Goal: Task Accomplishment & Management: Manage account settings

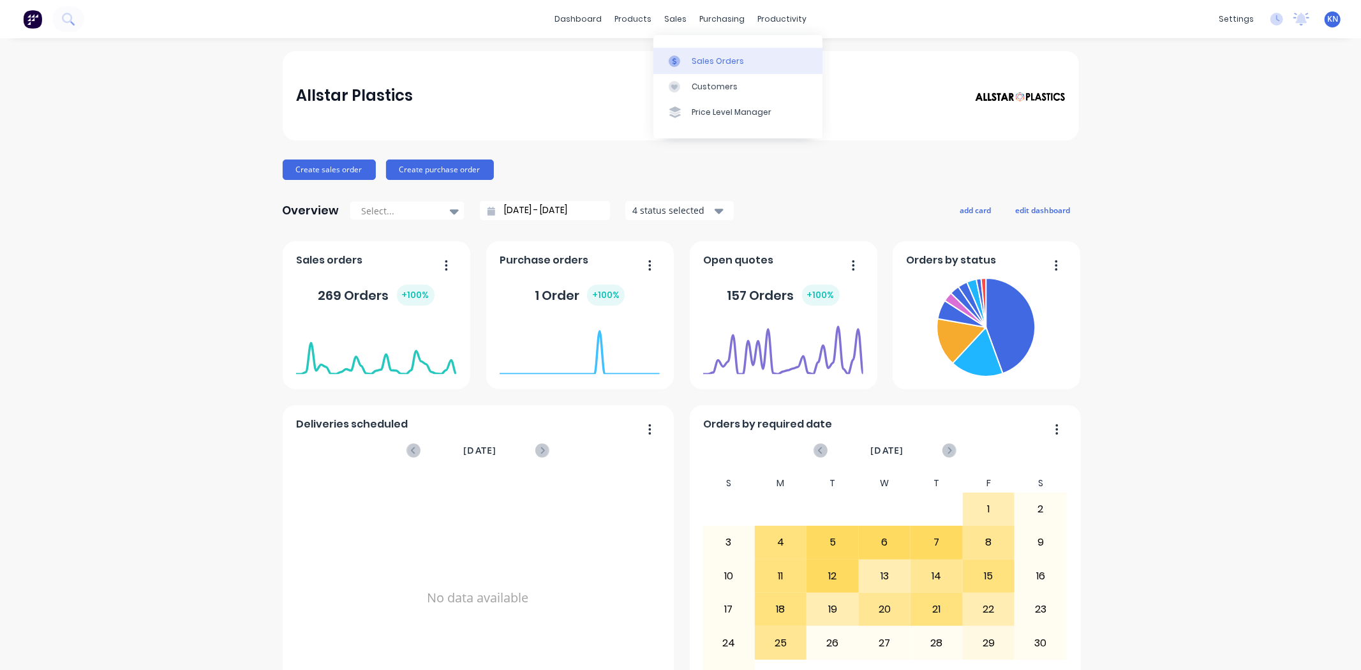
click at [741, 61] on link "Sales Orders" at bounding box center [737, 61] width 169 height 26
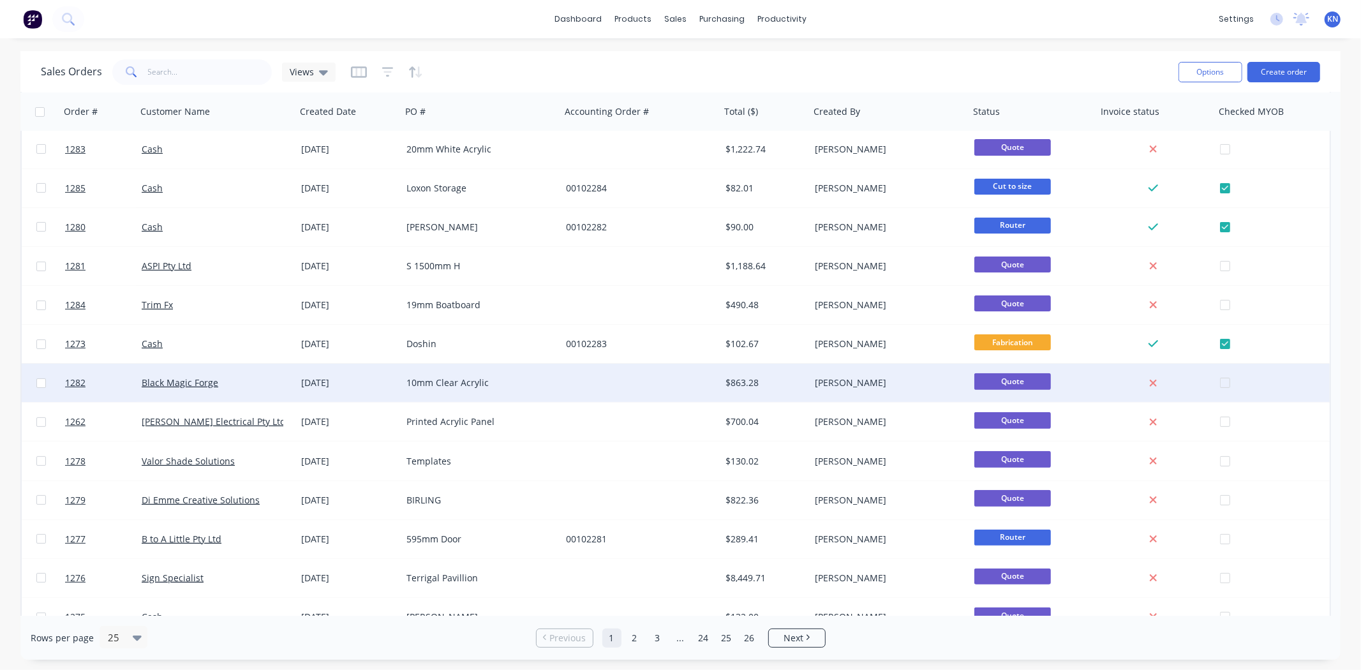
scroll to position [283, 0]
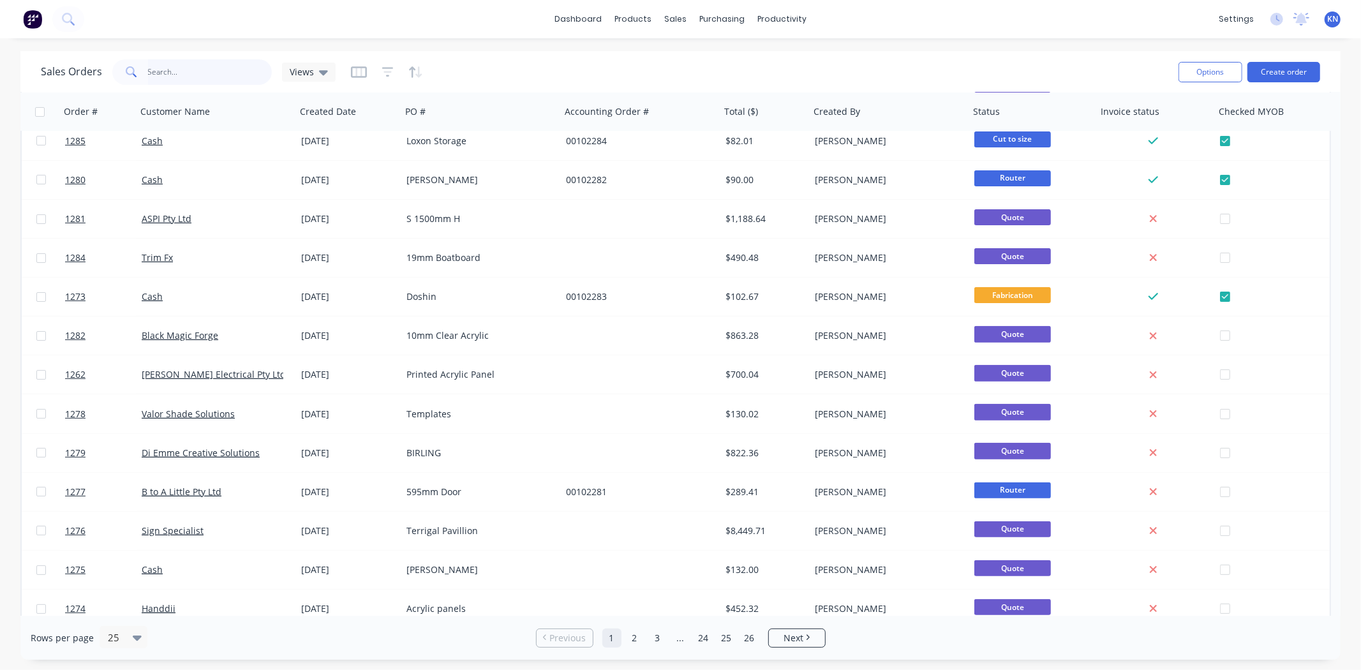
click at [198, 73] on input "text" at bounding box center [210, 72] width 124 height 26
click at [177, 68] on input "text" at bounding box center [210, 72] width 124 height 26
type input "1261"
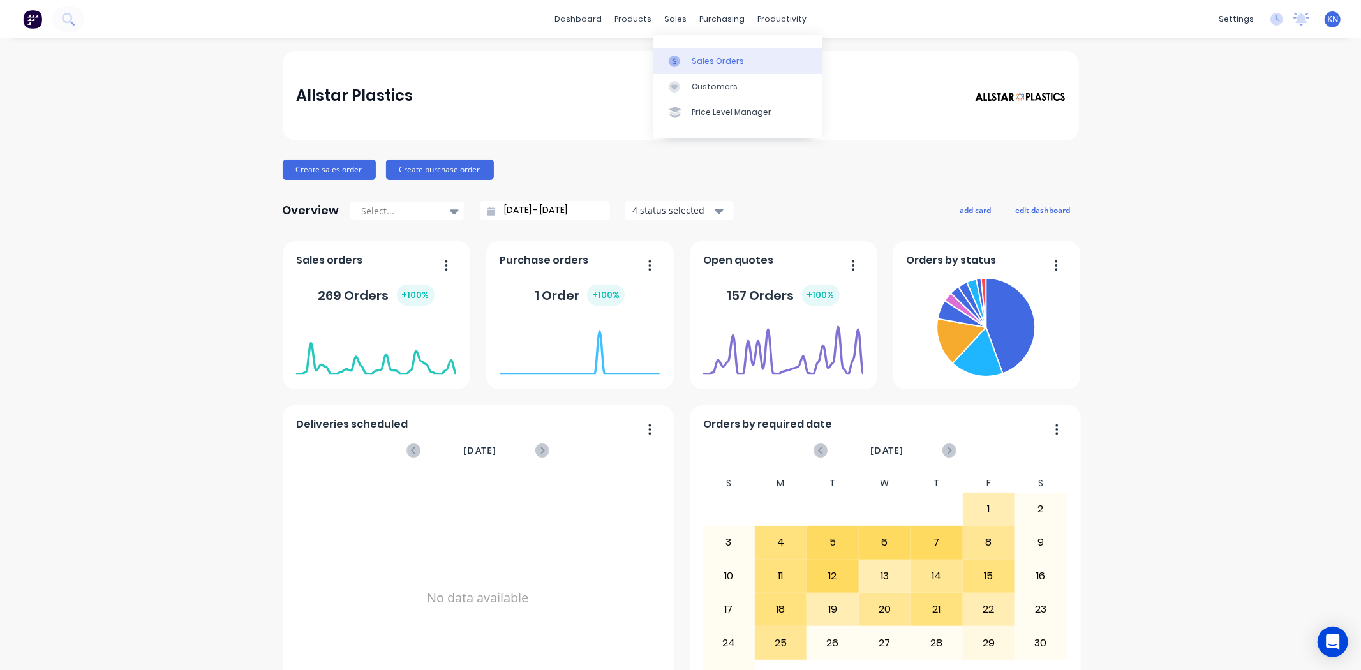
click at [723, 61] on div "Sales Orders" at bounding box center [718, 61] width 52 height 11
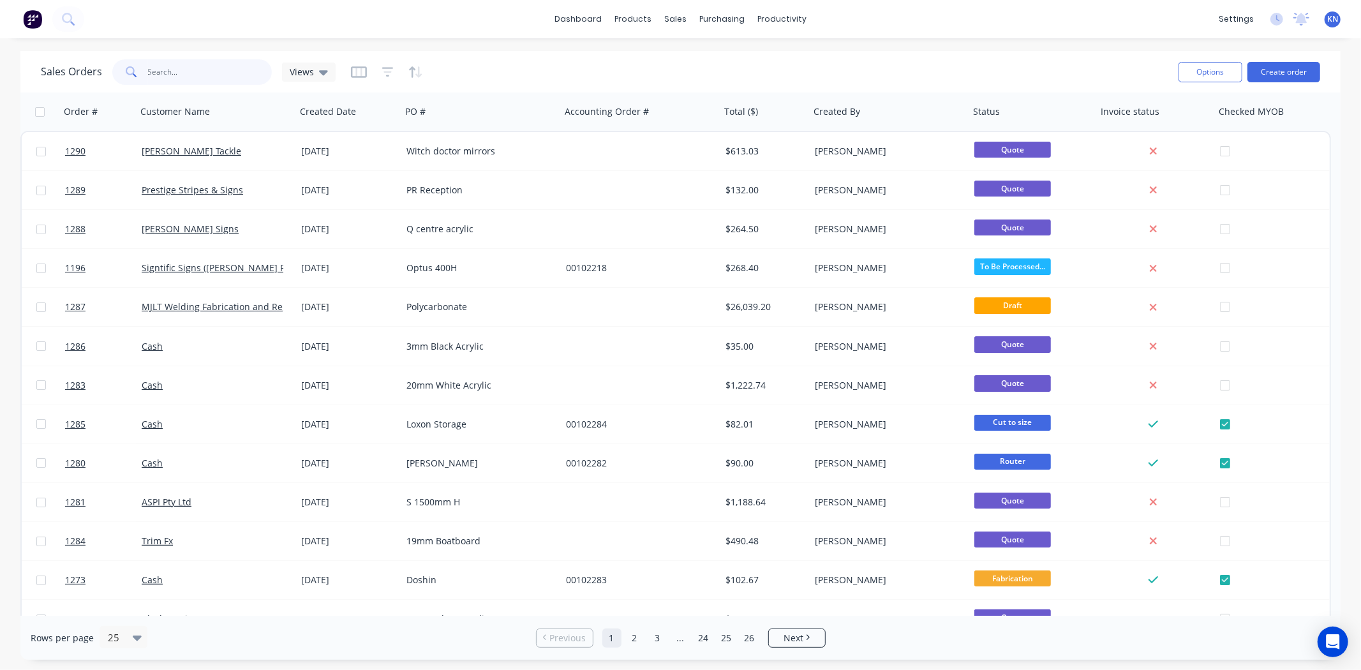
drag, startPoint x: 173, startPoint y: 78, endPoint x: 193, endPoint y: 61, distance: 26.3
click at [174, 78] on input "text" at bounding box center [210, 72] width 124 height 26
type input "1261"
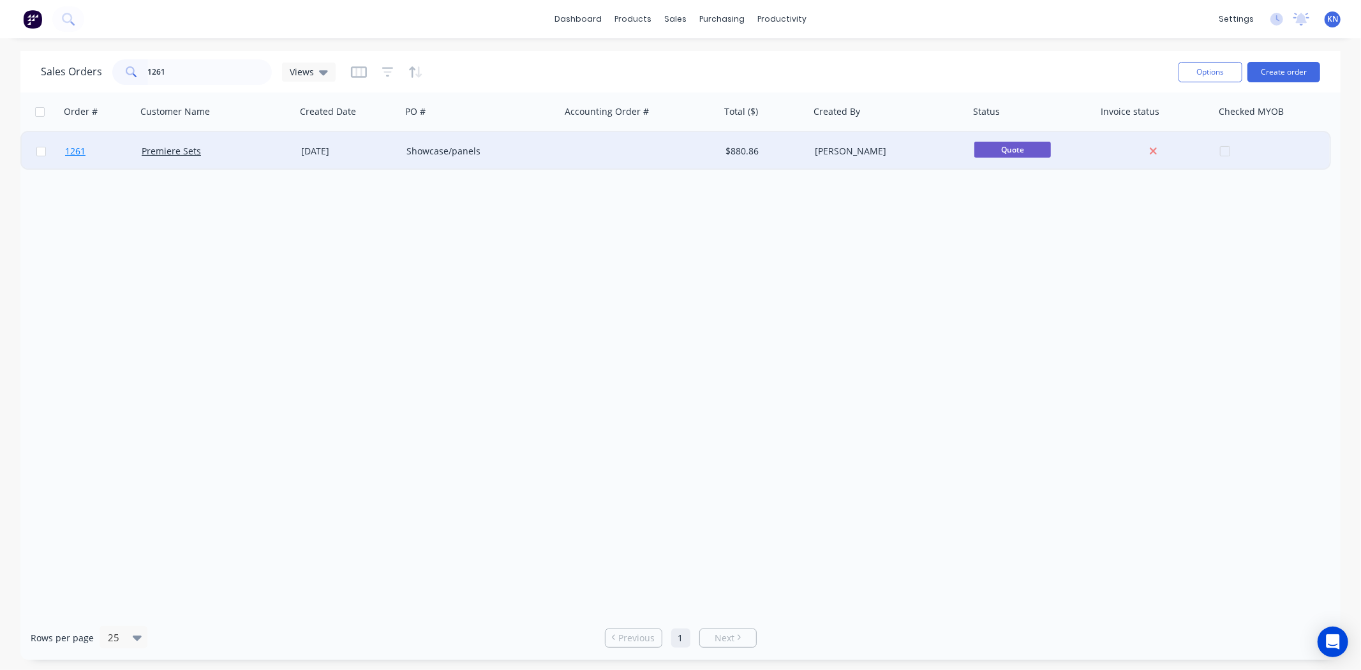
click at [69, 151] on span "1261" at bounding box center [75, 151] width 20 height 13
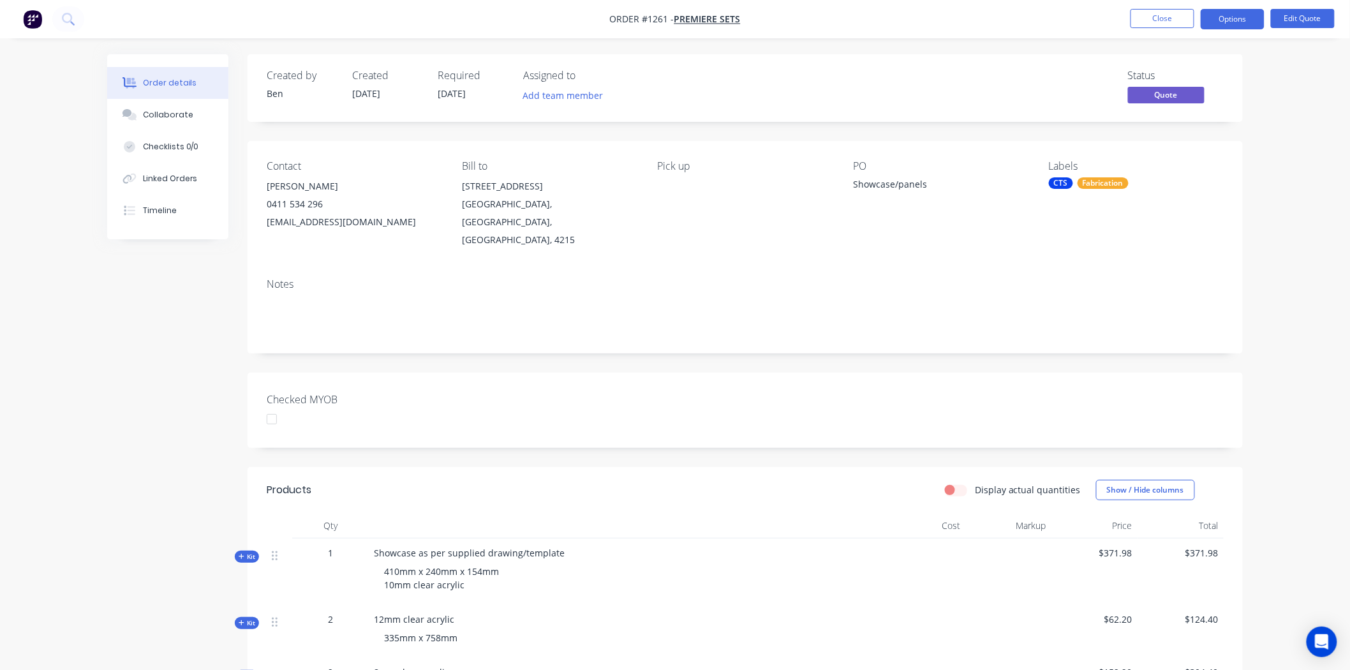
click at [274, 406] on div at bounding box center [272, 419] width 26 height 26
click at [1243, 15] on button "Options" at bounding box center [1233, 19] width 64 height 20
click at [1181, 151] on div "Convert to Order" at bounding box center [1194, 154] width 117 height 19
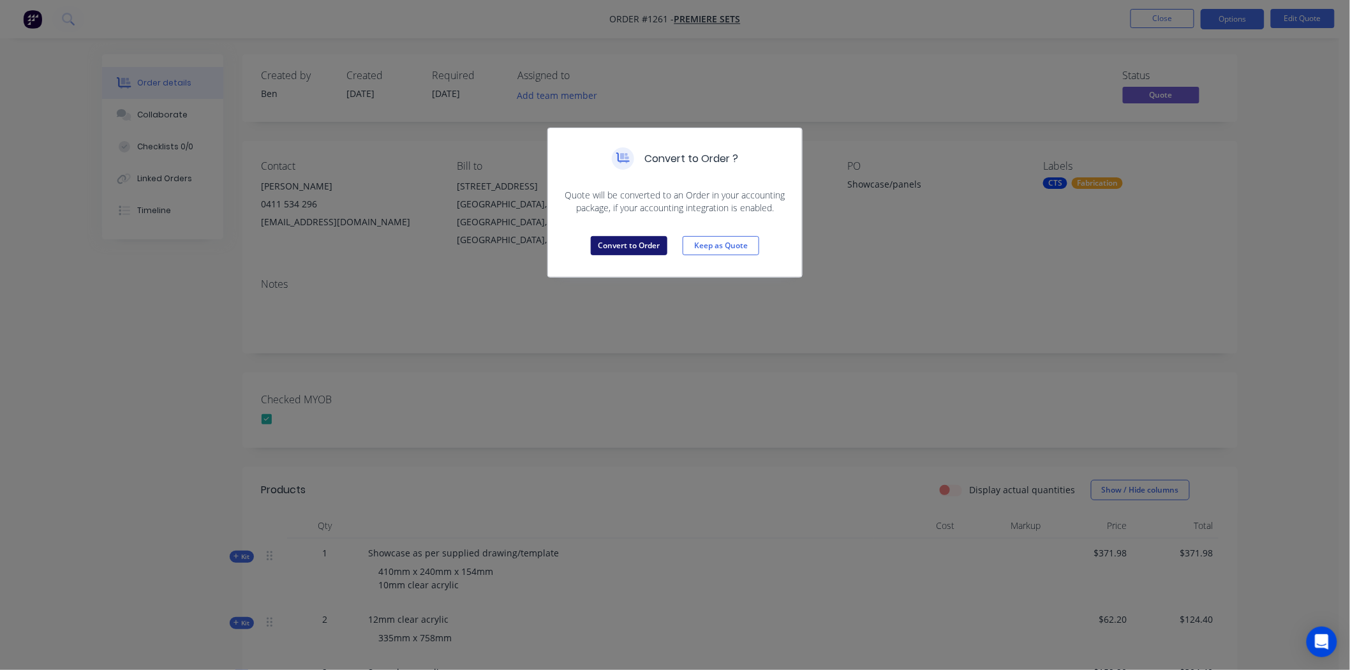
click at [616, 246] on button "Convert to Order" at bounding box center [629, 245] width 77 height 19
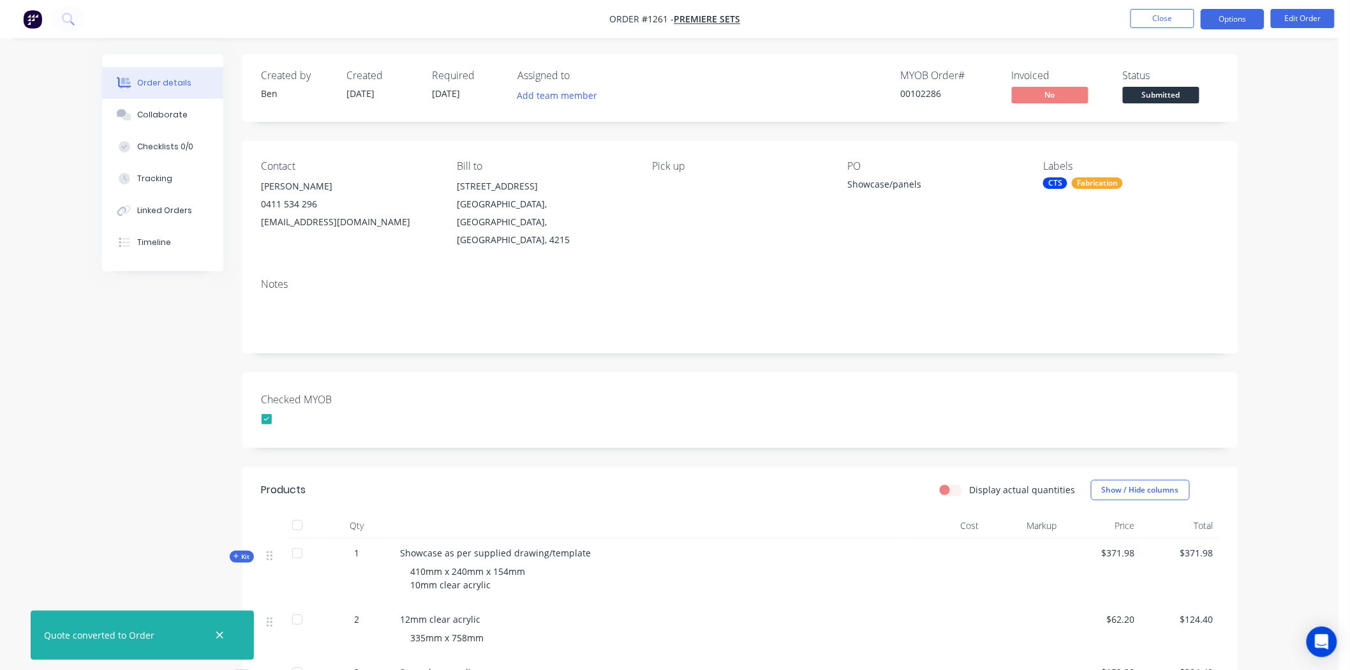
click at [1225, 14] on button "Options" at bounding box center [1233, 19] width 64 height 20
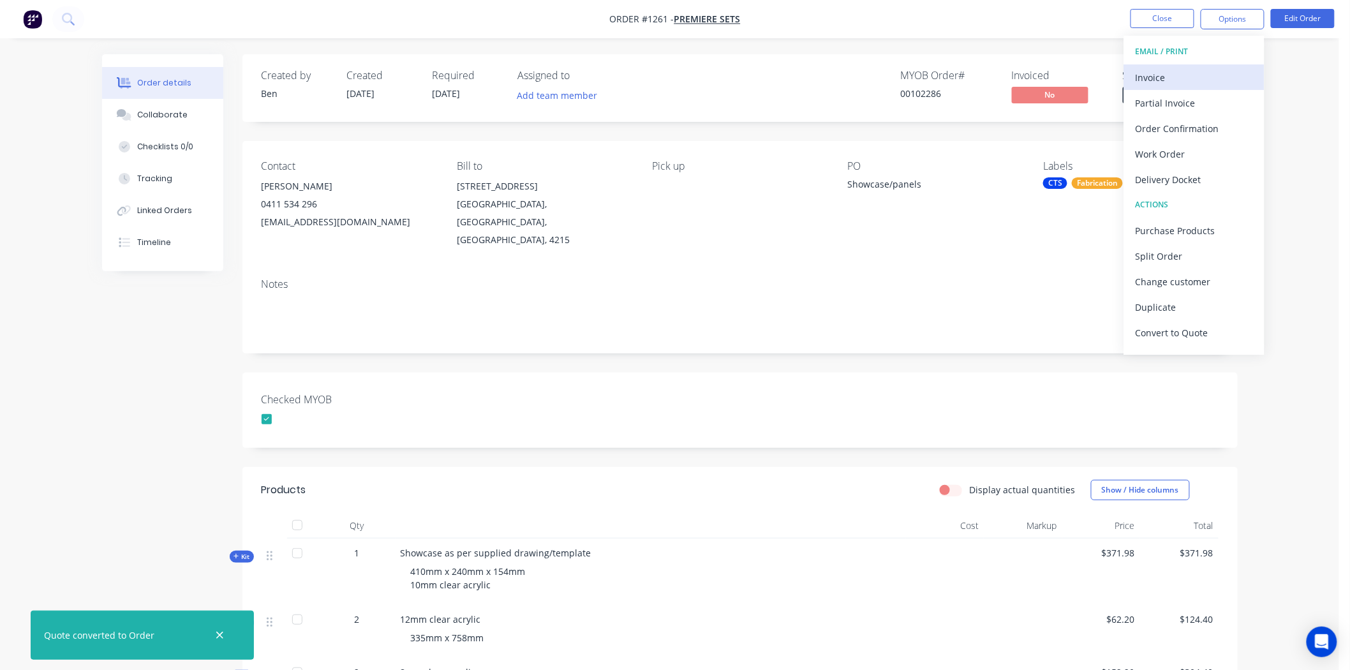
click at [1174, 77] on div "Invoice" at bounding box center [1194, 77] width 117 height 19
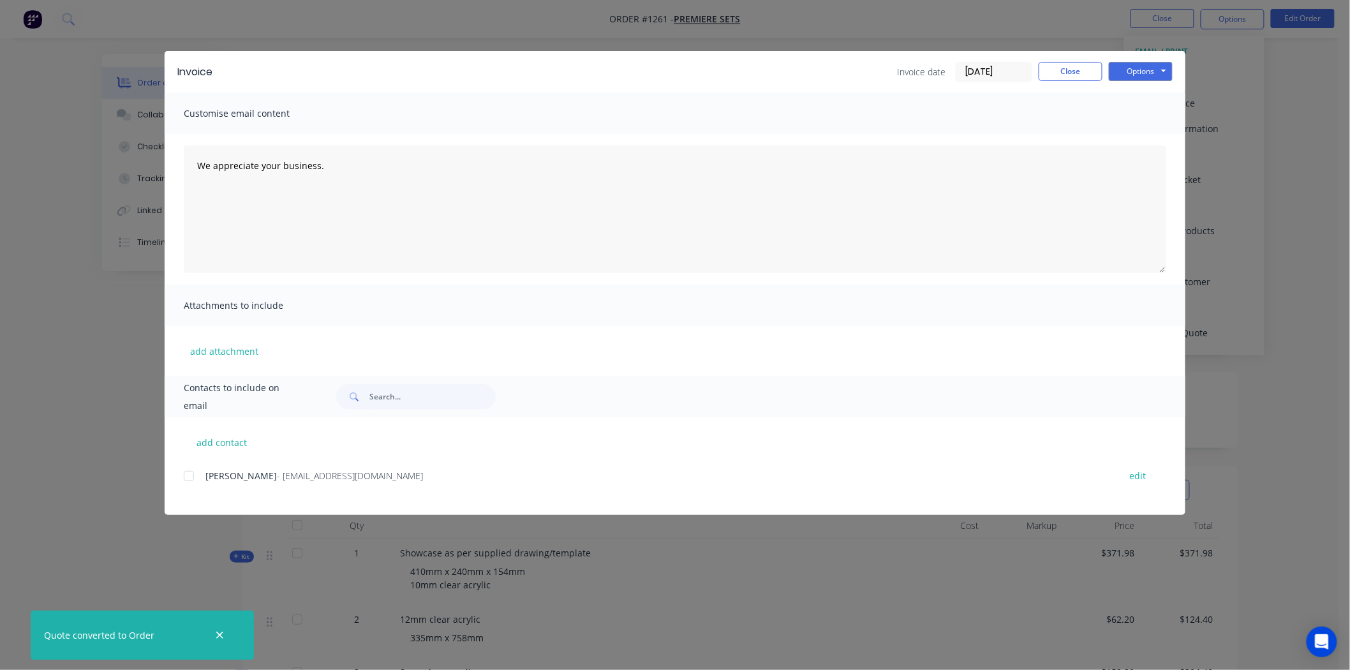
click at [975, 70] on input "26/08/25" at bounding box center [993, 72] width 75 height 19
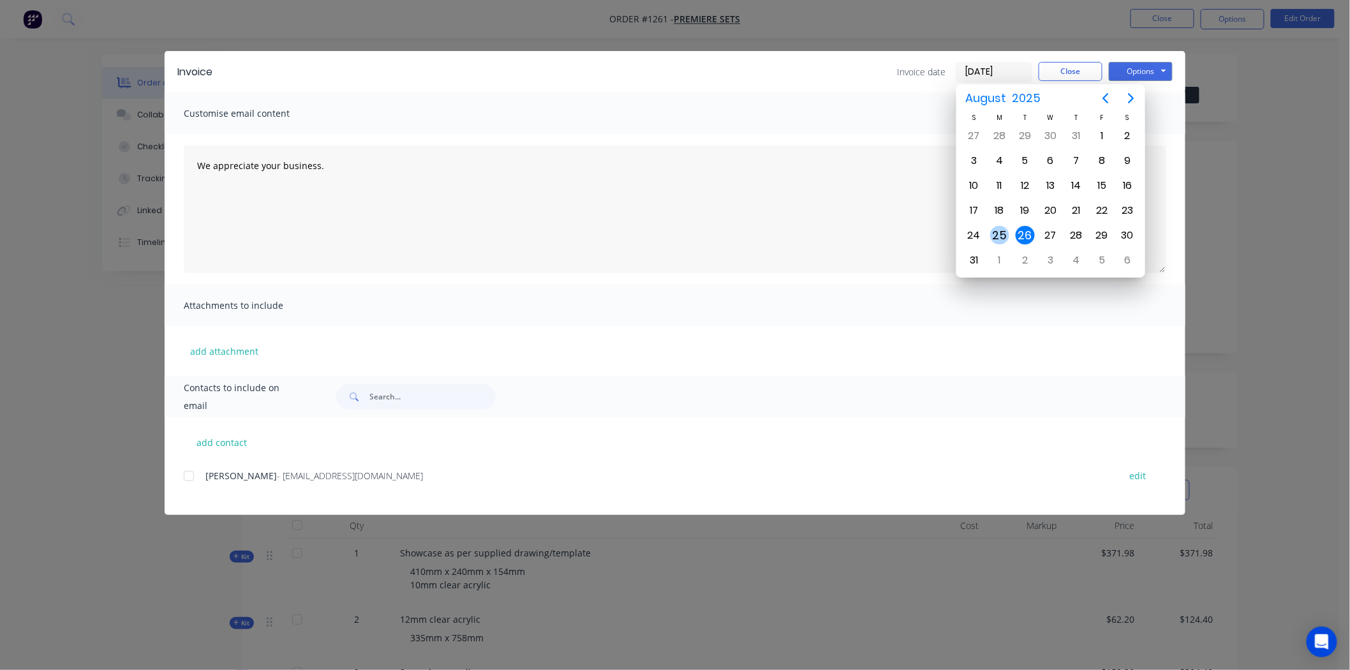
click at [998, 230] on div "25" at bounding box center [999, 235] width 19 height 19
type input "25/08/25"
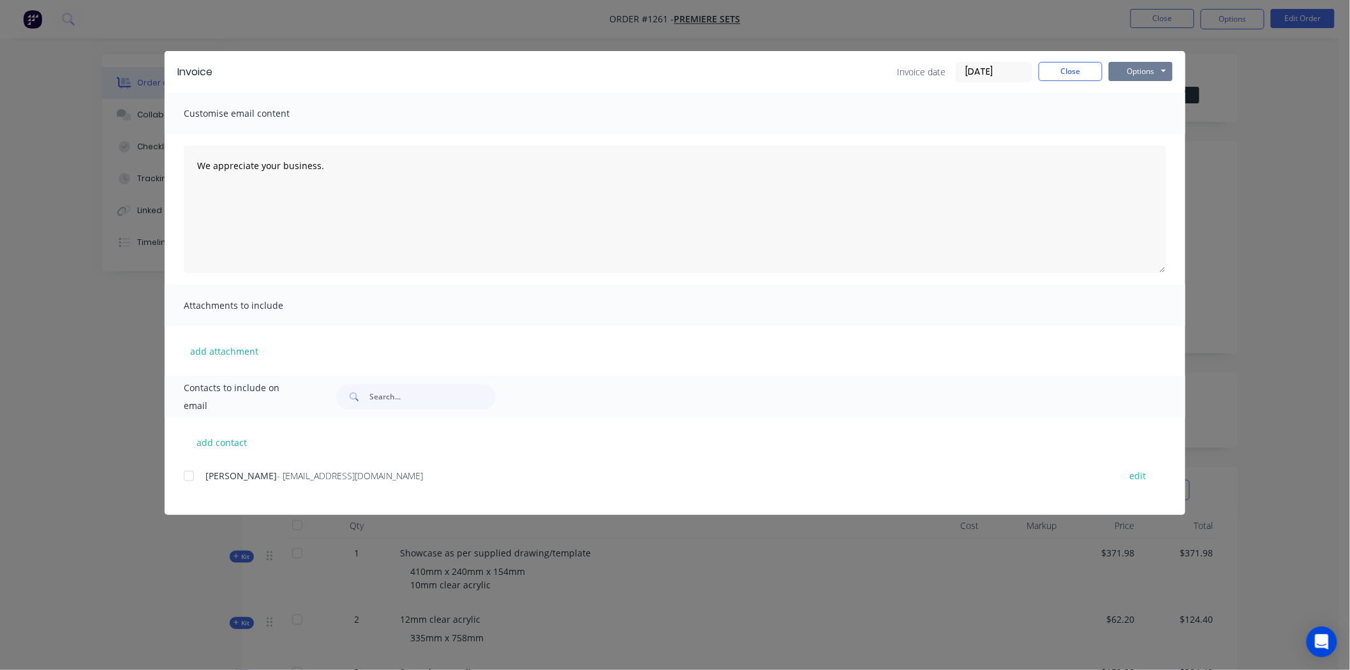
drag, startPoint x: 1130, startPoint y: 74, endPoint x: 1128, endPoint y: 80, distance: 6.7
click at [1130, 73] on button "Options" at bounding box center [1141, 71] width 64 height 19
click at [1134, 117] on button "Print" at bounding box center [1150, 115] width 82 height 21
click at [1088, 71] on button "Close" at bounding box center [1071, 71] width 64 height 19
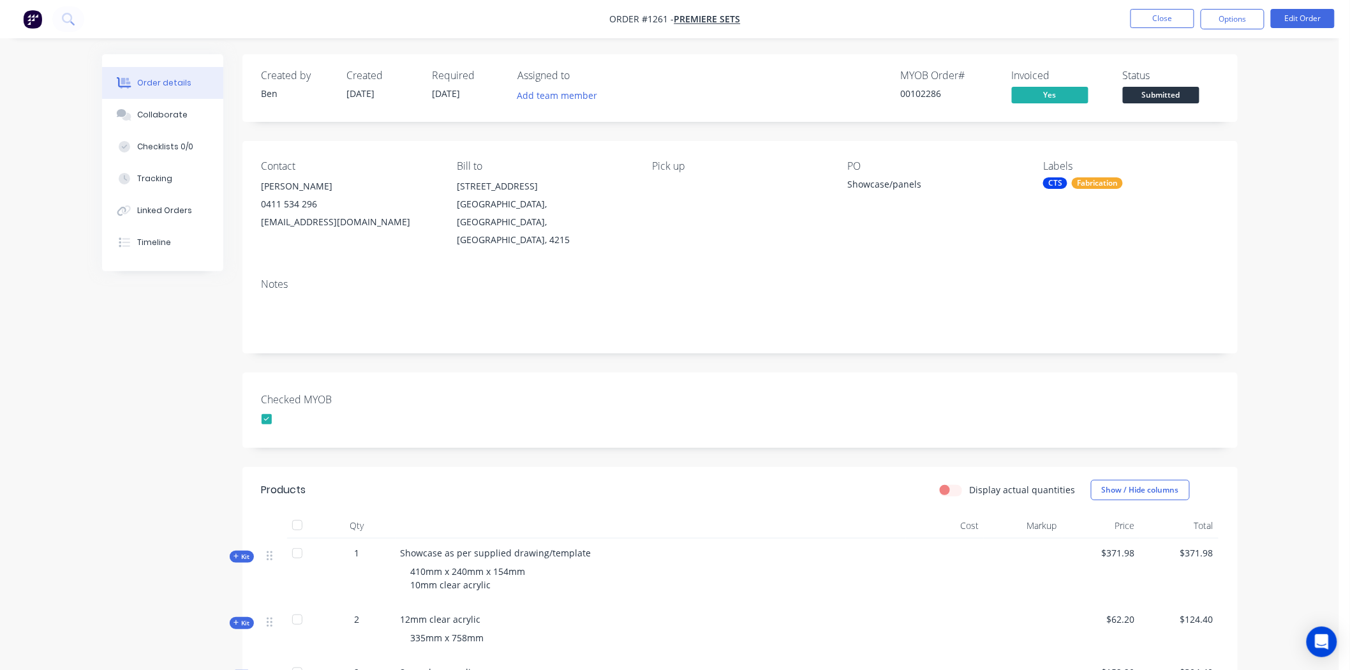
click at [1072, 186] on div "Fabrication" at bounding box center [1097, 182] width 51 height 11
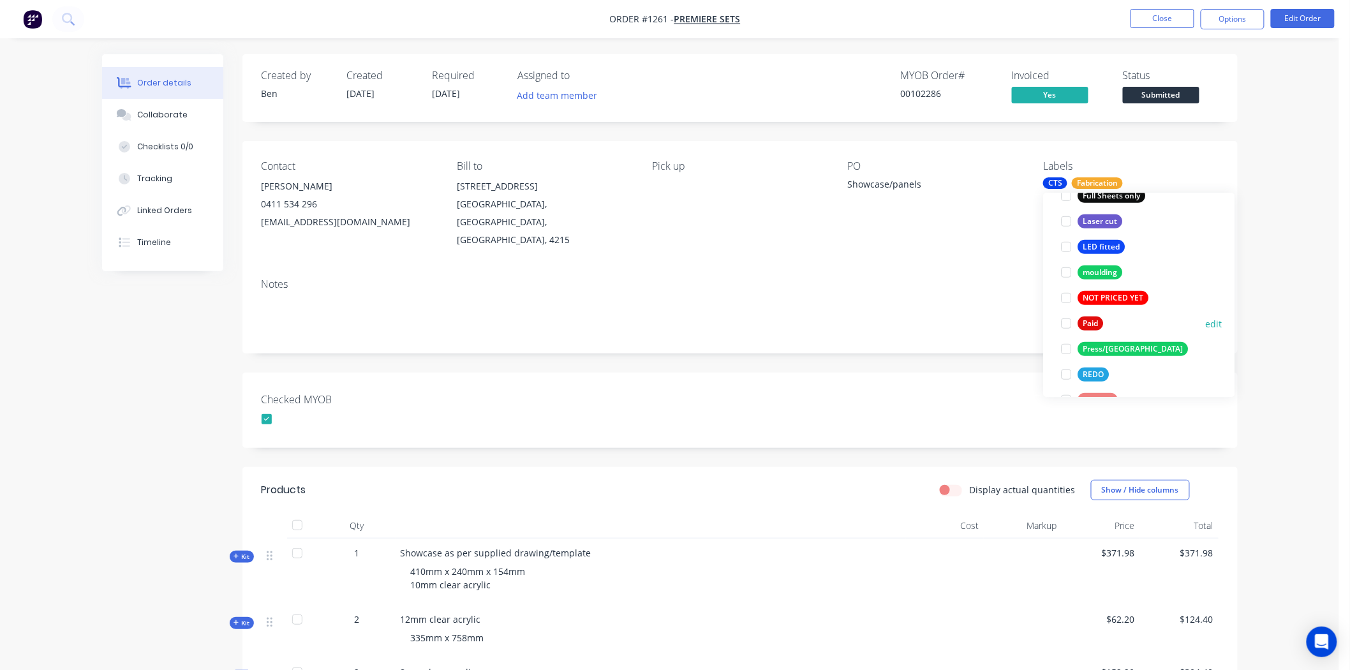
click at [1066, 322] on div at bounding box center [1067, 324] width 26 height 26
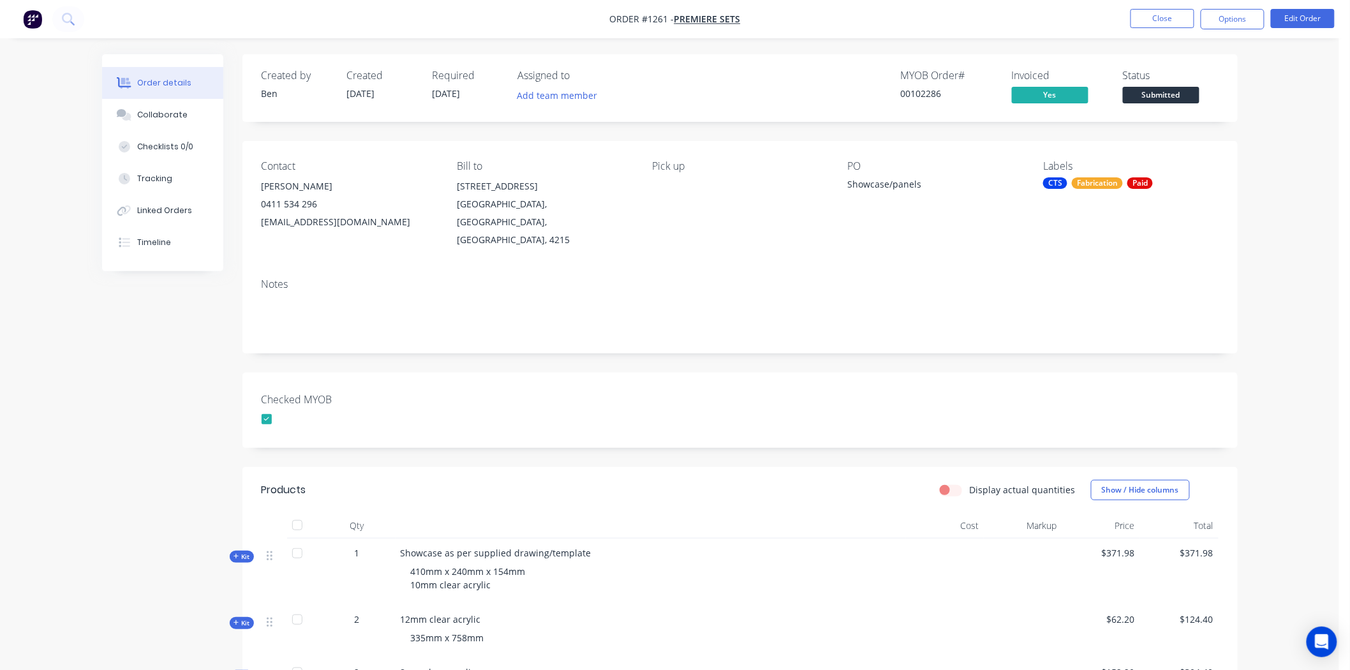
click at [917, 374] on div "Checked MYOB" at bounding box center [739, 410] width 995 height 75
click at [1158, 85] on span at bounding box center [1161, 84] width 8 height 4
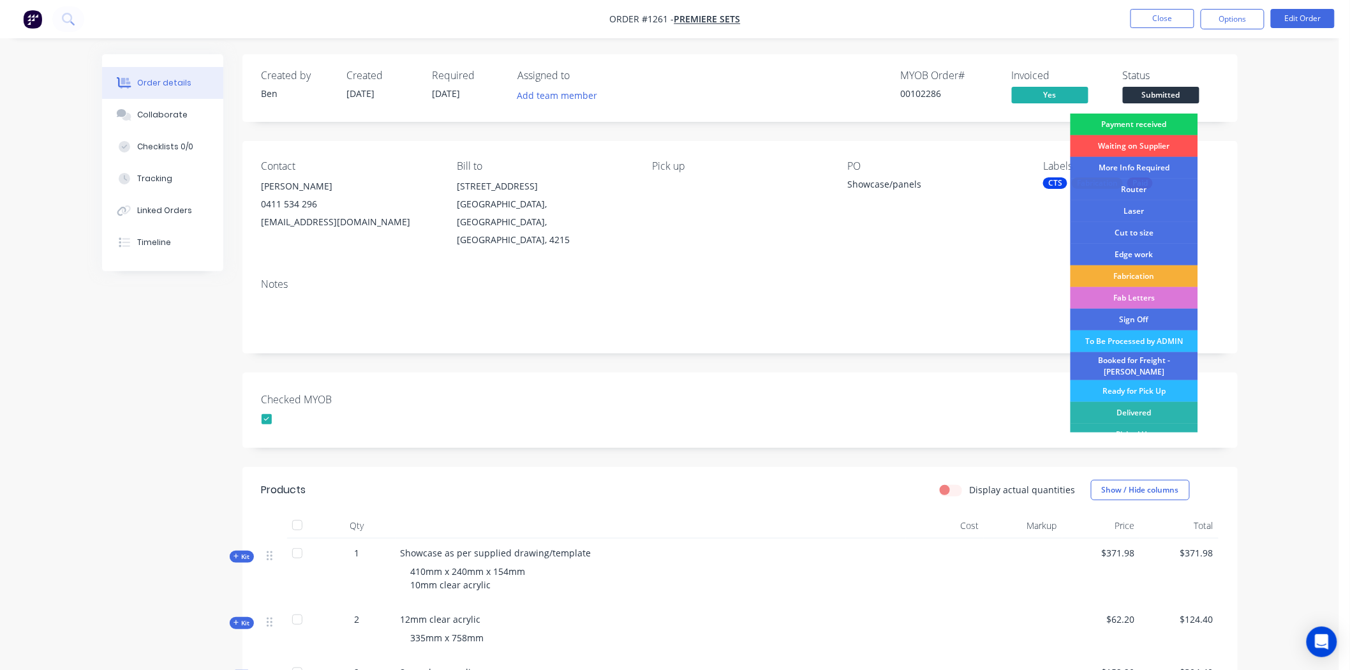
click at [1136, 122] on div "Payment received" at bounding box center [1134, 125] width 128 height 22
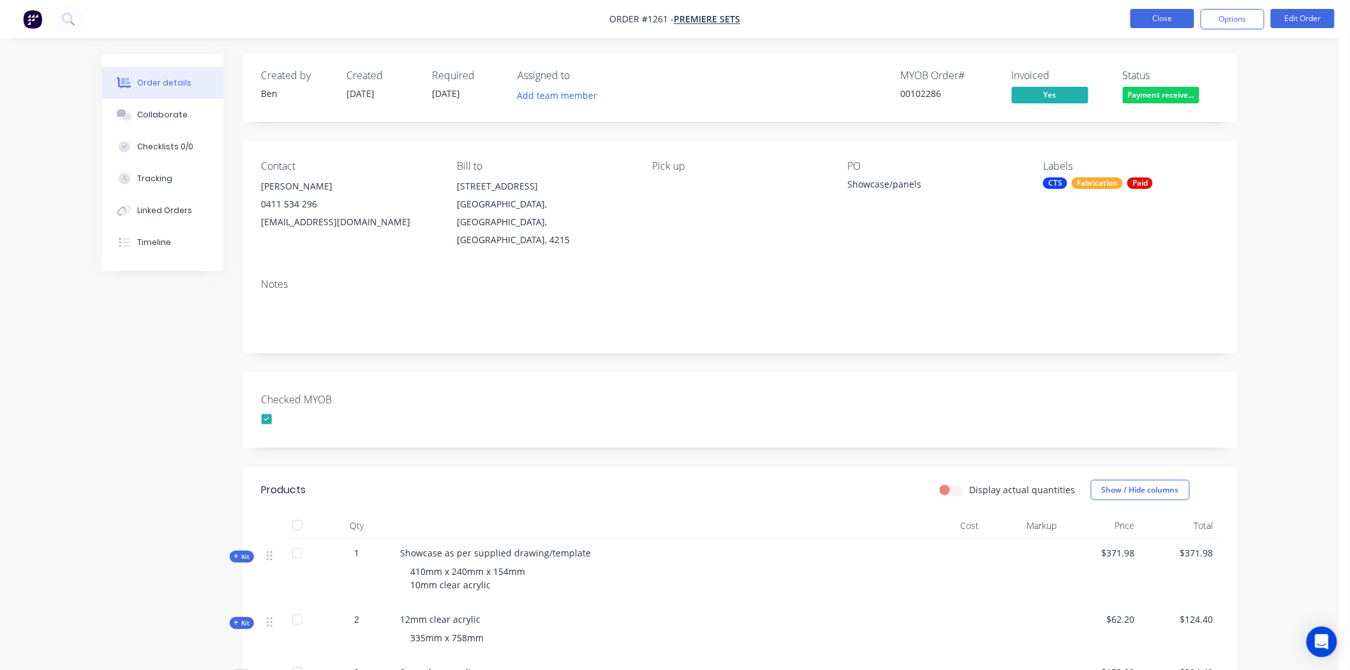
click at [1153, 18] on button "Close" at bounding box center [1162, 18] width 64 height 19
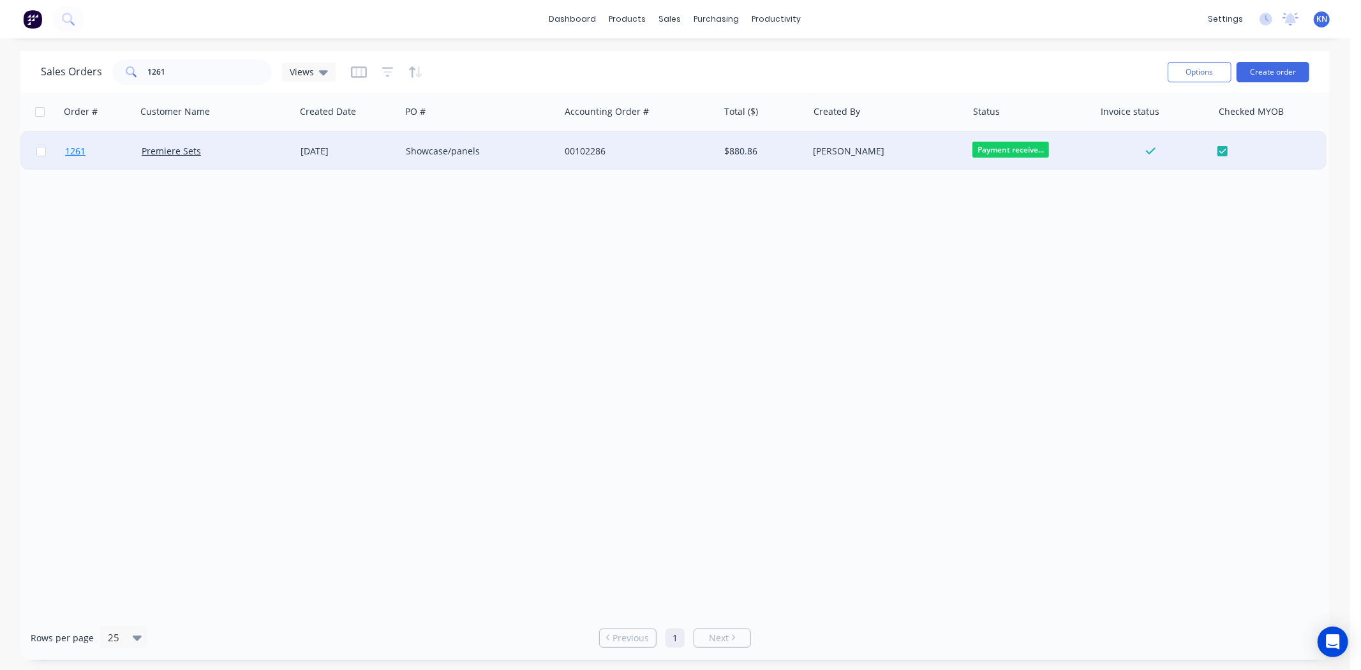
click at [106, 145] on link "1261" at bounding box center [103, 151] width 77 height 38
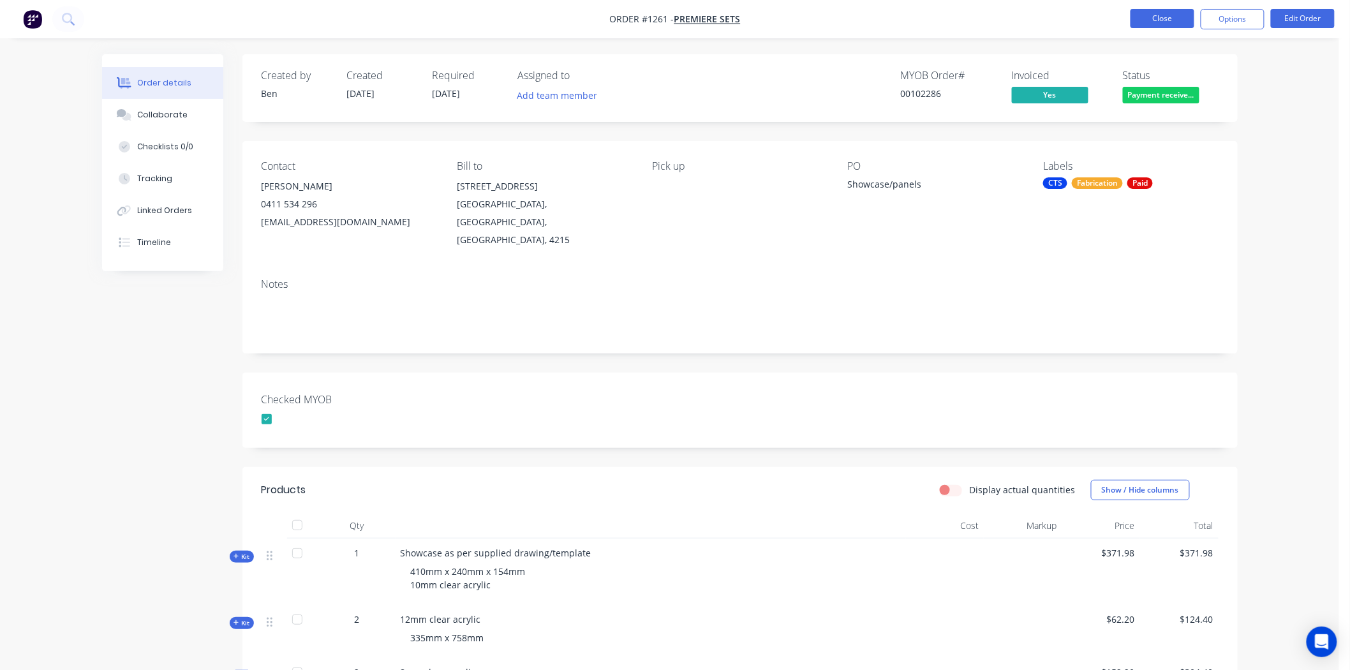
click at [1166, 20] on button "Close" at bounding box center [1162, 18] width 64 height 19
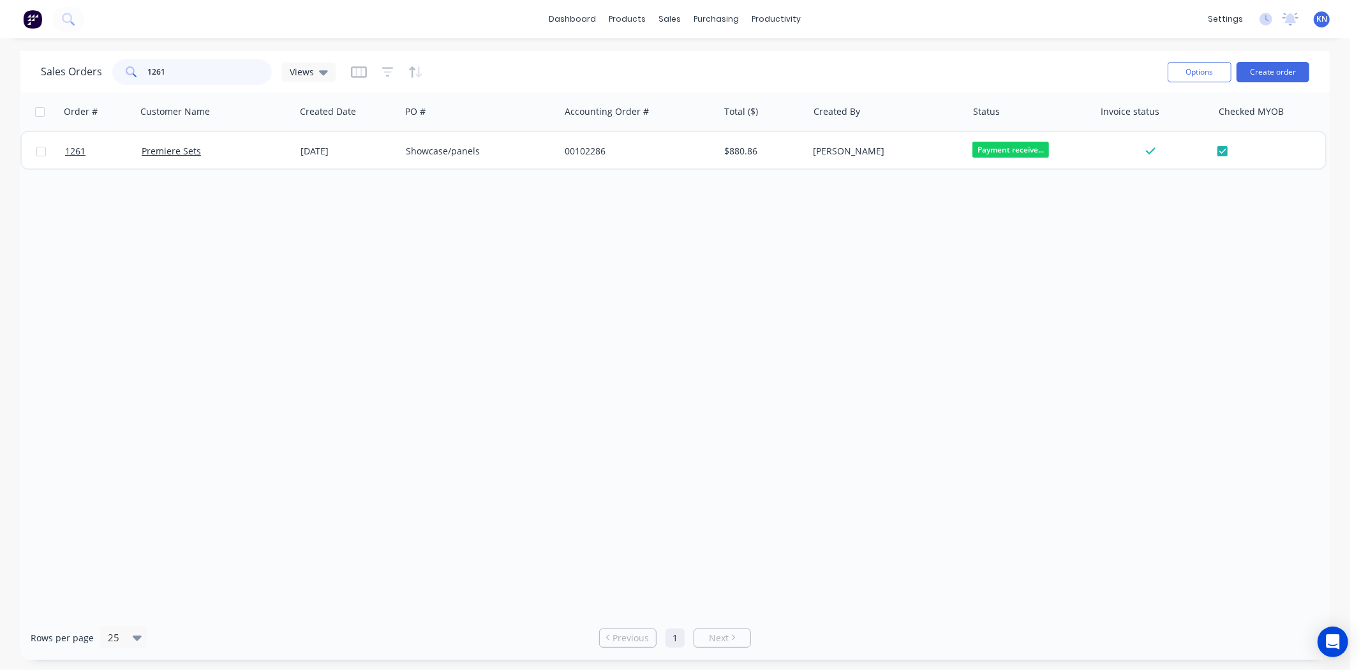
click at [214, 73] on input "1261" at bounding box center [210, 72] width 124 height 26
type input "1"
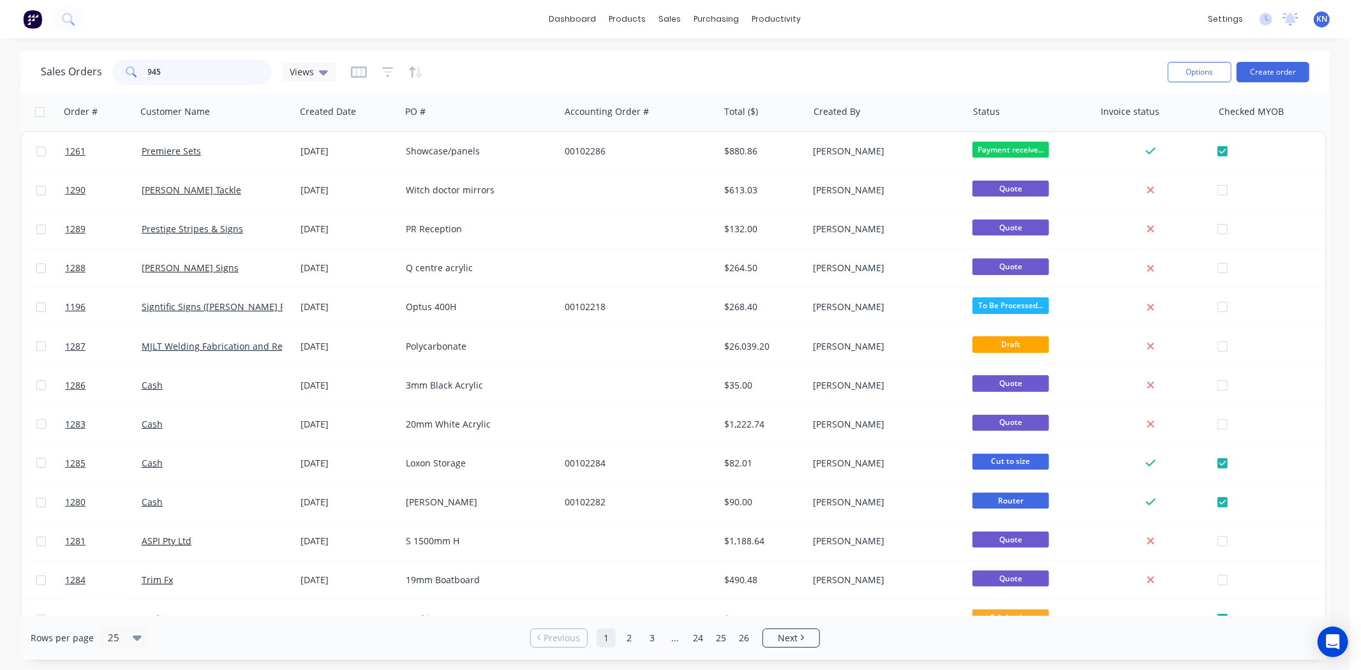
type input "945"
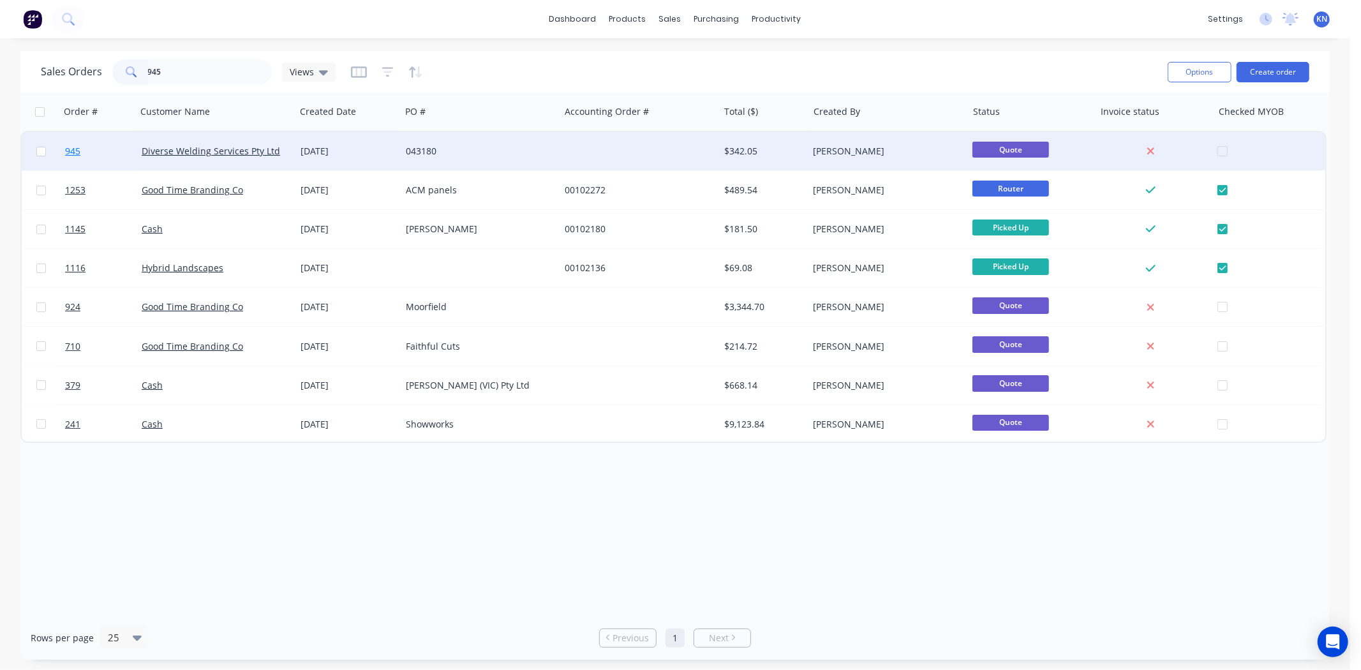
click at [74, 145] on span "945" at bounding box center [72, 151] width 15 height 13
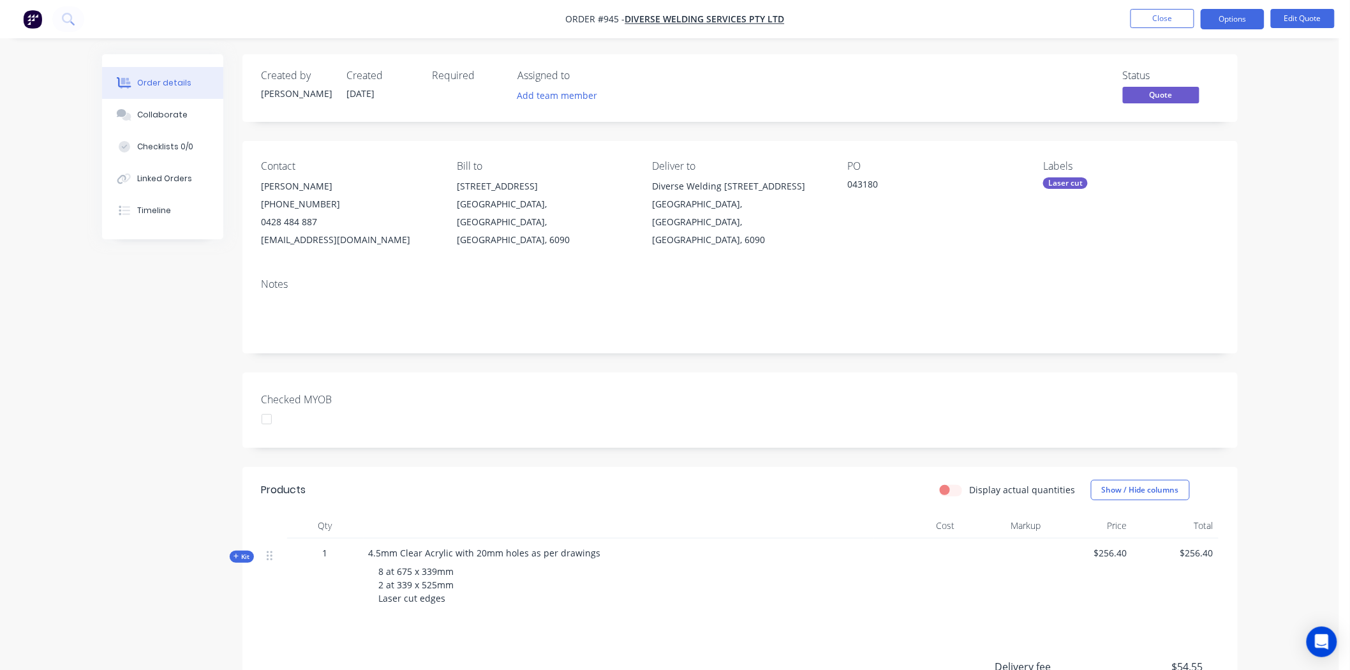
click at [258, 418] on div at bounding box center [267, 419] width 26 height 26
click at [1061, 182] on div "Laser cut" at bounding box center [1065, 182] width 45 height 11
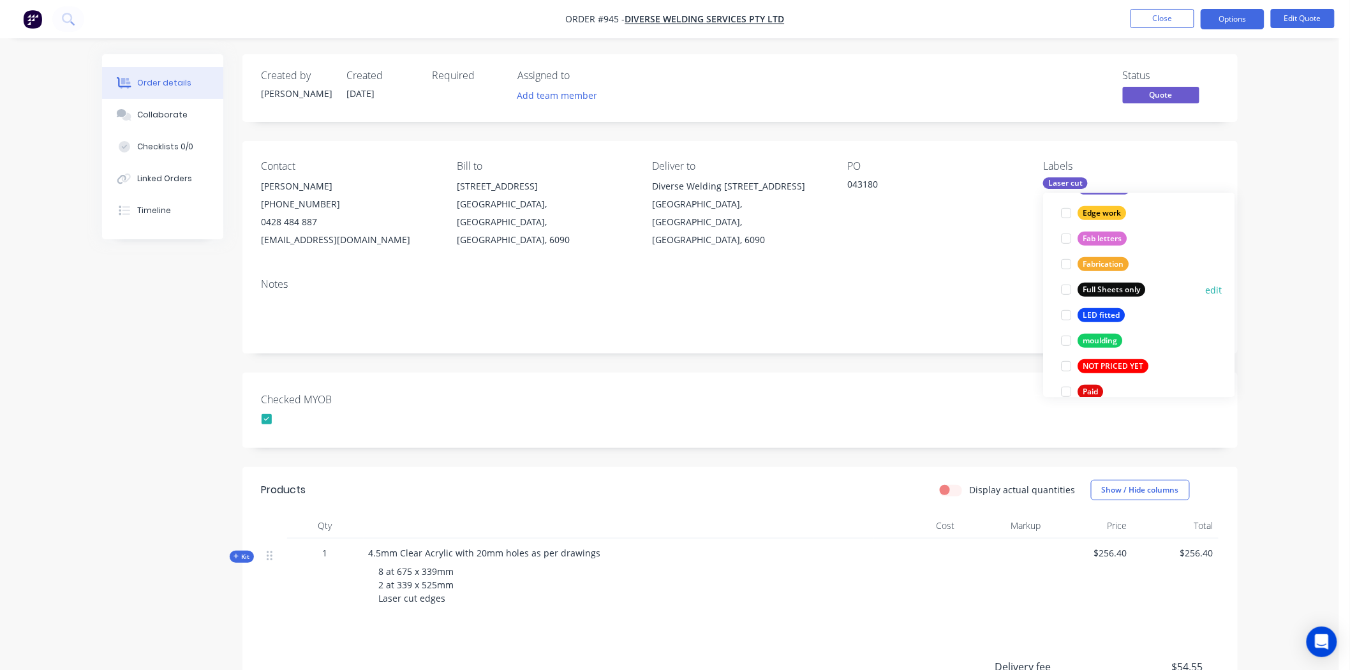
scroll to position [425, 0]
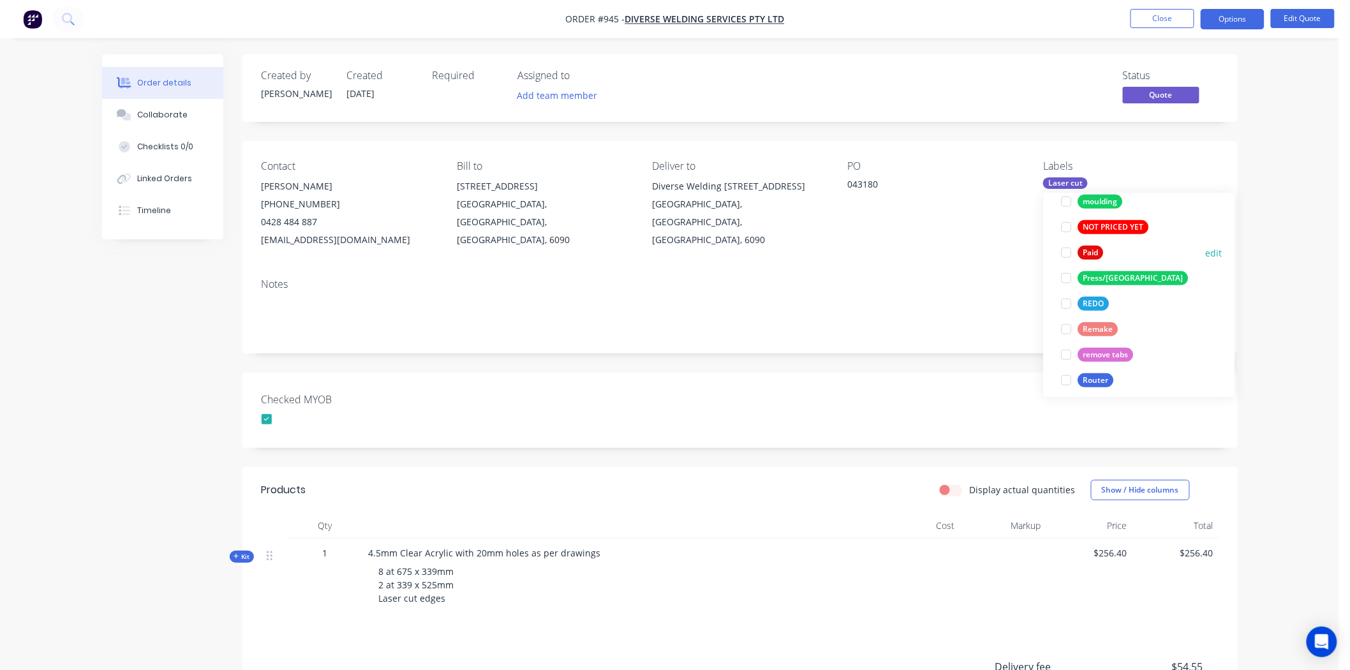
click at [1066, 255] on div at bounding box center [1067, 253] width 26 height 26
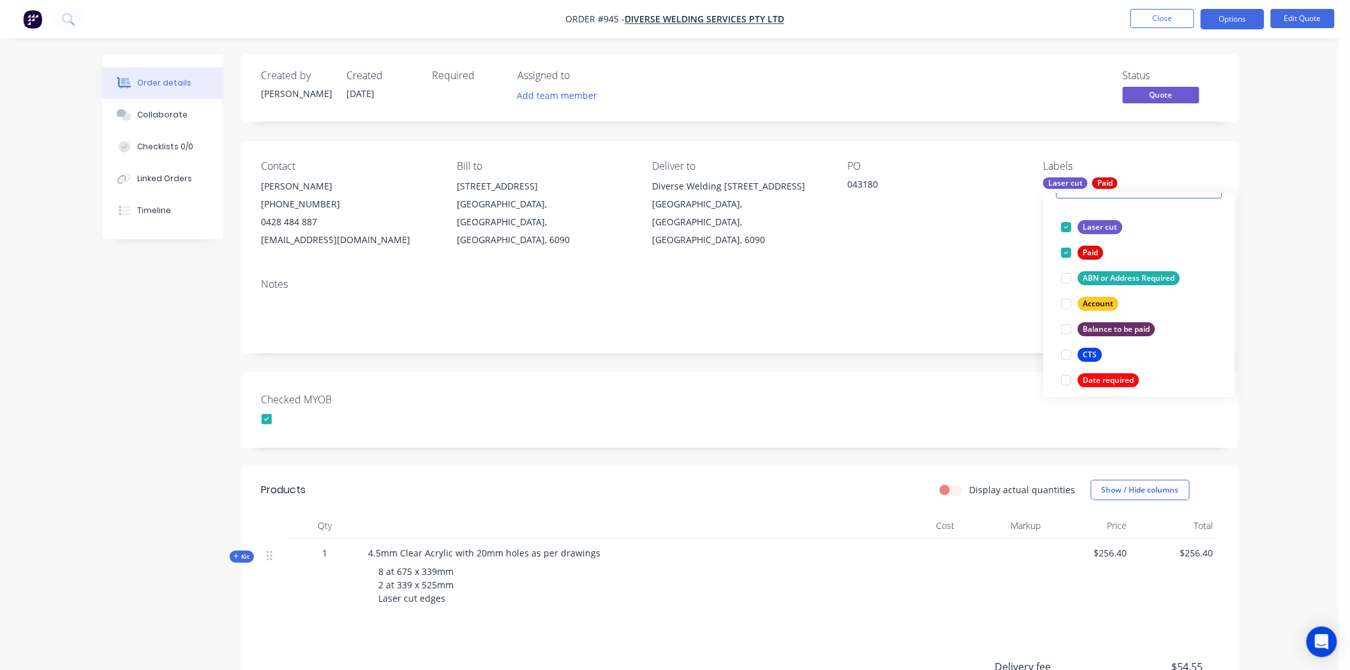
click at [658, 416] on div "Checked MYOB" at bounding box center [739, 410] width 995 height 75
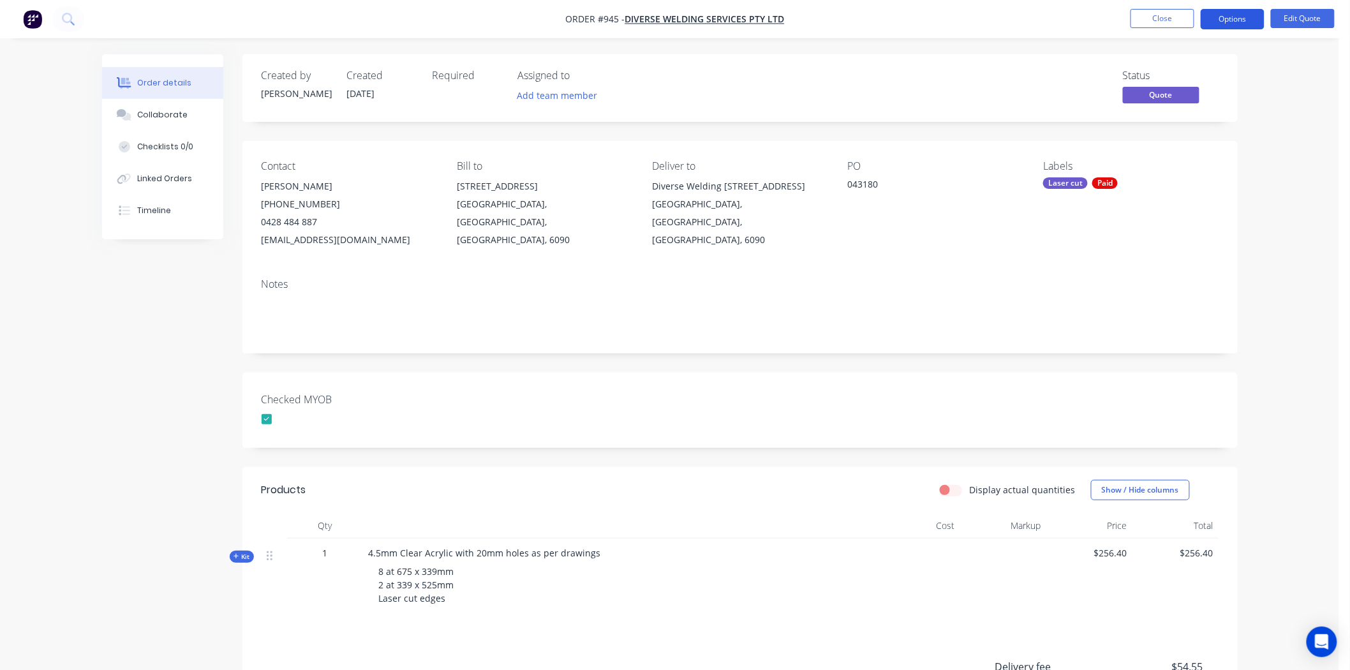
click at [1241, 15] on button "Options" at bounding box center [1233, 19] width 64 height 20
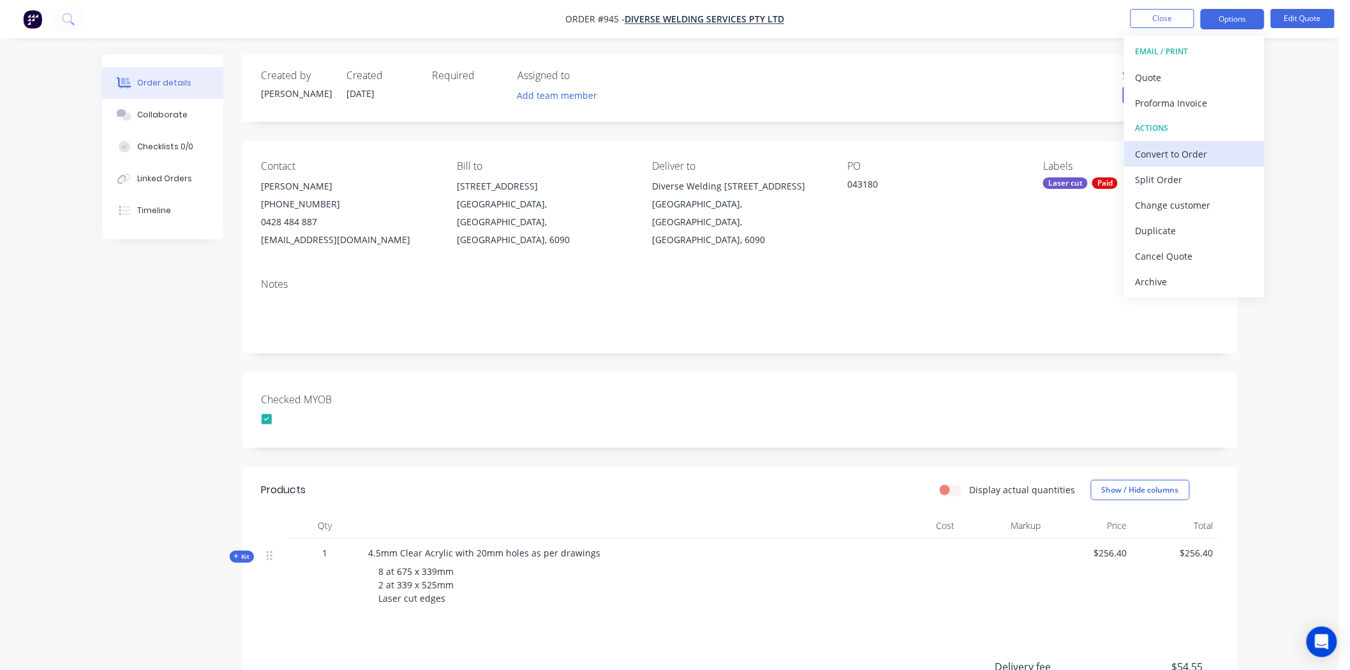
click at [1183, 155] on div "Convert to Order" at bounding box center [1194, 154] width 117 height 19
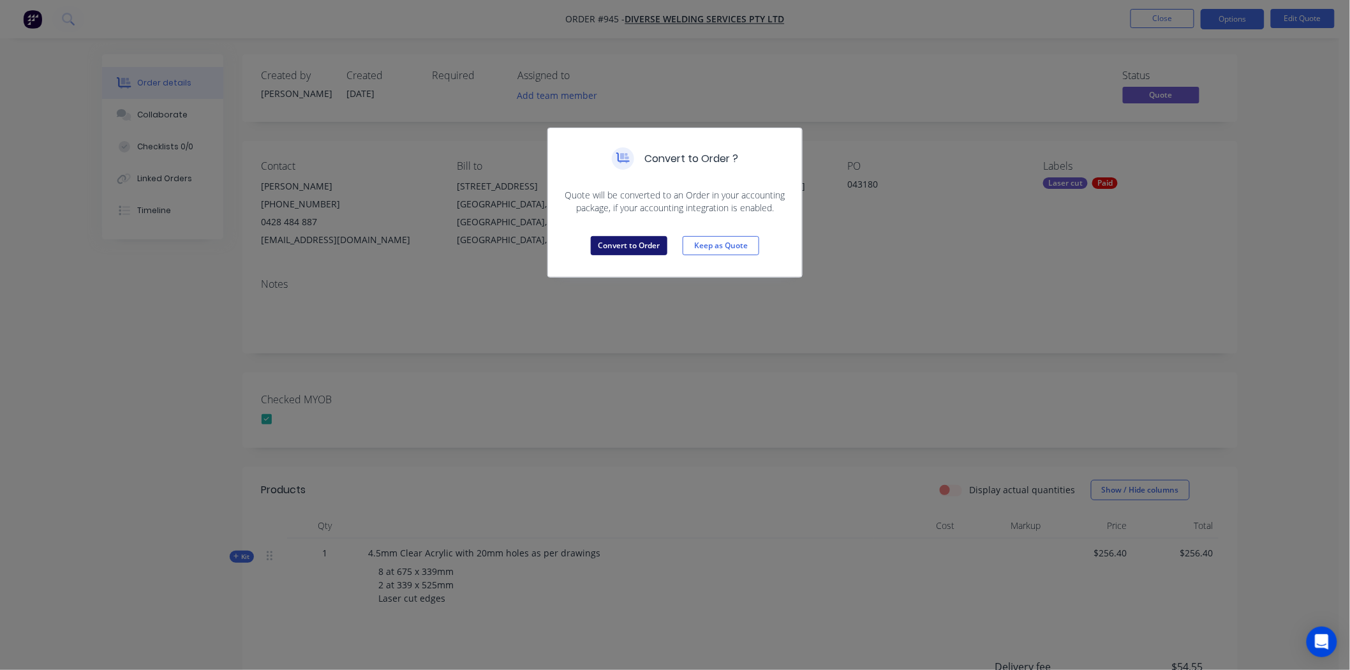
click at [621, 249] on button "Convert to Order" at bounding box center [629, 245] width 77 height 19
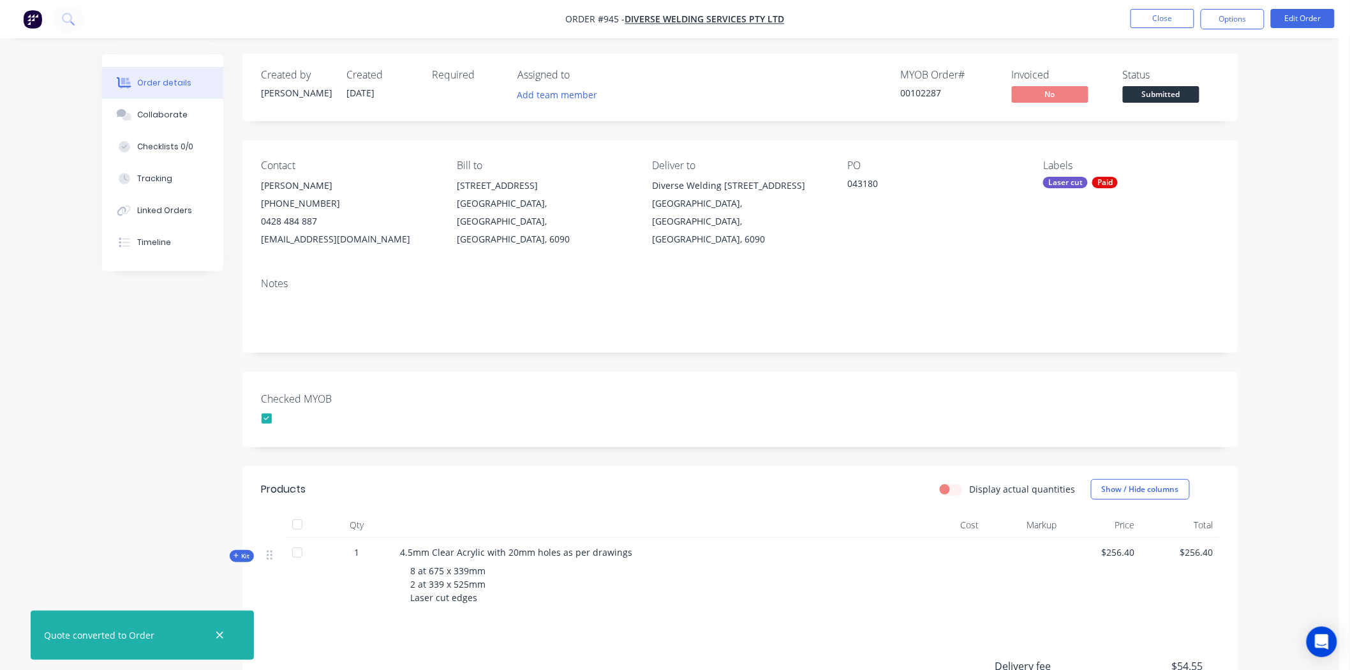
scroll to position [0, 0]
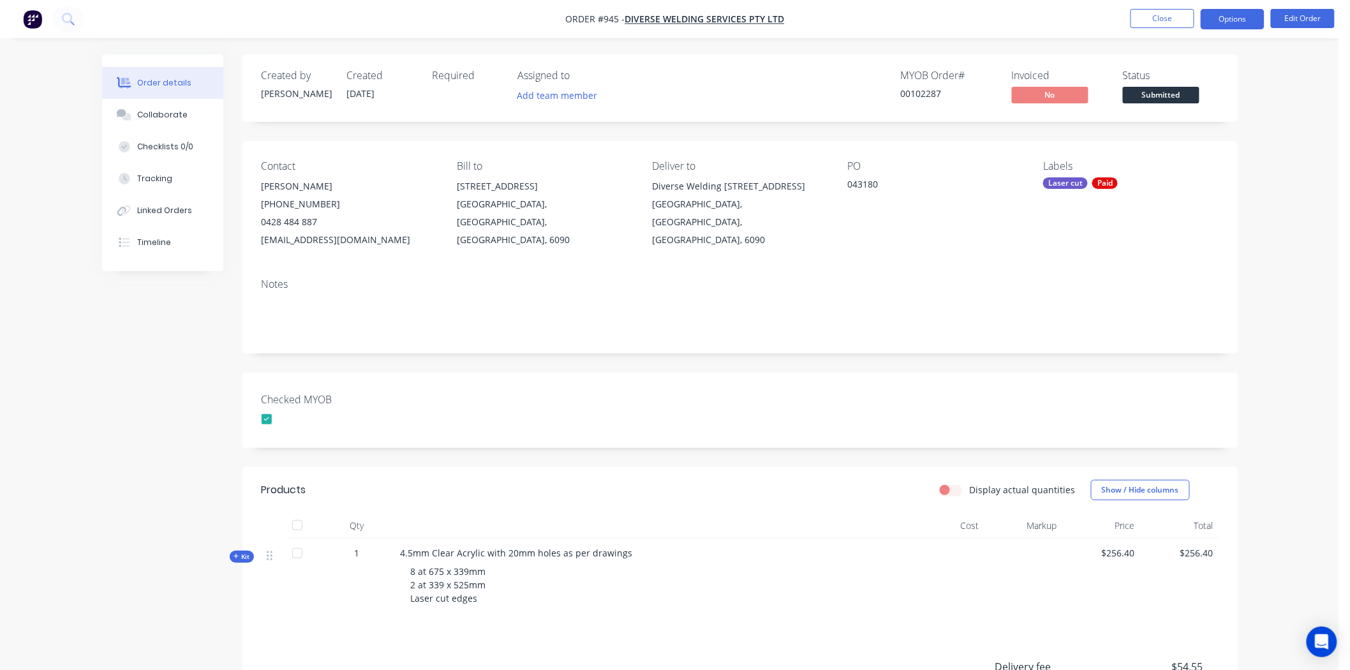
click at [1225, 18] on button "Options" at bounding box center [1233, 19] width 64 height 20
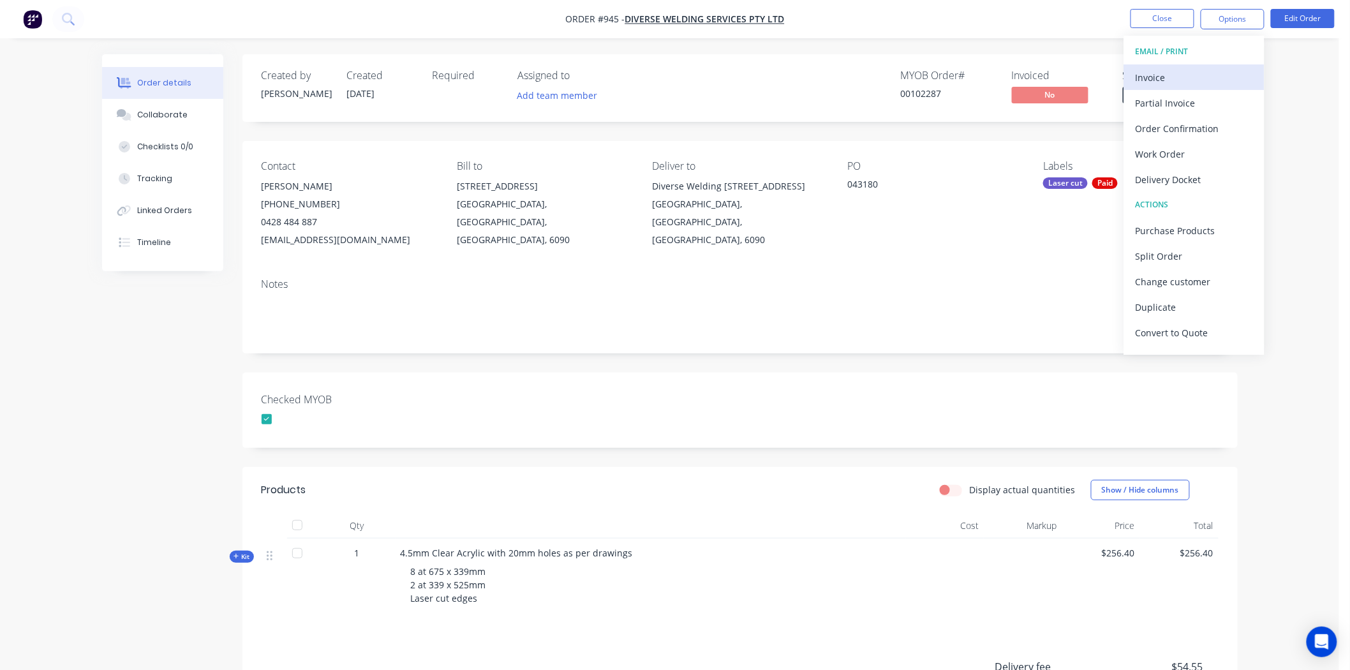
click at [1156, 75] on div "Invoice" at bounding box center [1194, 77] width 117 height 19
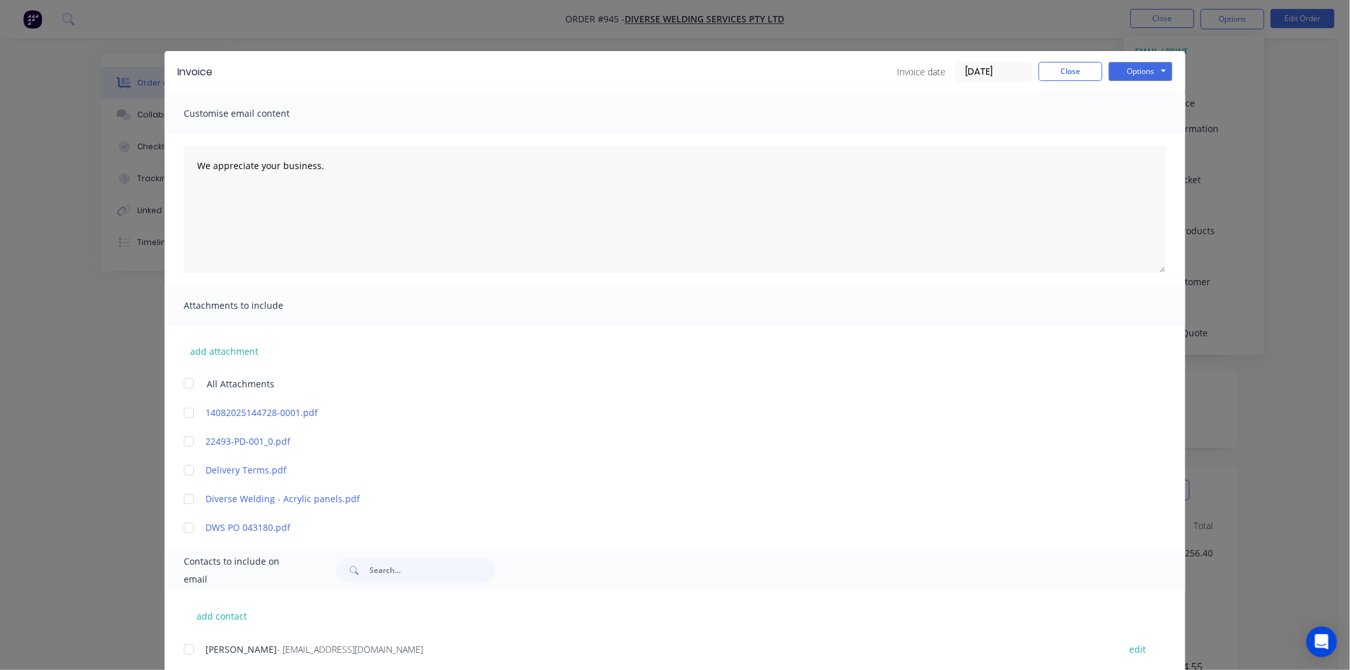
click at [974, 71] on input "26/08/25" at bounding box center [993, 72] width 75 height 19
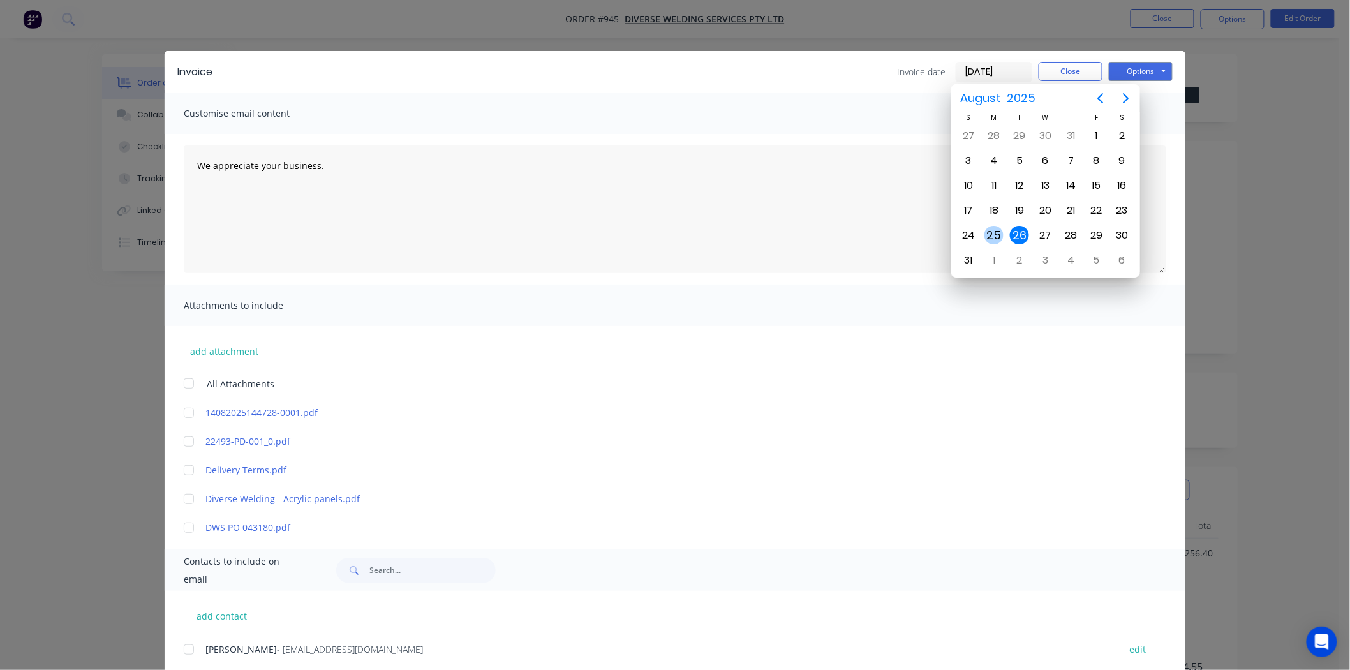
click at [996, 227] on div "25" at bounding box center [993, 235] width 19 height 19
type input "25/08/25"
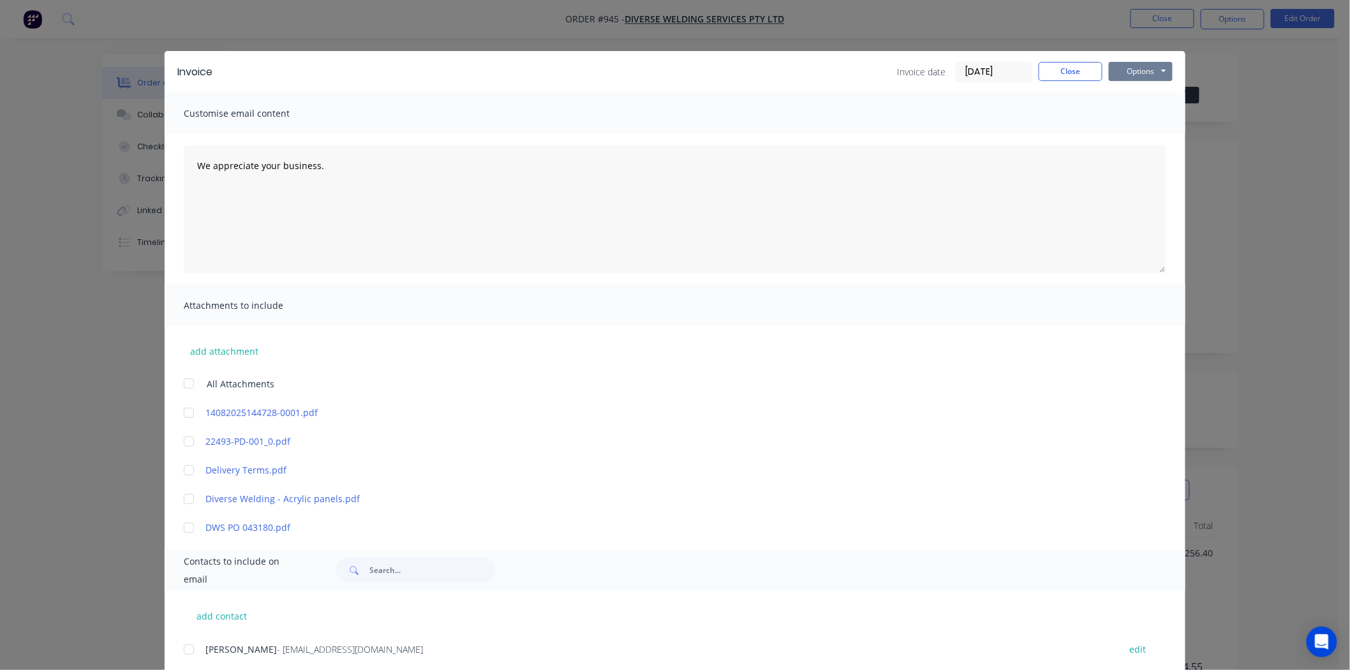
click at [1134, 70] on button "Options" at bounding box center [1141, 71] width 64 height 19
click at [1134, 113] on button "Print" at bounding box center [1150, 115] width 82 height 21
click at [1074, 71] on button "Close" at bounding box center [1071, 71] width 64 height 19
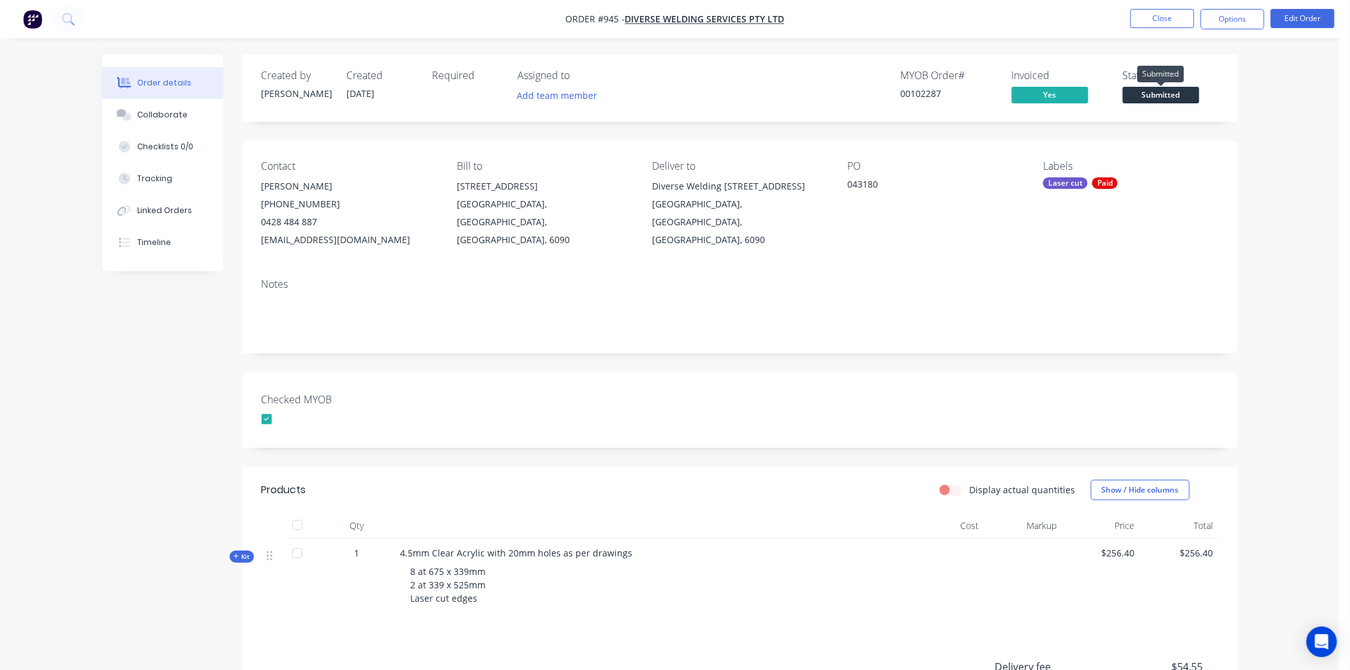
click at [1156, 94] on span "Submitted" at bounding box center [1161, 95] width 77 height 16
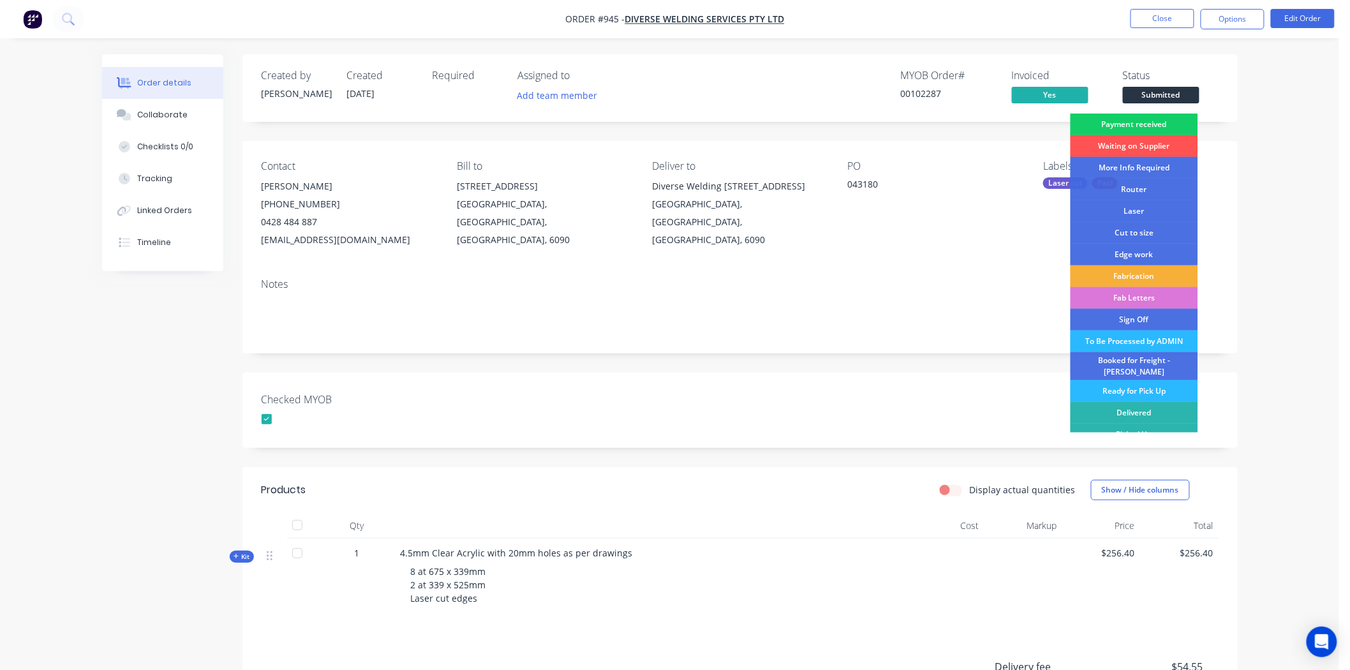
click at [1150, 120] on div "Payment received" at bounding box center [1134, 125] width 128 height 22
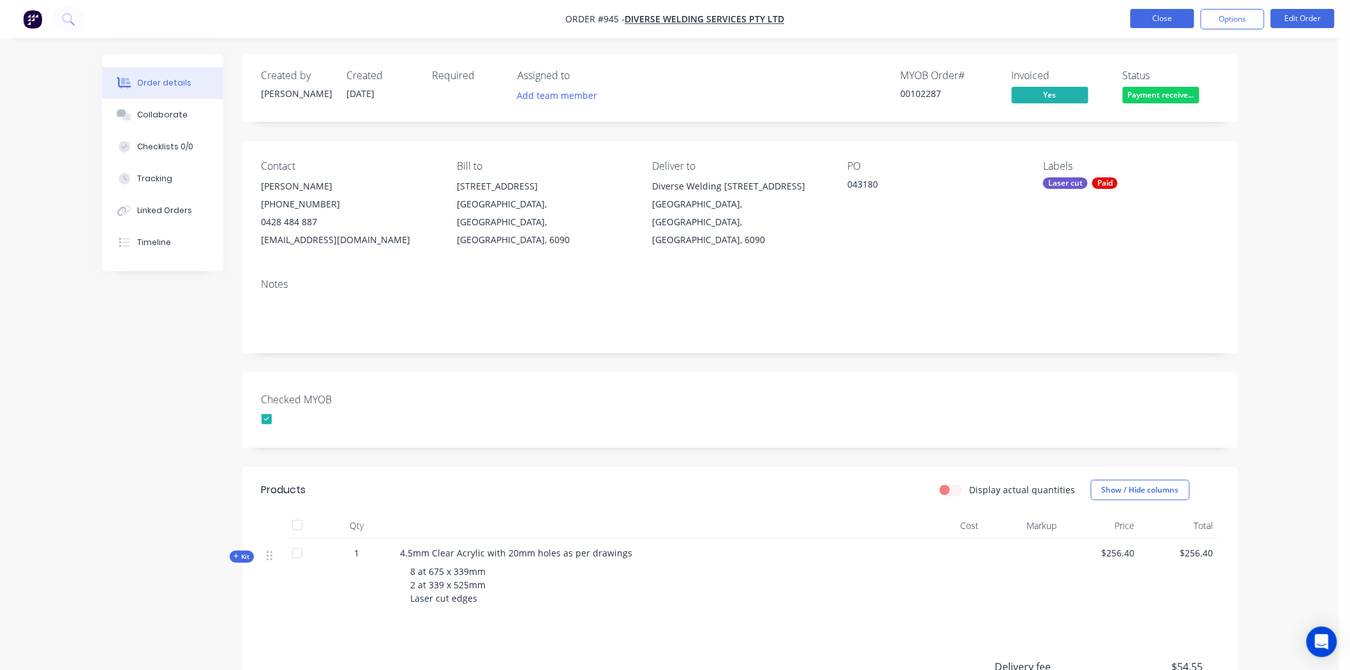
click at [1171, 17] on button "Close" at bounding box center [1162, 18] width 64 height 19
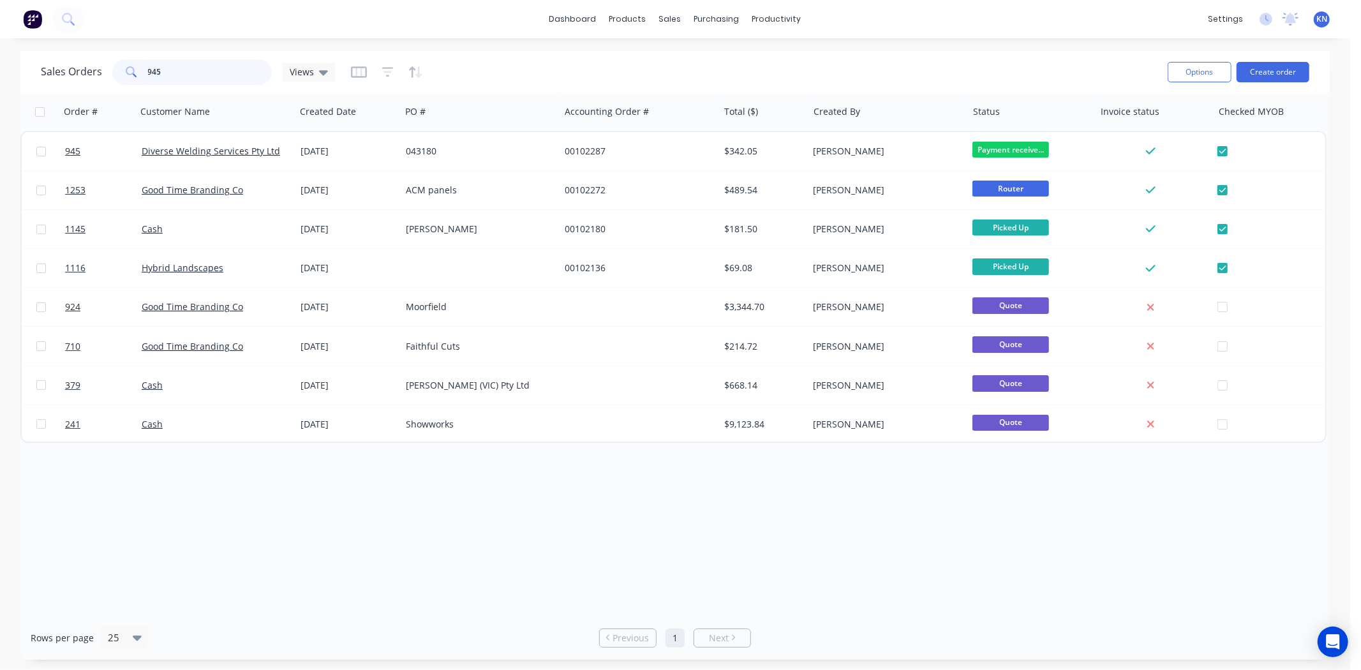
click at [191, 65] on input "945" at bounding box center [210, 72] width 124 height 26
type input "9"
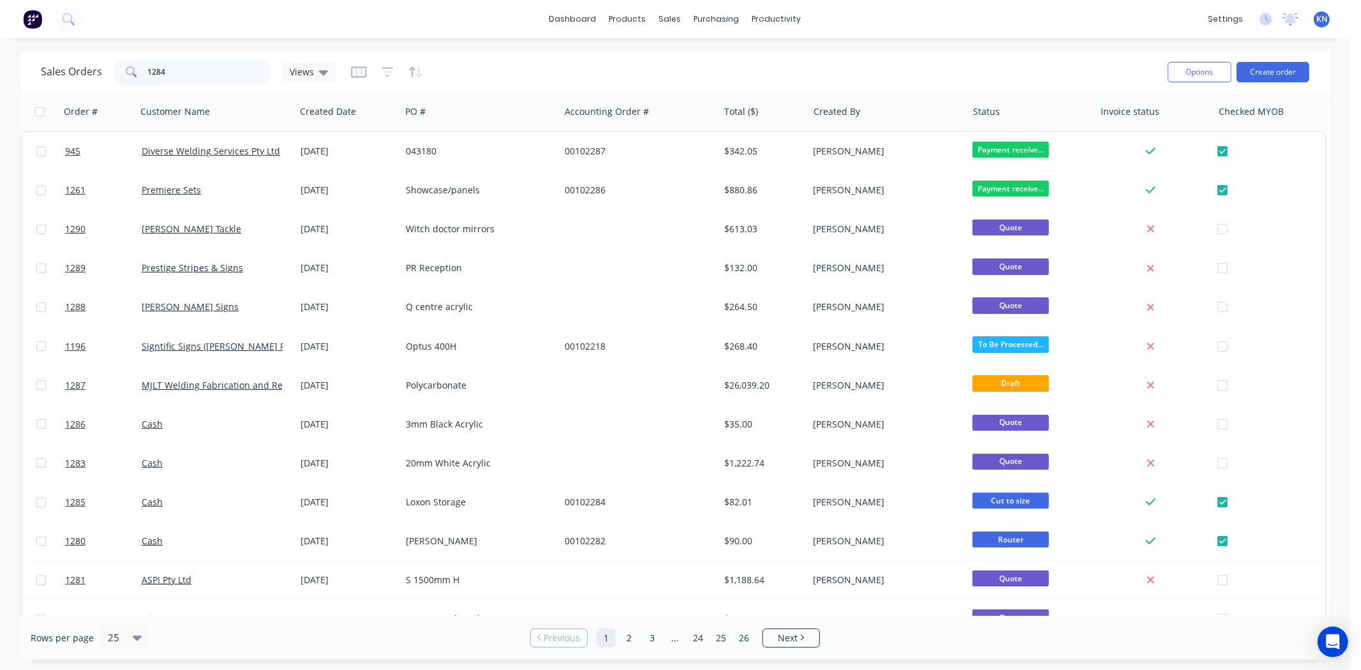
type input "1284"
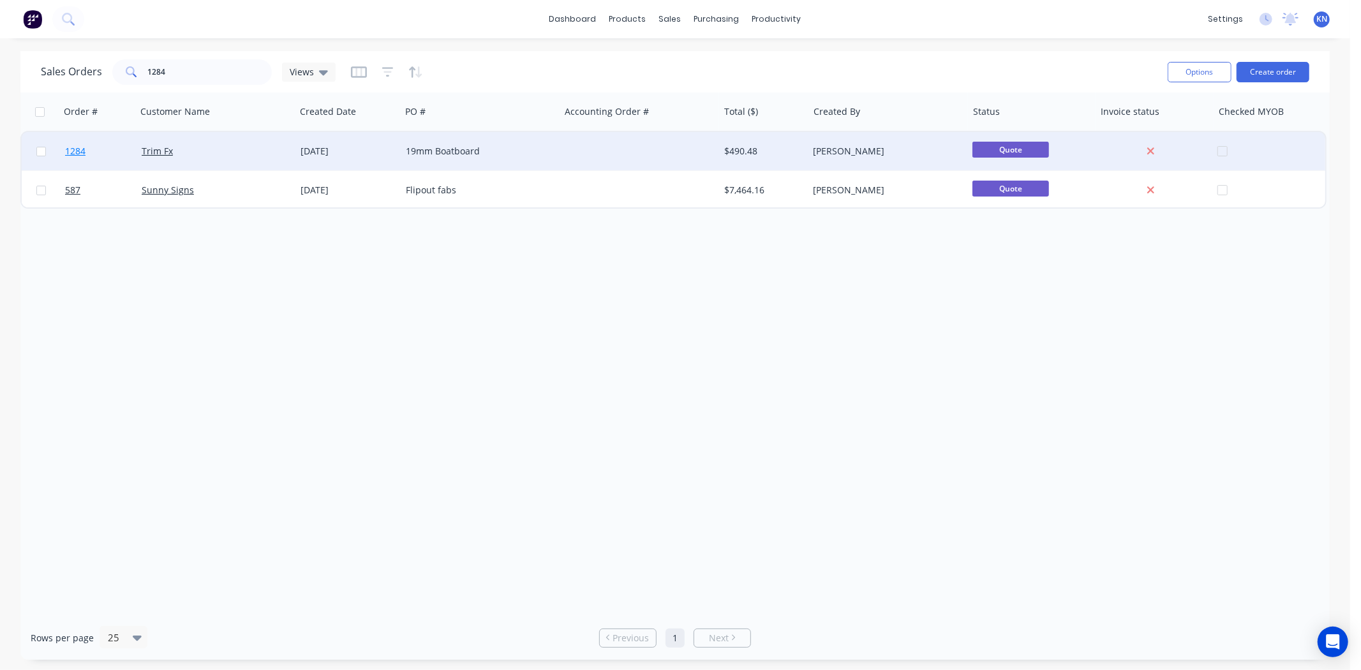
click at [77, 145] on span "1284" at bounding box center [75, 151] width 20 height 13
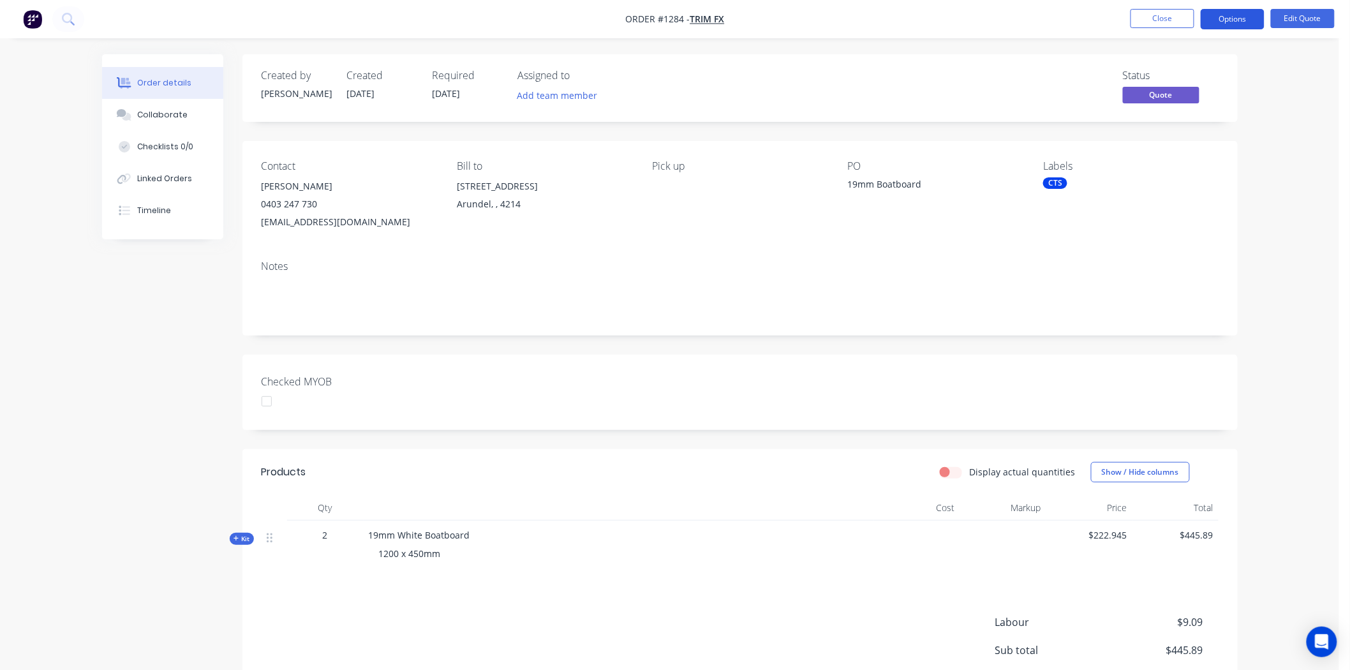
click at [1242, 18] on button "Options" at bounding box center [1233, 19] width 64 height 20
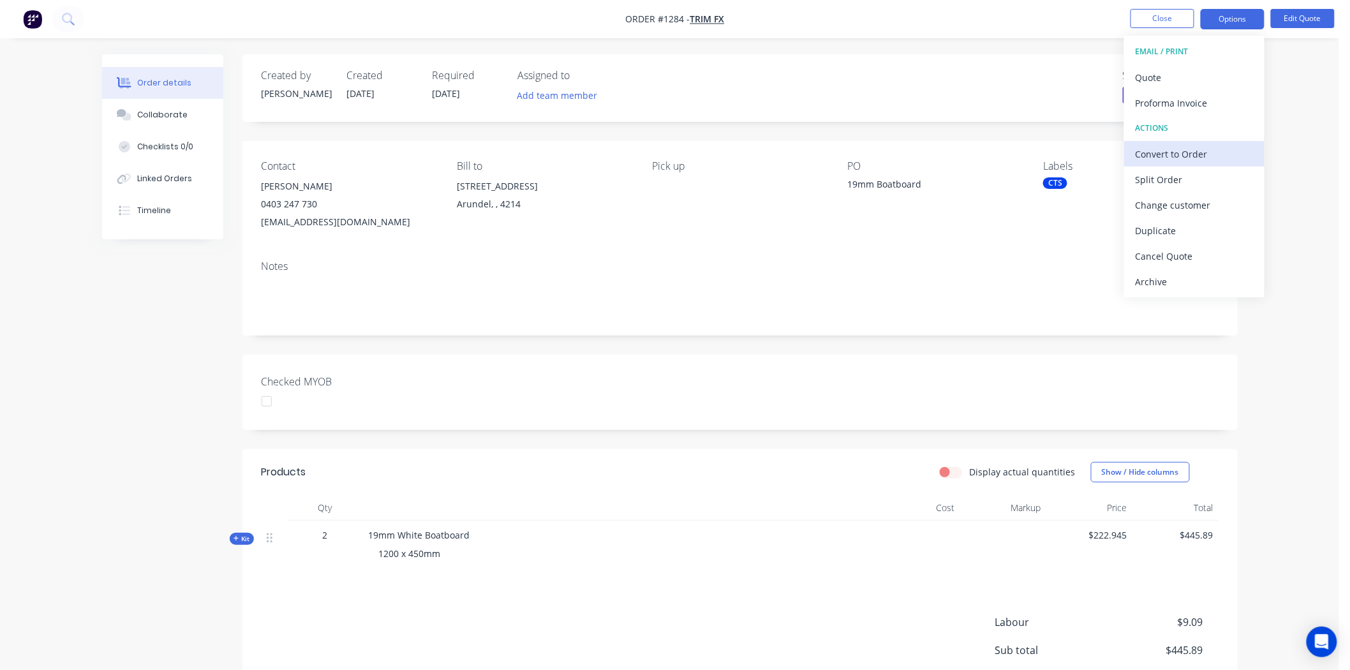
click at [1182, 151] on div "Convert to Order" at bounding box center [1194, 154] width 117 height 19
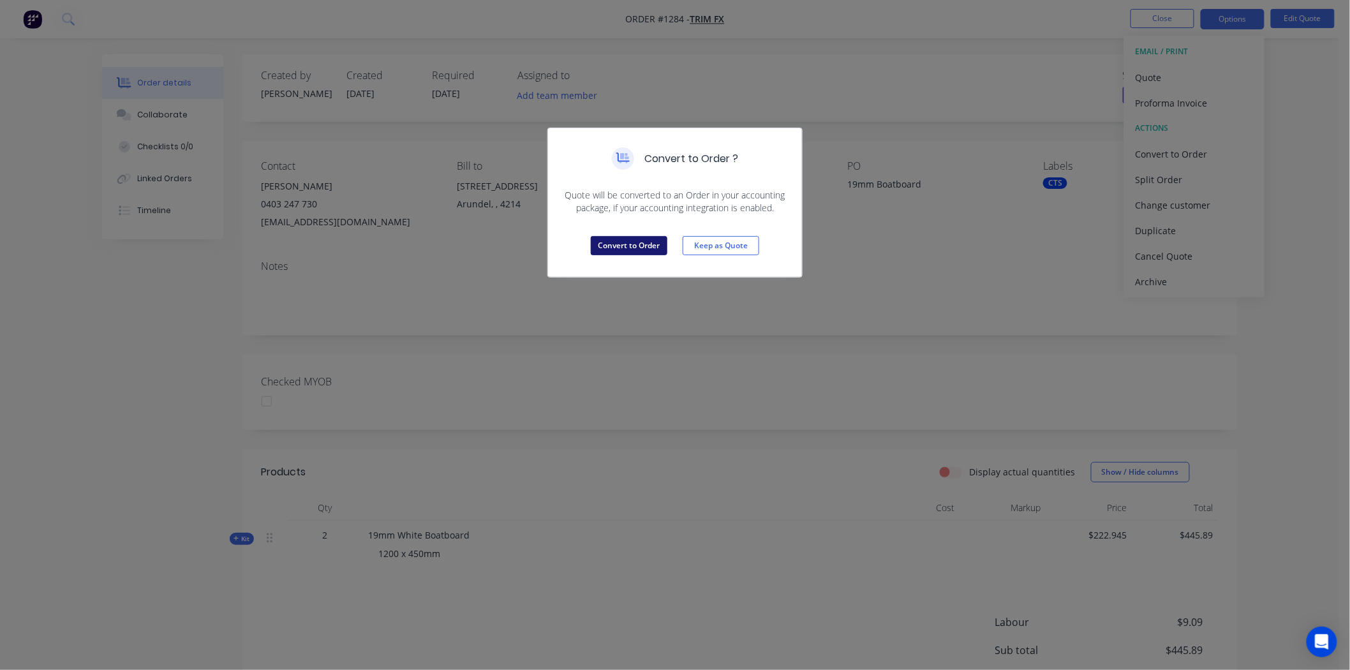
click at [620, 246] on button "Convert to Order" at bounding box center [629, 245] width 77 height 19
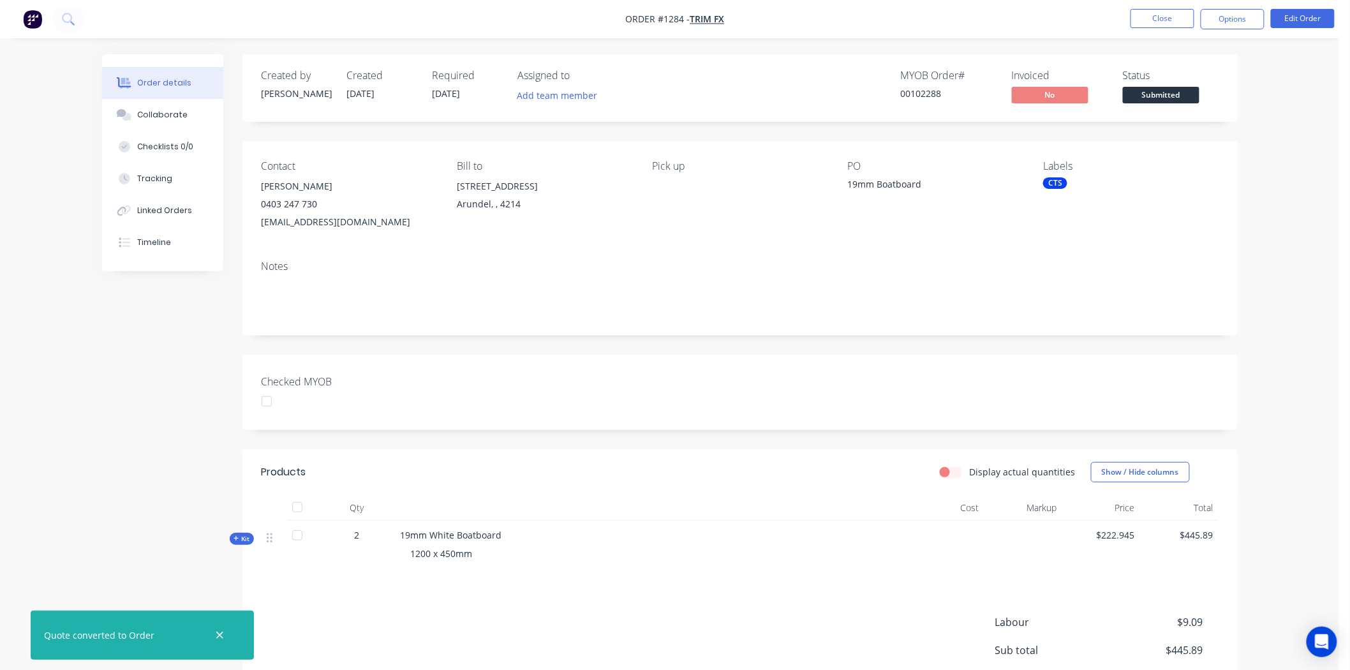
click at [1057, 181] on div "CTS" at bounding box center [1055, 182] width 24 height 11
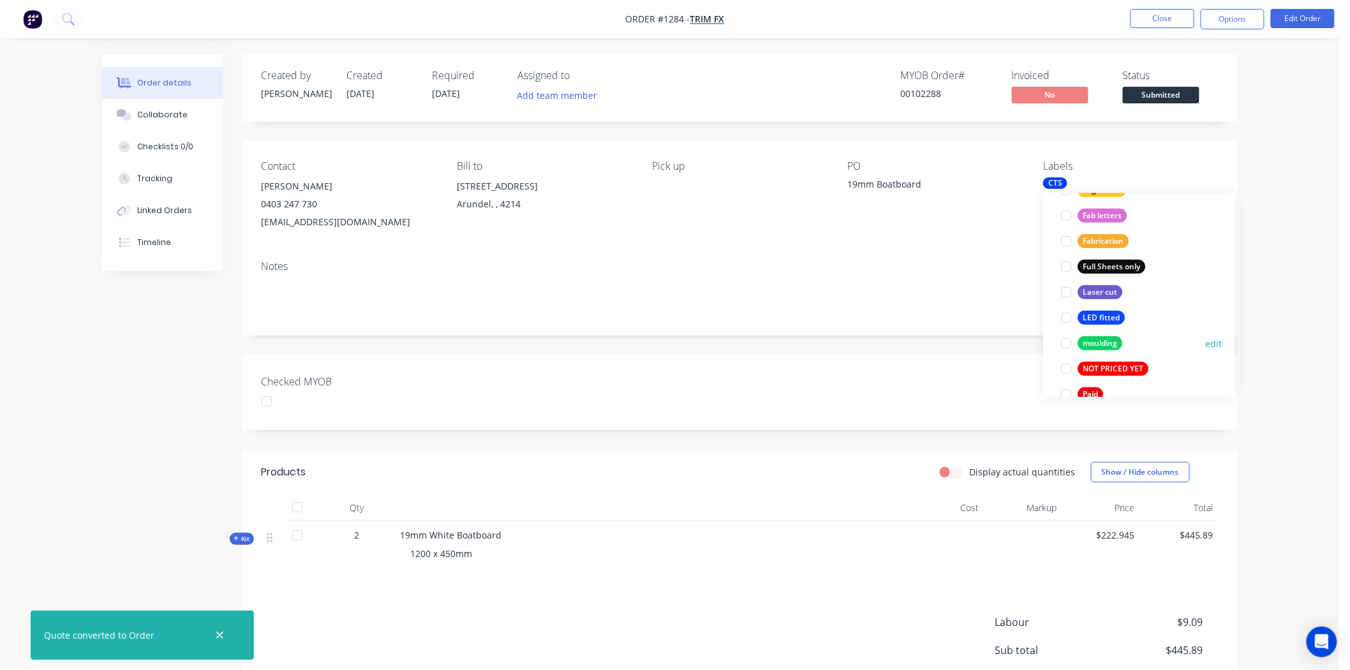
scroll to position [354, 0]
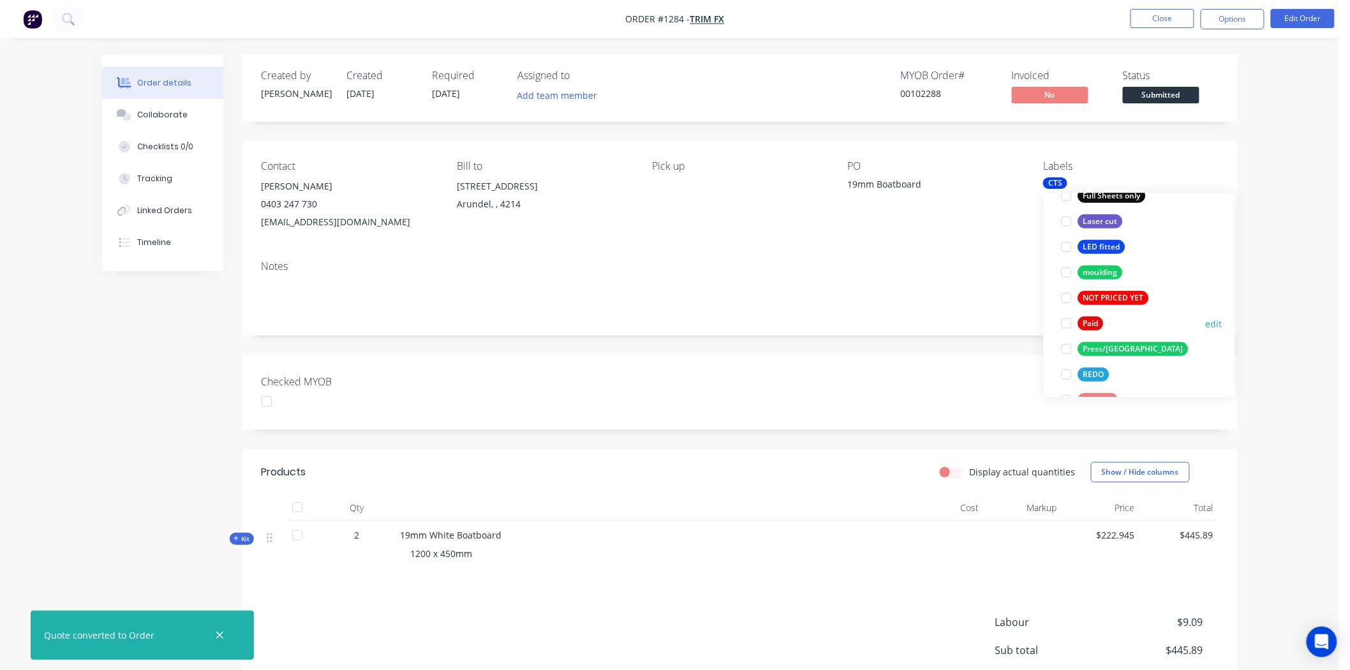
click at [1063, 324] on div at bounding box center [1067, 324] width 26 height 26
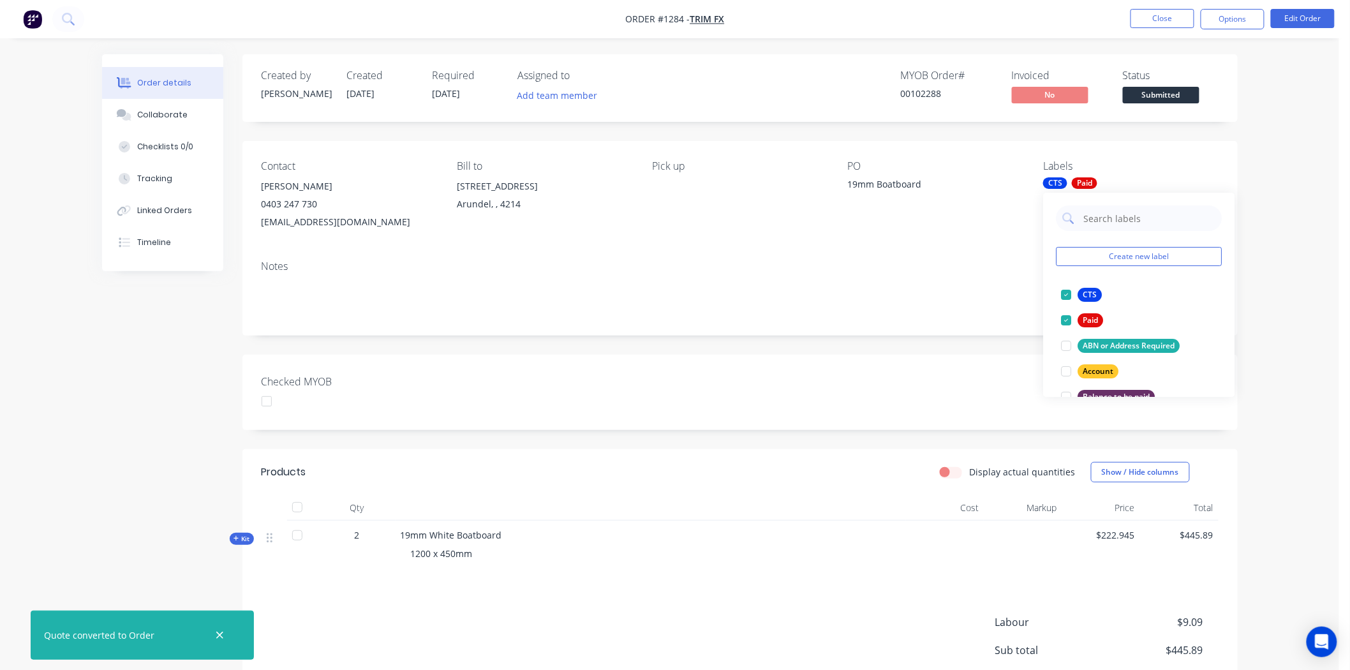
click at [815, 338] on div "Created by Kimberley Created 25/08/25 Required 25/08/25 Assigned to Add team me…" at bounding box center [739, 417] width 995 height 727
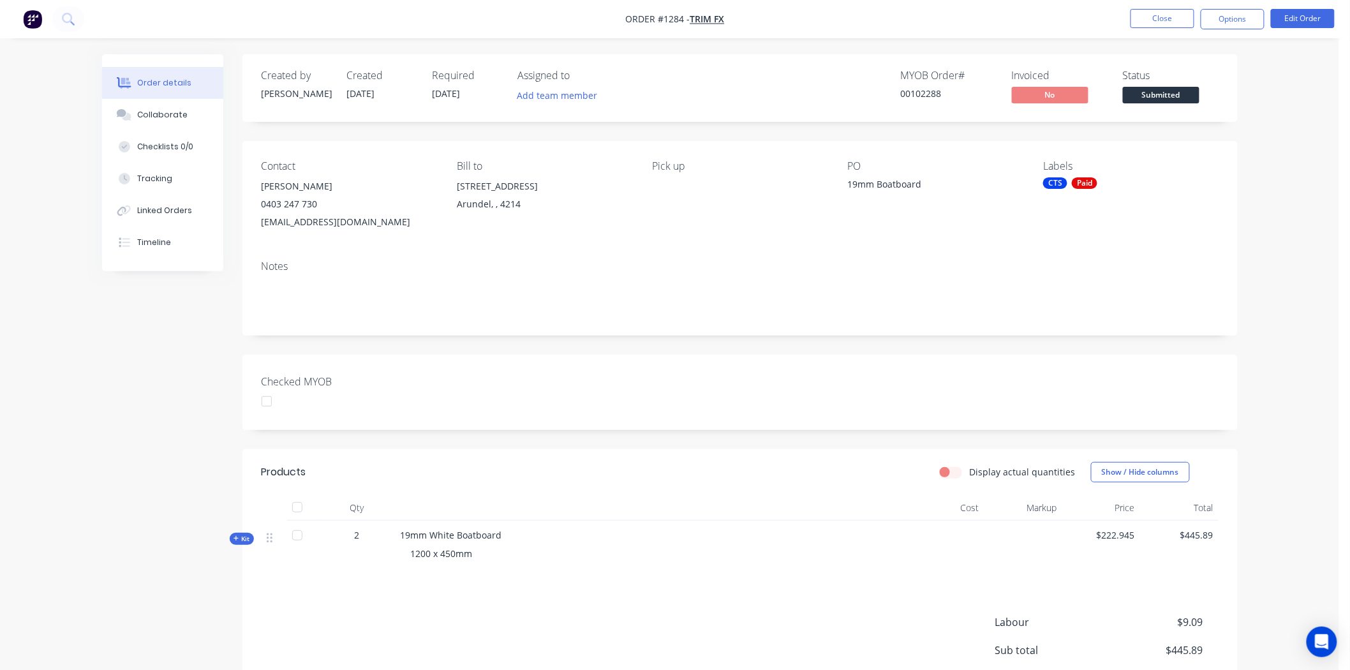
click at [270, 404] on div at bounding box center [267, 402] width 26 height 26
click at [1229, 18] on button "Options" at bounding box center [1233, 19] width 64 height 20
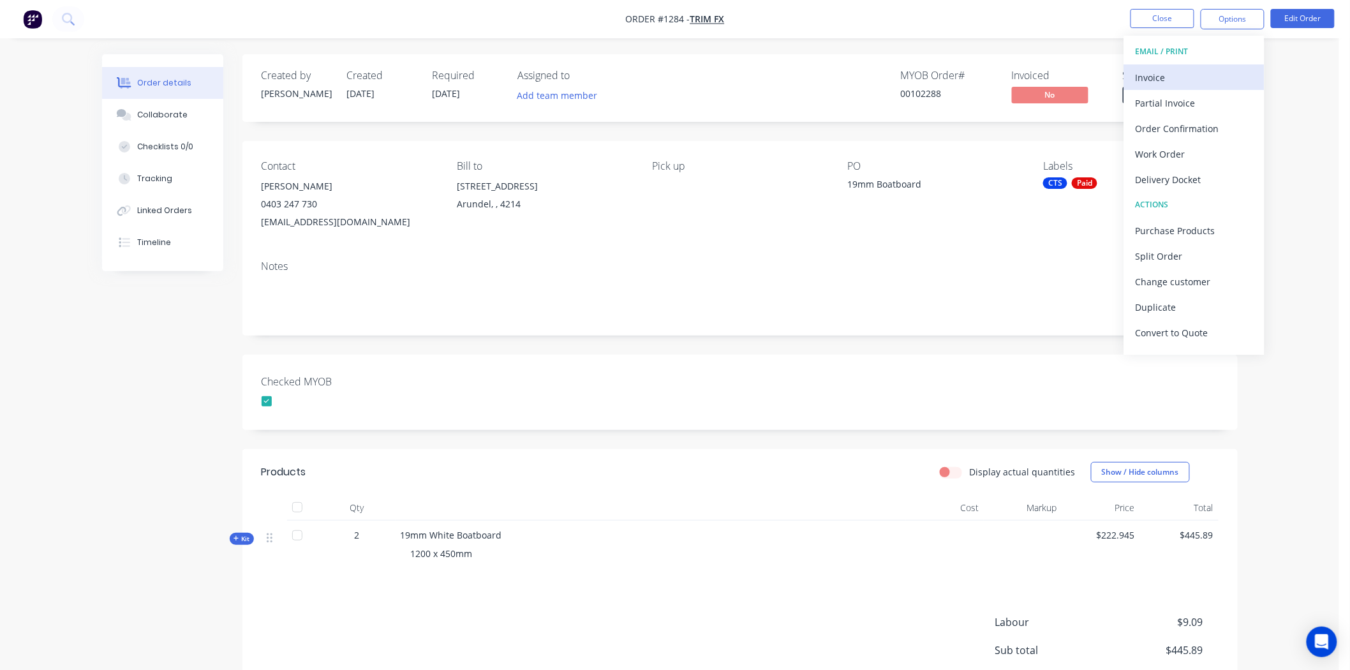
click at [1169, 73] on div "Invoice" at bounding box center [1194, 77] width 117 height 19
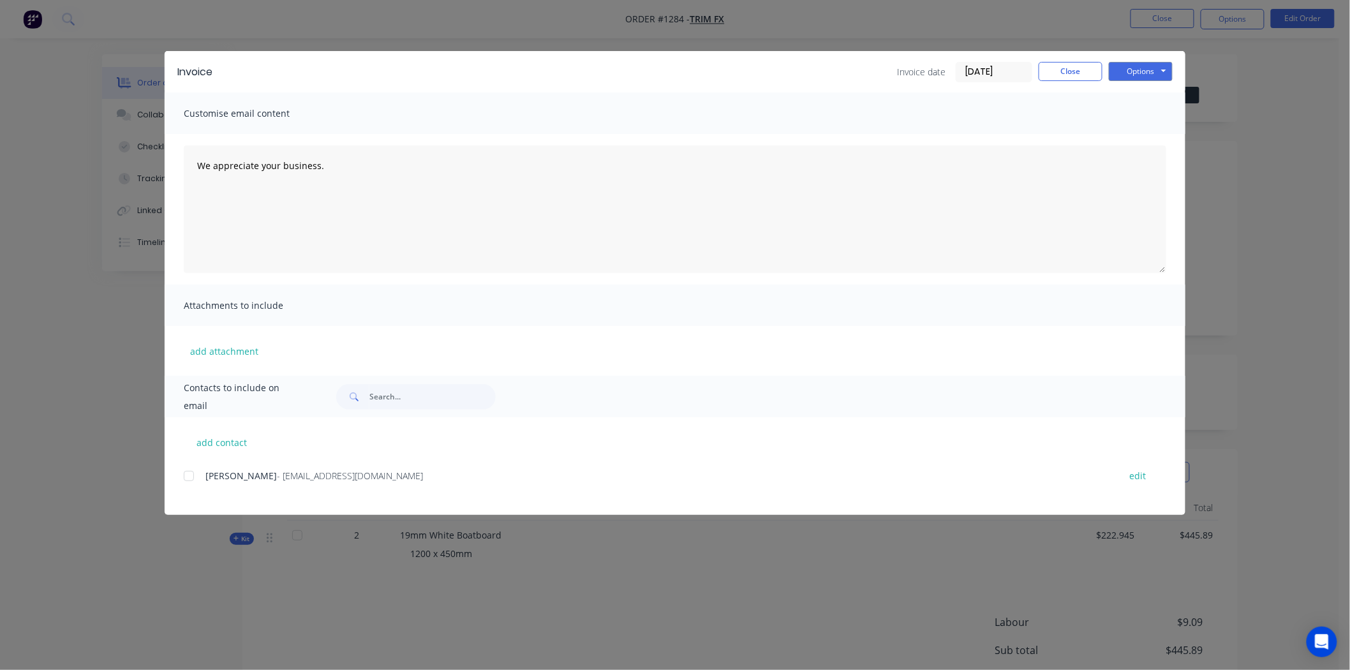
click at [984, 74] on input "26/08/25" at bounding box center [993, 72] width 75 height 19
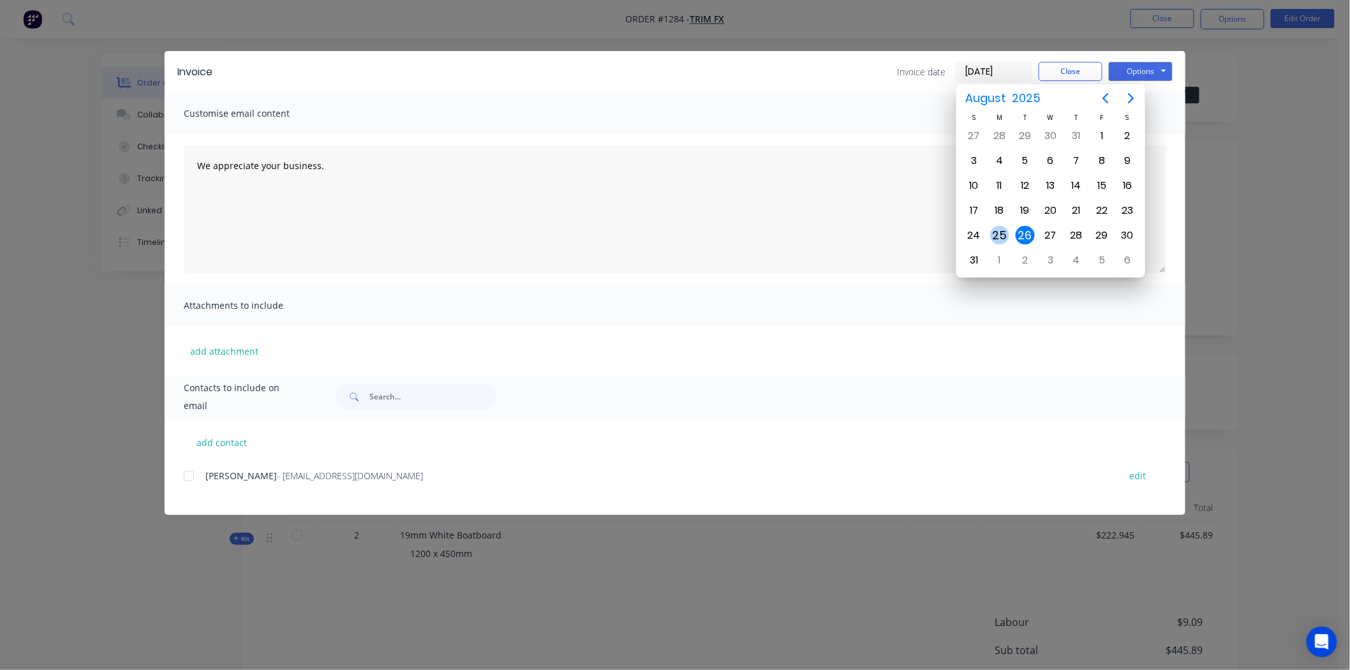
click at [1000, 231] on div "25" at bounding box center [999, 235] width 19 height 19
type input "25/08/25"
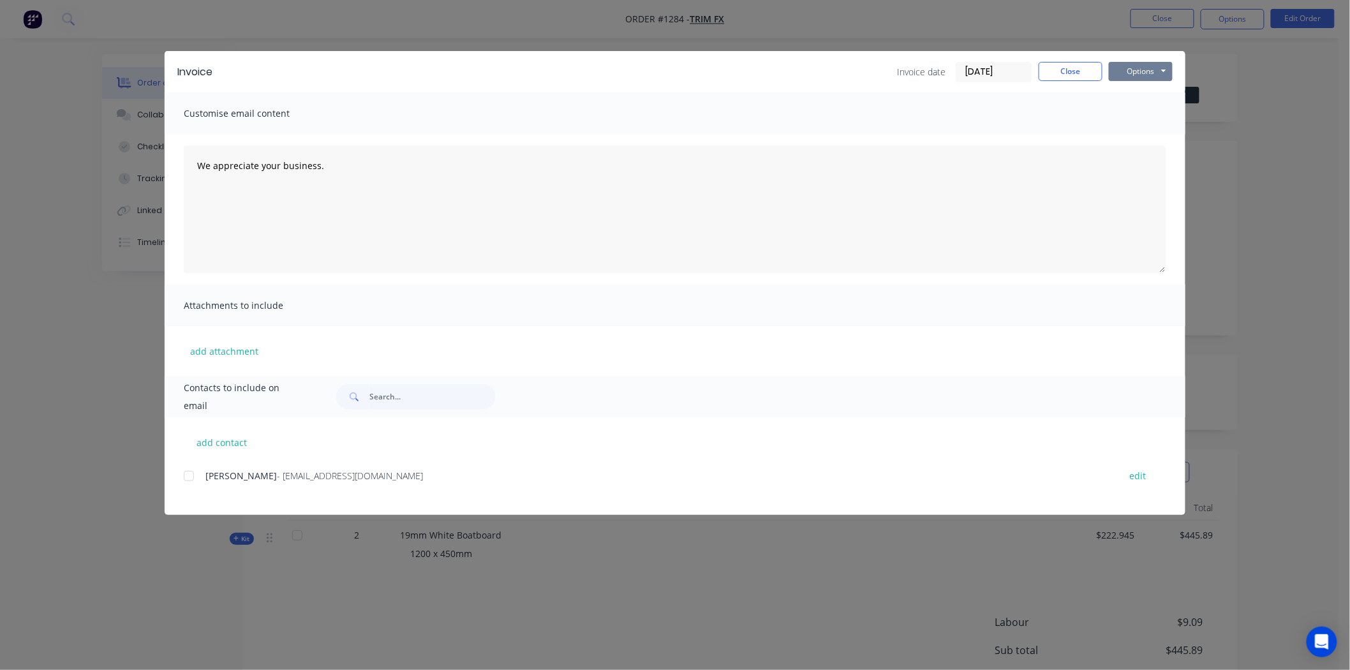
click at [1153, 68] on button "Options" at bounding box center [1141, 71] width 64 height 19
click at [1158, 110] on button "Print" at bounding box center [1150, 115] width 82 height 21
click at [1079, 70] on button "Close" at bounding box center [1071, 71] width 64 height 19
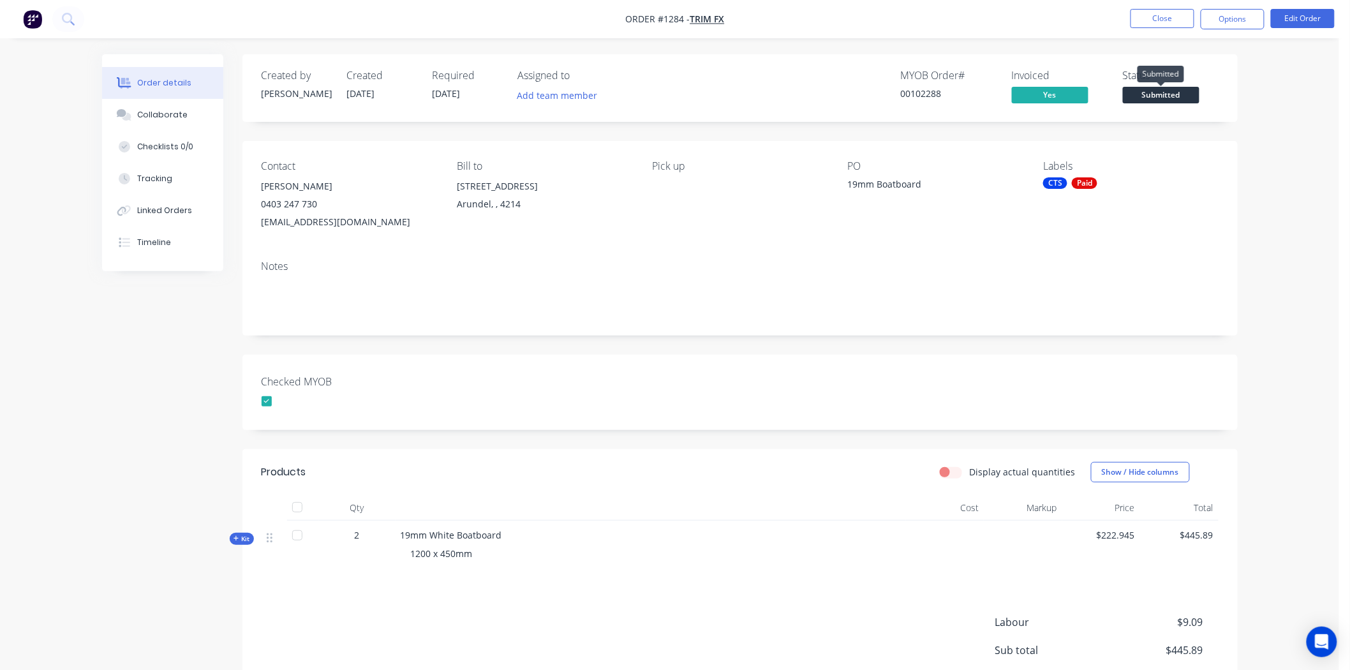
click at [1143, 91] on span "Submitted" at bounding box center [1161, 95] width 77 height 16
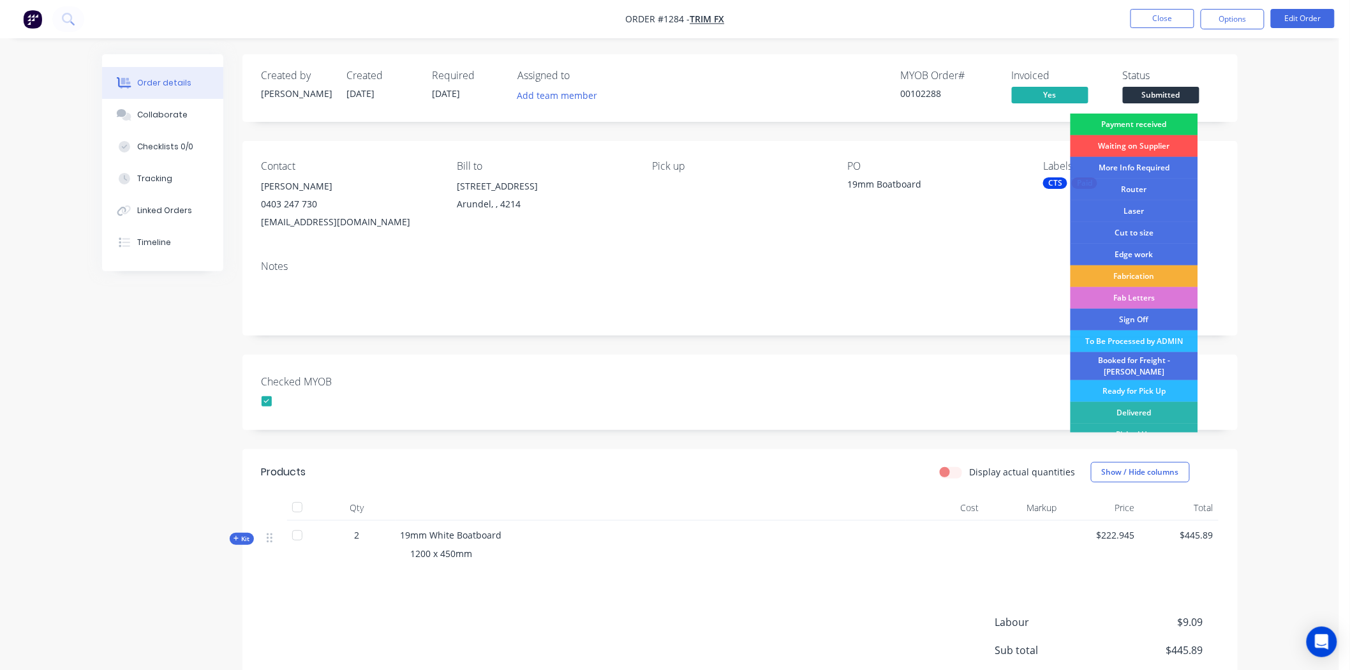
click at [1144, 122] on div "Payment received" at bounding box center [1134, 125] width 128 height 22
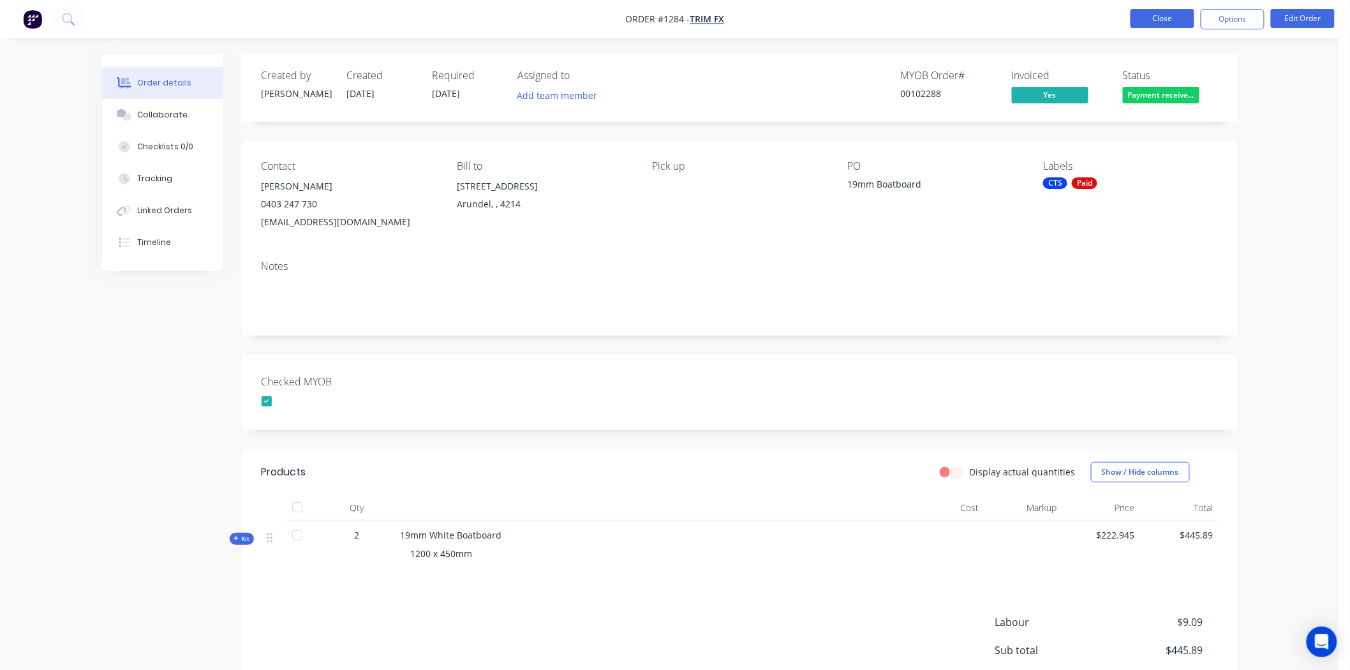
click at [1169, 16] on button "Close" at bounding box center [1162, 18] width 64 height 19
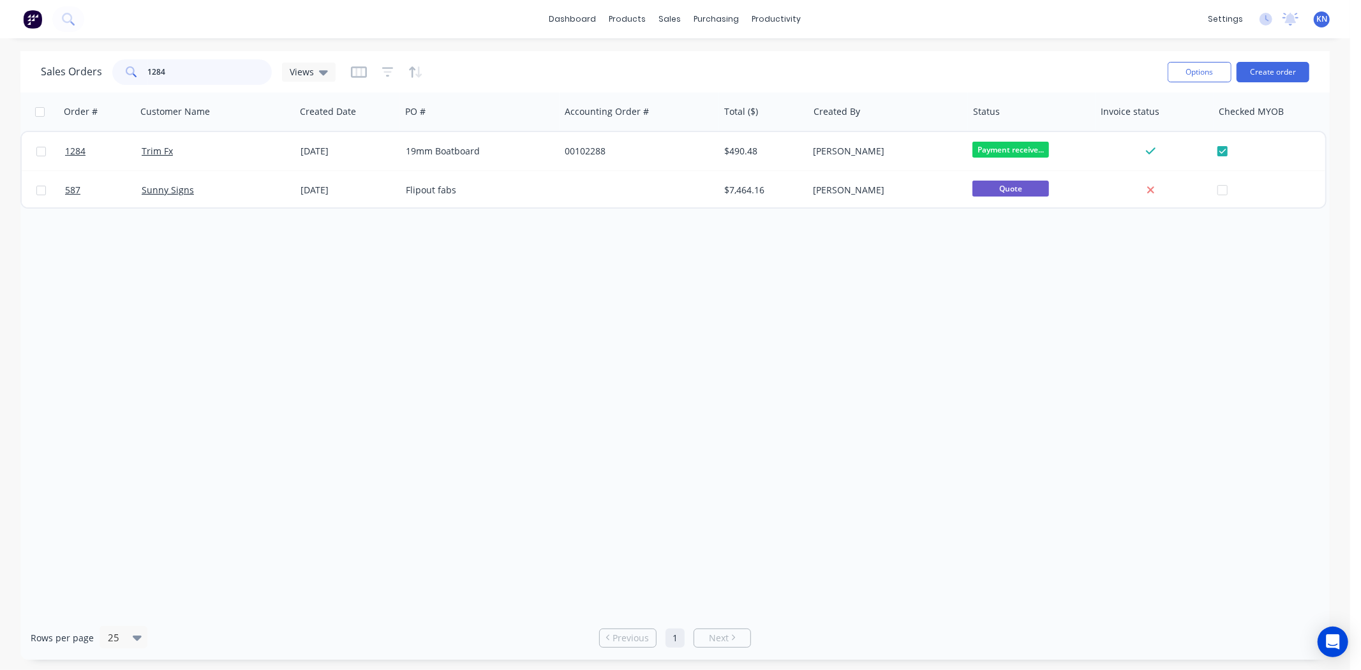
click at [177, 72] on input "1284" at bounding box center [210, 72] width 124 height 26
type input "1"
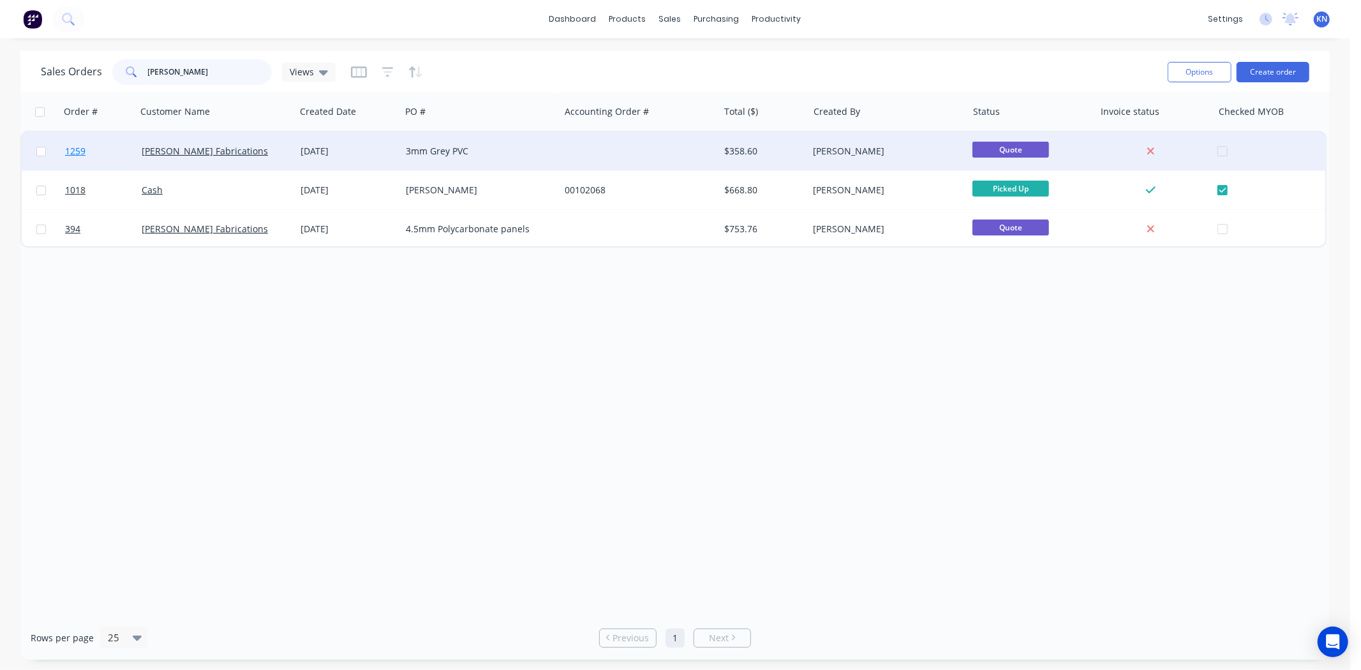
type input "gann"
click at [77, 148] on span "1259" at bounding box center [75, 151] width 20 height 13
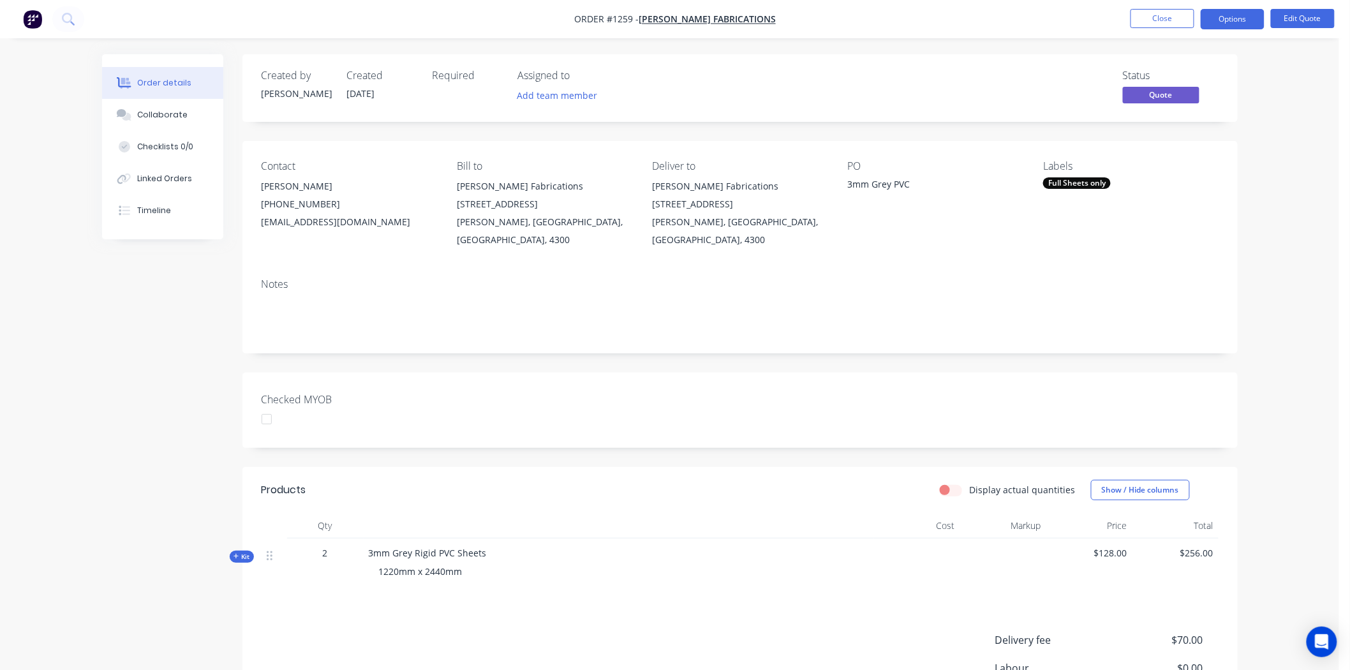
click at [264, 406] on div at bounding box center [267, 419] width 26 height 26
click at [1083, 180] on div "Full Sheets only" at bounding box center [1077, 182] width 68 height 11
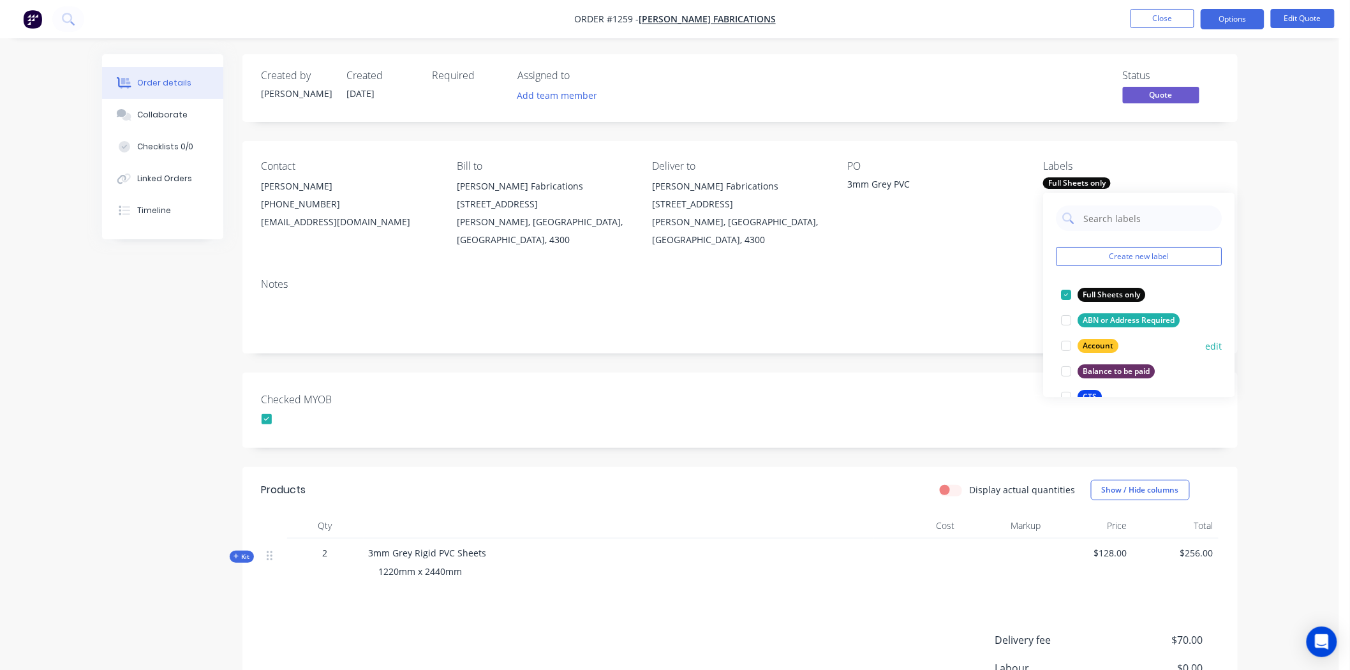
scroll to position [212, 0]
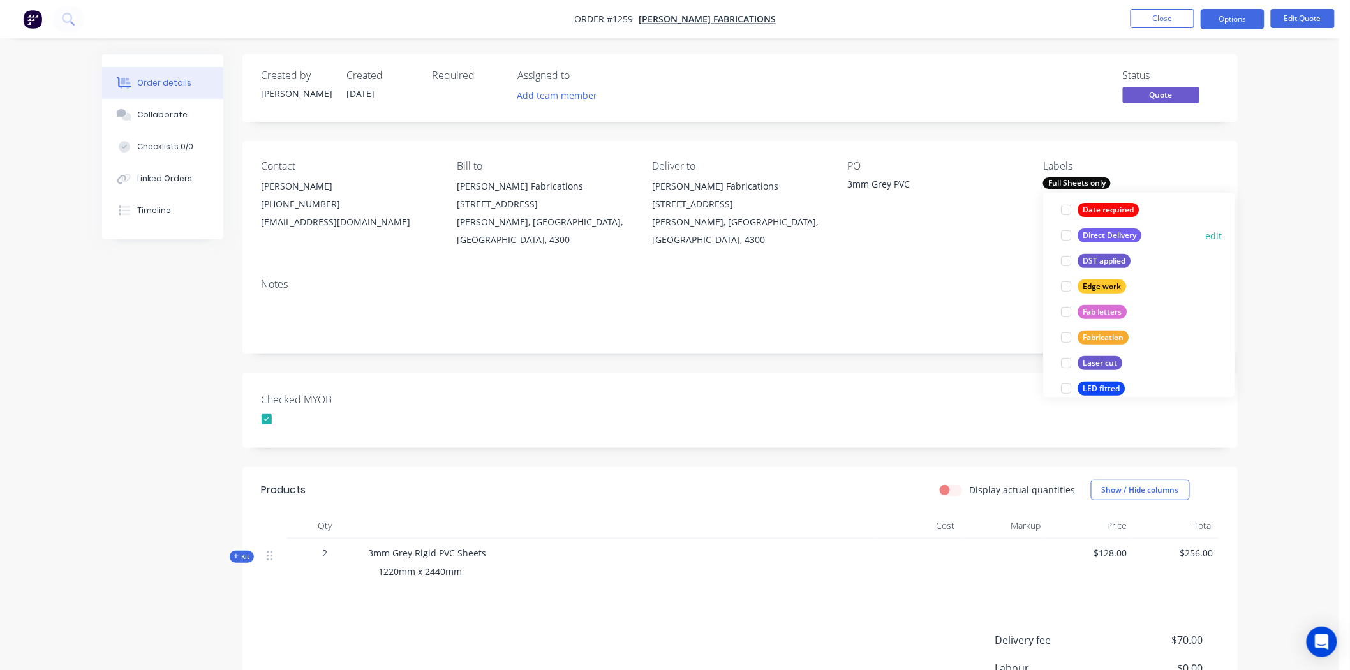
click at [1068, 235] on div at bounding box center [1067, 236] width 26 height 26
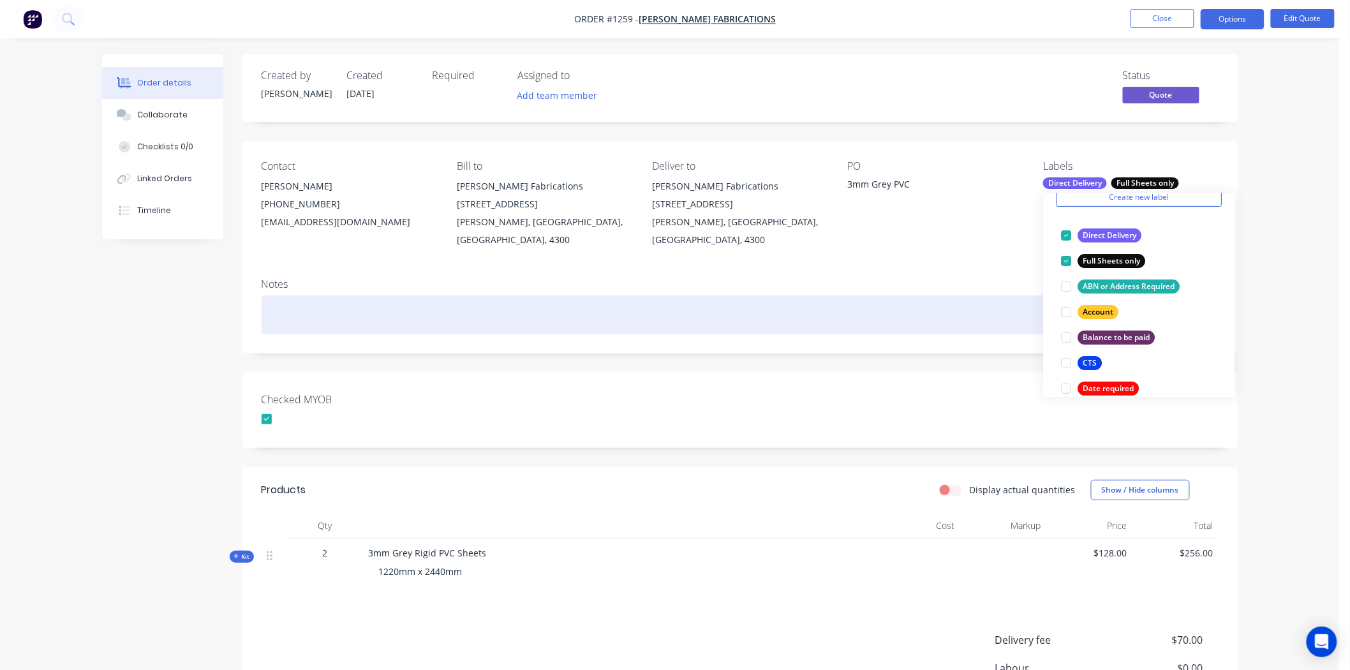
click at [996, 307] on div at bounding box center [740, 314] width 957 height 39
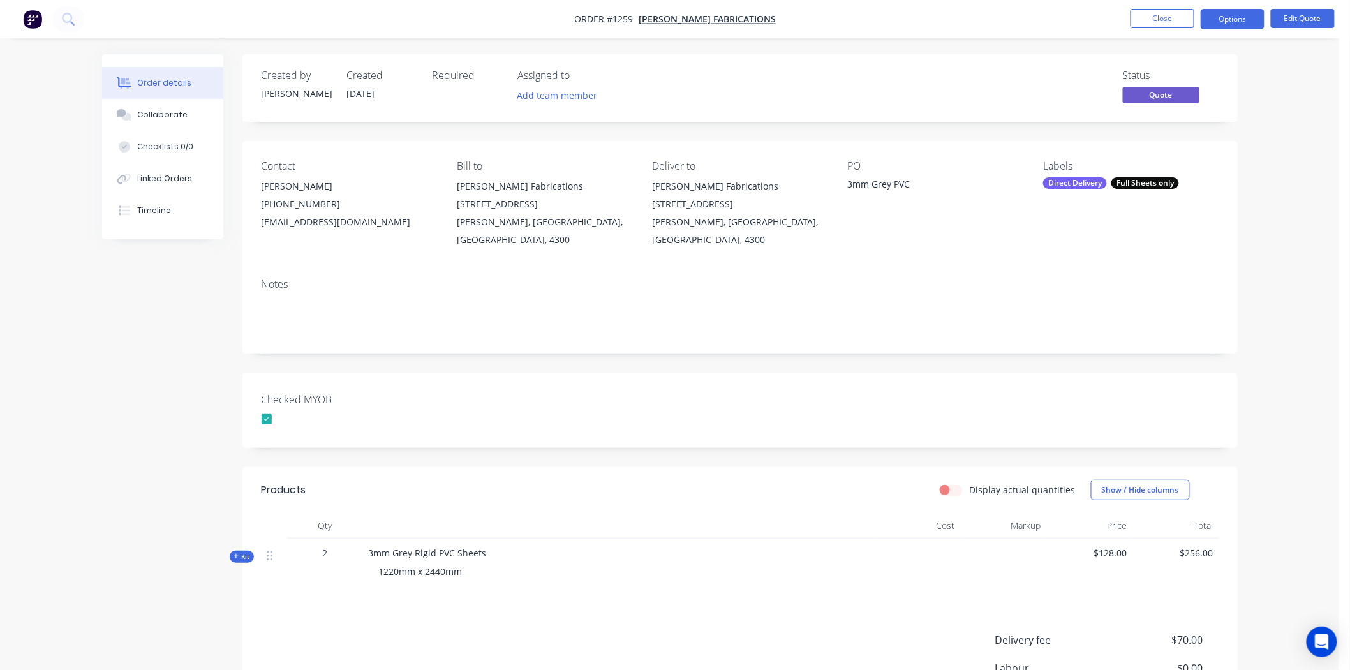
drag, startPoint x: 1000, startPoint y: 329, endPoint x: 991, endPoint y: 372, distance: 44.3
click at [1000, 334] on div "Notes" at bounding box center [739, 310] width 995 height 85
click at [1106, 181] on div "Direct Delivery" at bounding box center [1075, 182] width 64 height 11
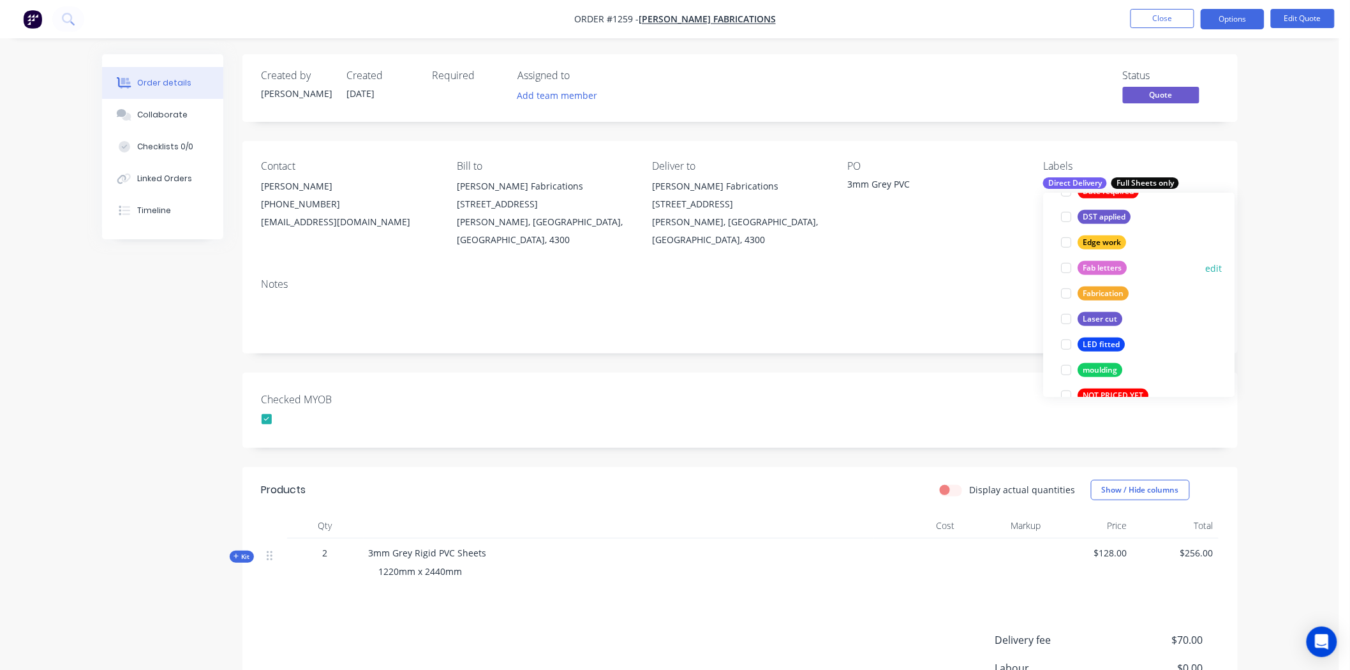
scroll to position [354, 0]
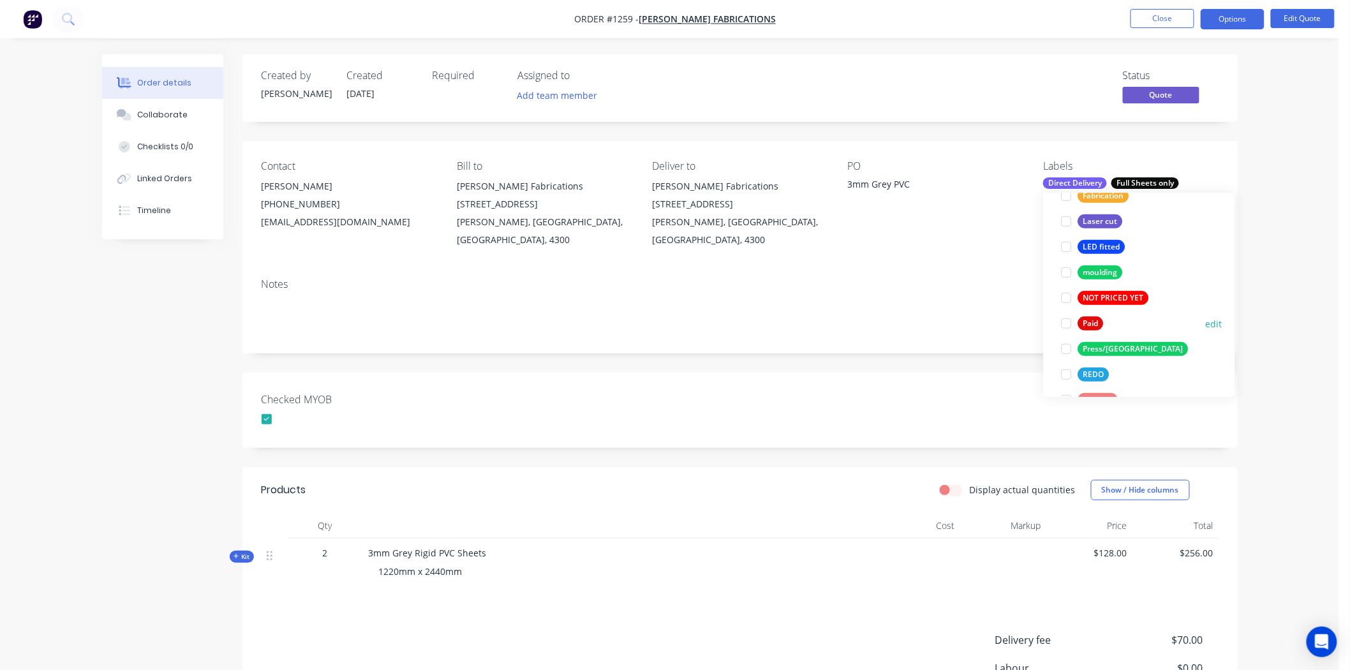
click at [1065, 322] on div at bounding box center [1067, 324] width 26 height 26
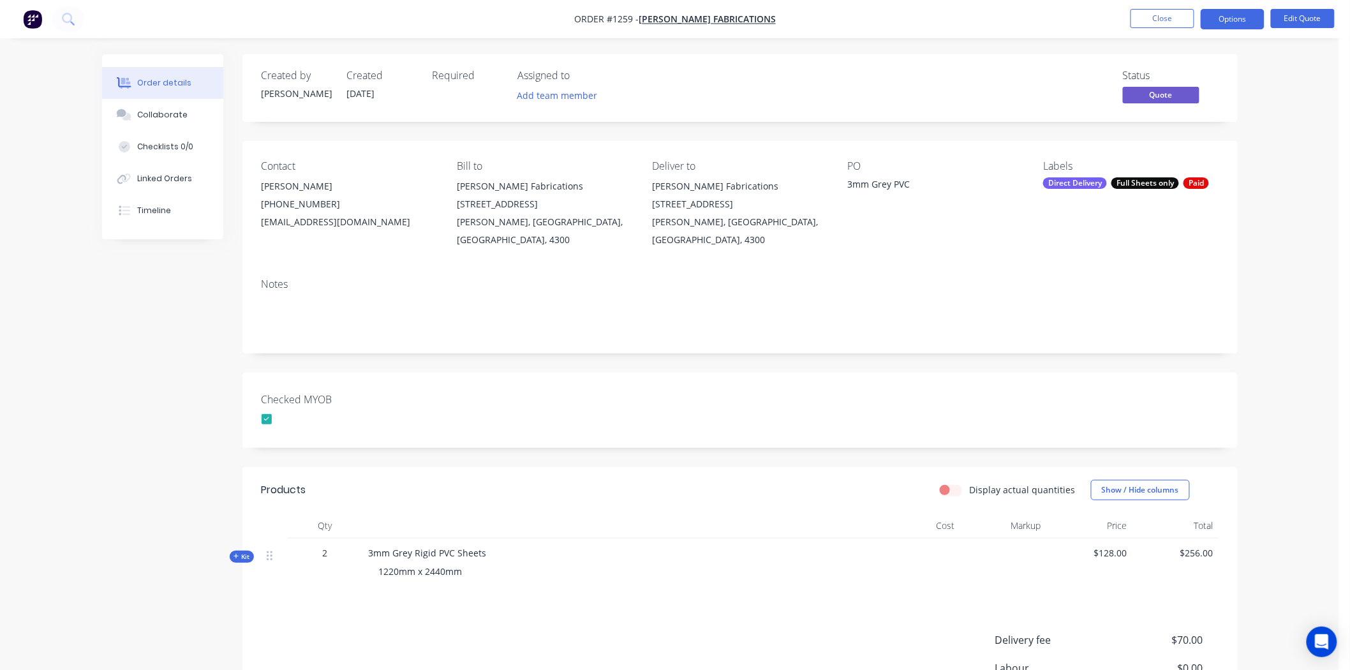
click at [833, 387] on div "Checked MYOB" at bounding box center [739, 410] width 995 height 75
click at [1234, 11] on button "Options" at bounding box center [1233, 19] width 64 height 20
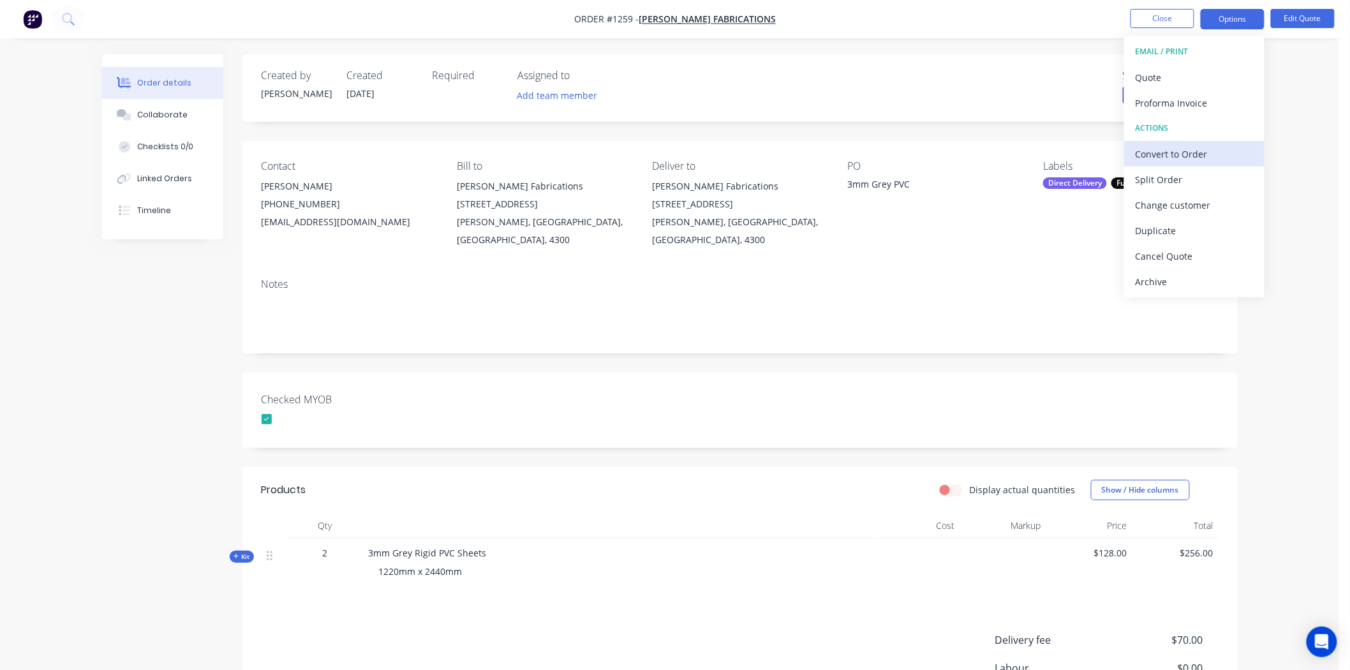
click at [1182, 152] on div "Convert to Order" at bounding box center [1194, 154] width 117 height 19
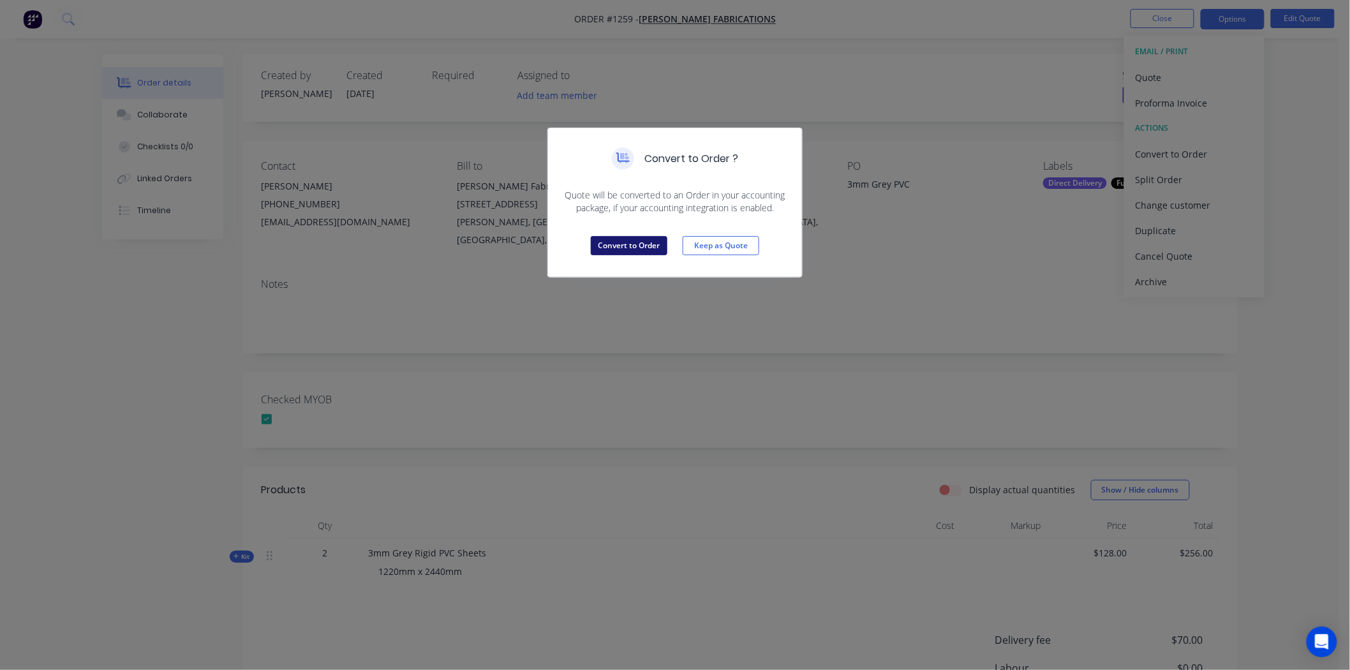
click at [624, 243] on button "Convert to Order" at bounding box center [629, 245] width 77 height 19
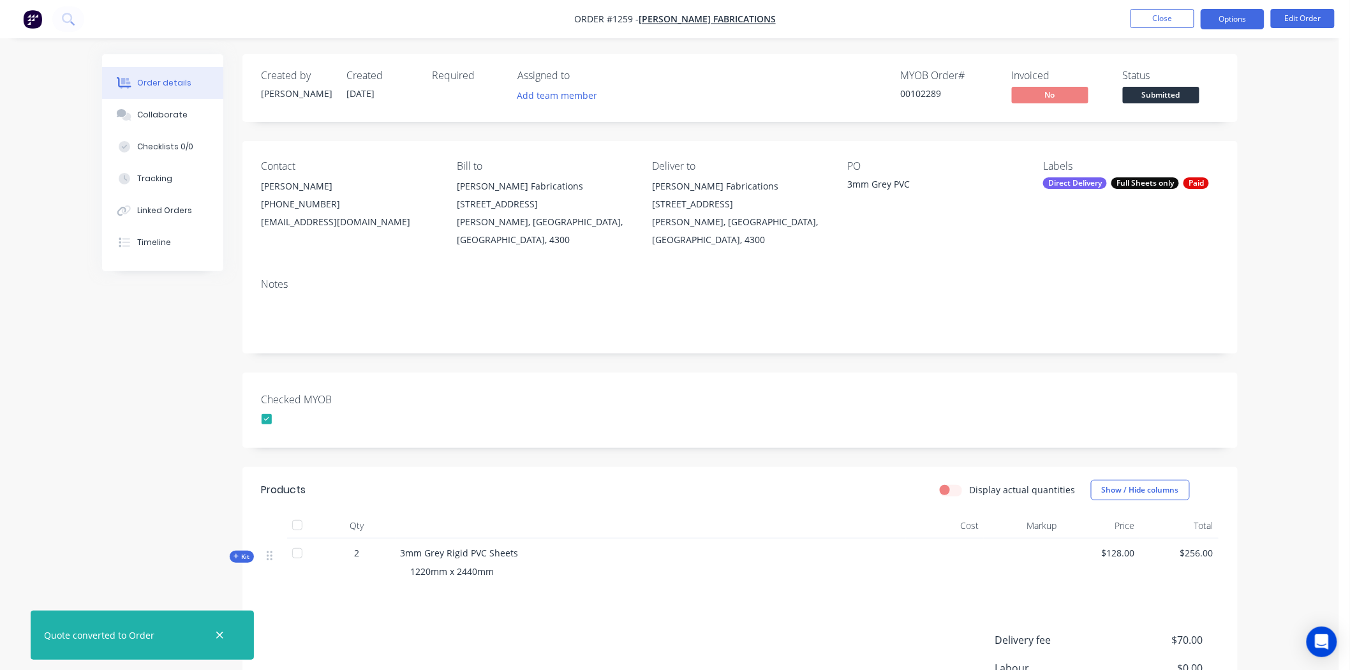
click at [1217, 17] on button "Options" at bounding box center [1233, 19] width 64 height 20
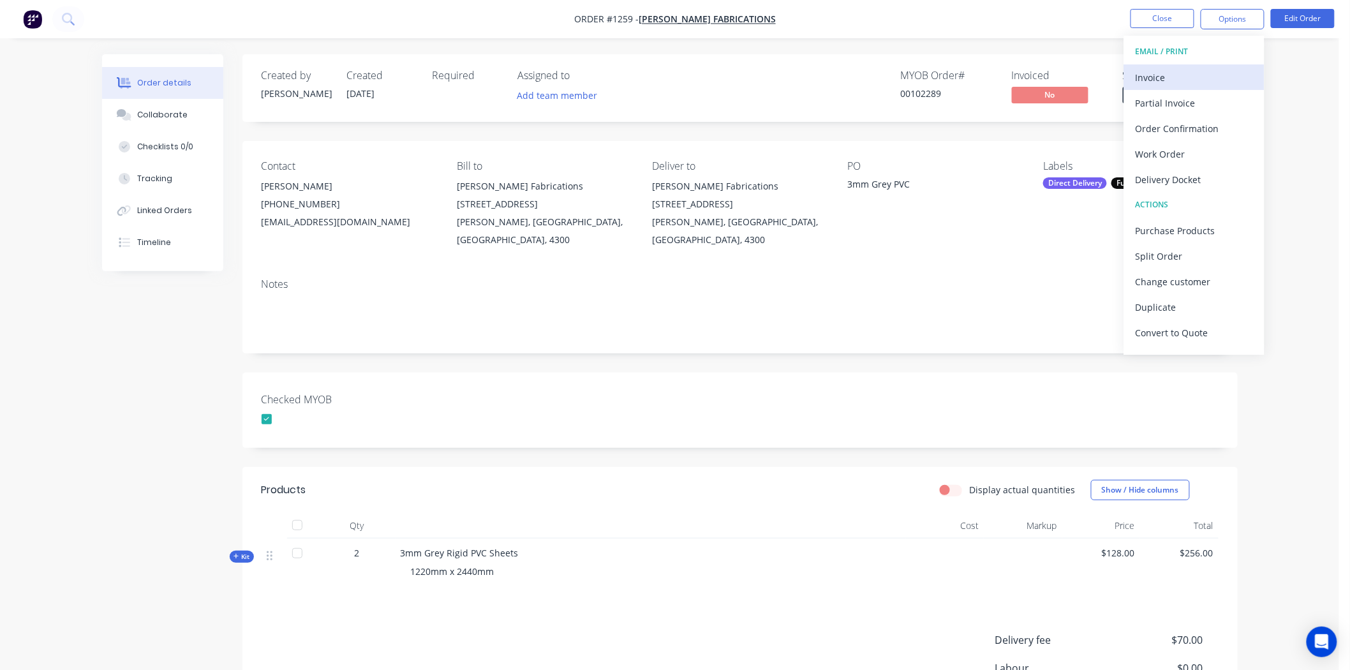
click at [1156, 73] on div "Invoice" at bounding box center [1194, 77] width 117 height 19
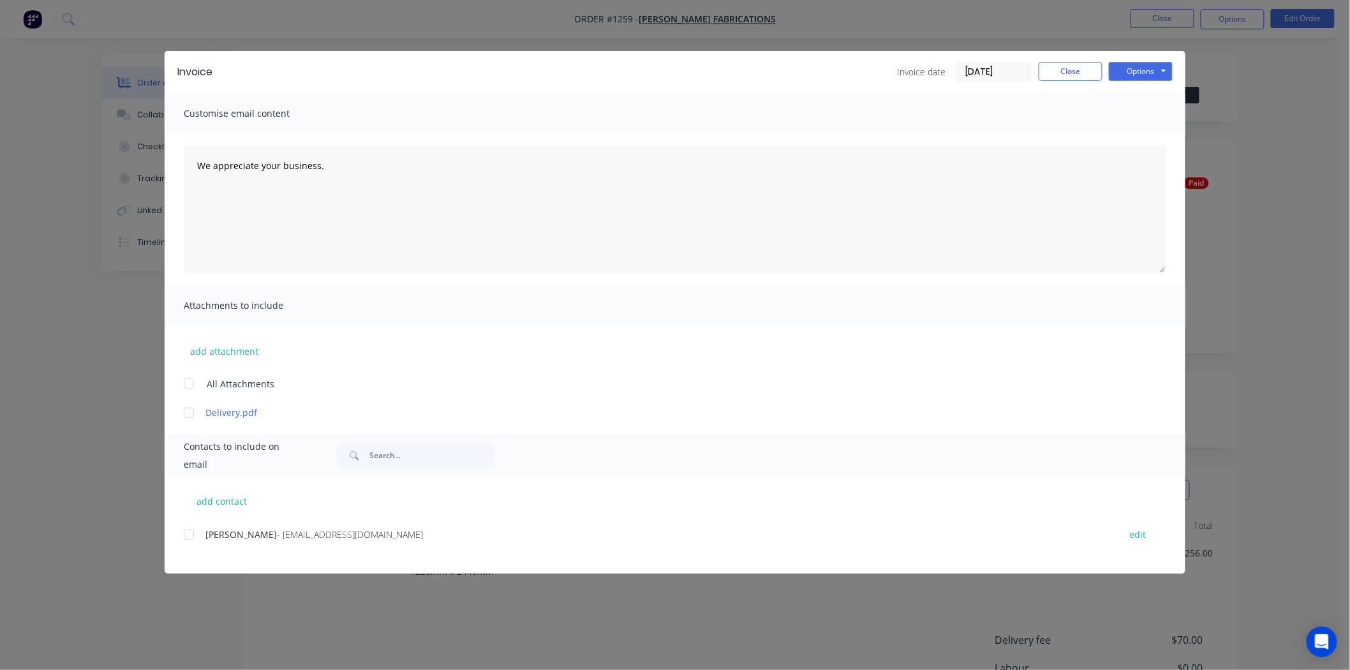
click at [976, 73] on input "26/08/25" at bounding box center [993, 72] width 75 height 19
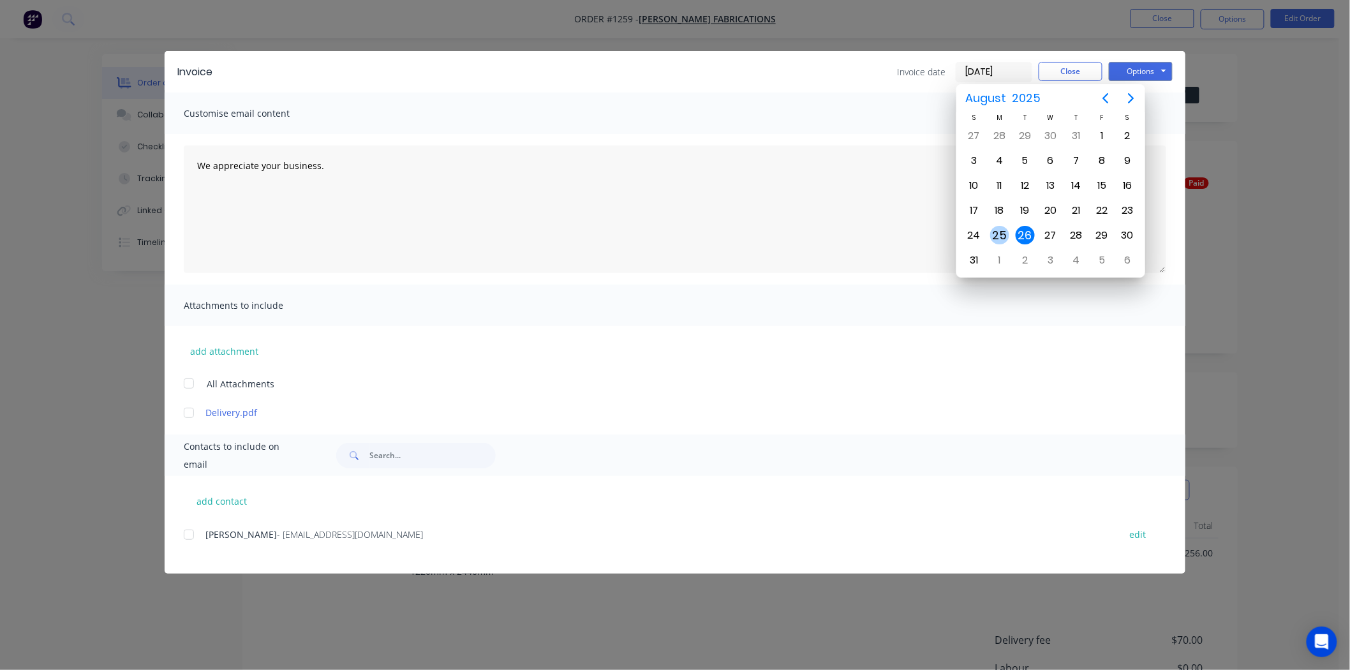
click at [1002, 232] on div "25" at bounding box center [999, 235] width 19 height 19
type input "25/08/25"
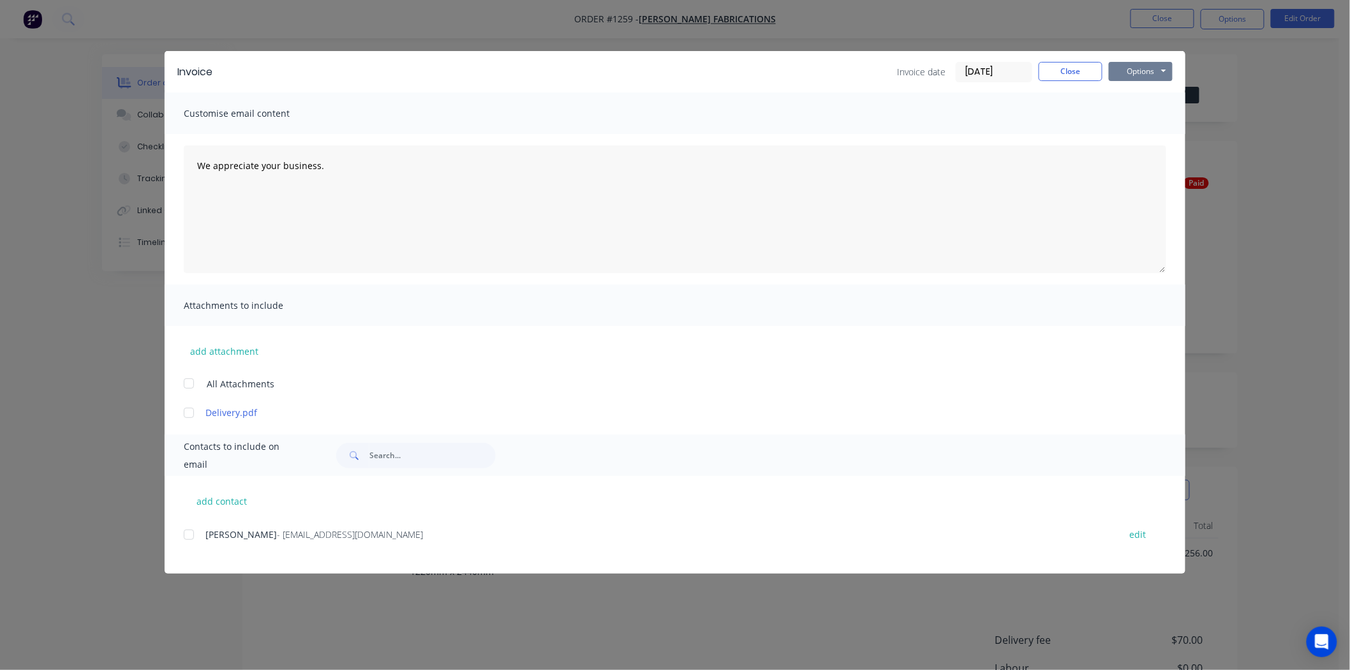
click at [1148, 68] on button "Options" at bounding box center [1141, 71] width 64 height 19
click at [1156, 115] on button "Print" at bounding box center [1150, 115] width 82 height 21
click at [1077, 71] on button "Close" at bounding box center [1071, 71] width 64 height 19
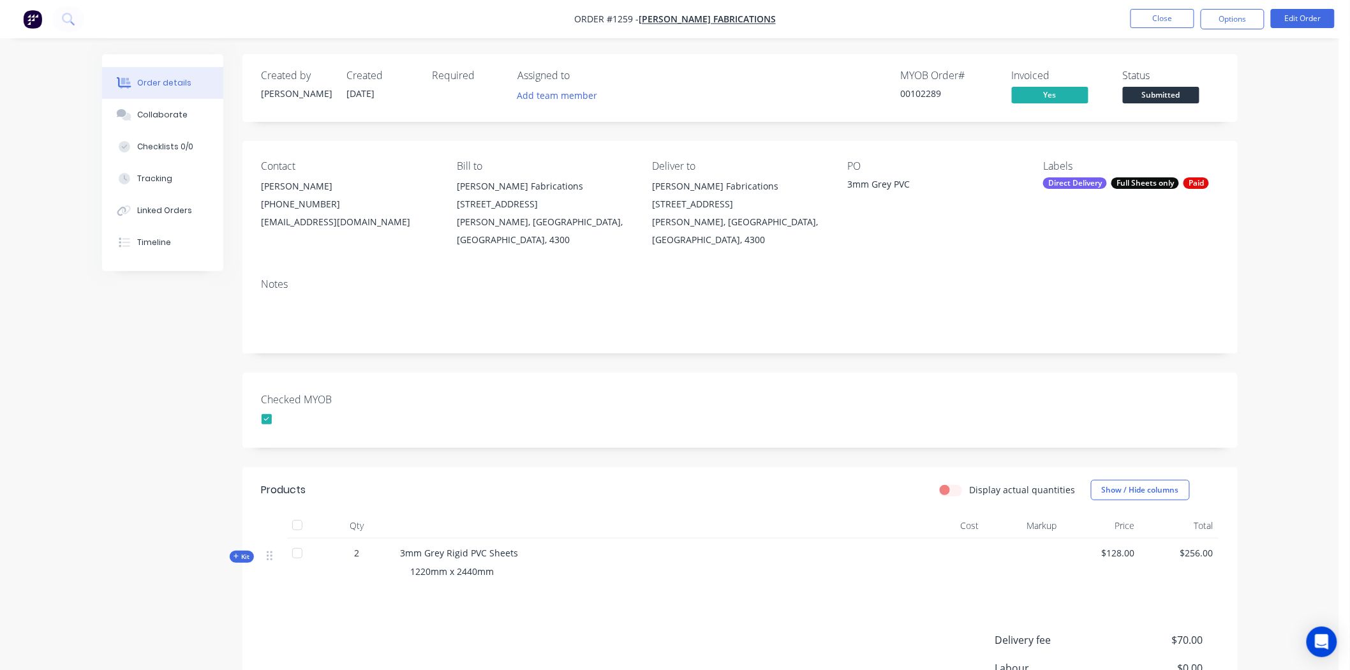
click at [1179, 93] on span "Submitted" at bounding box center [1161, 95] width 77 height 16
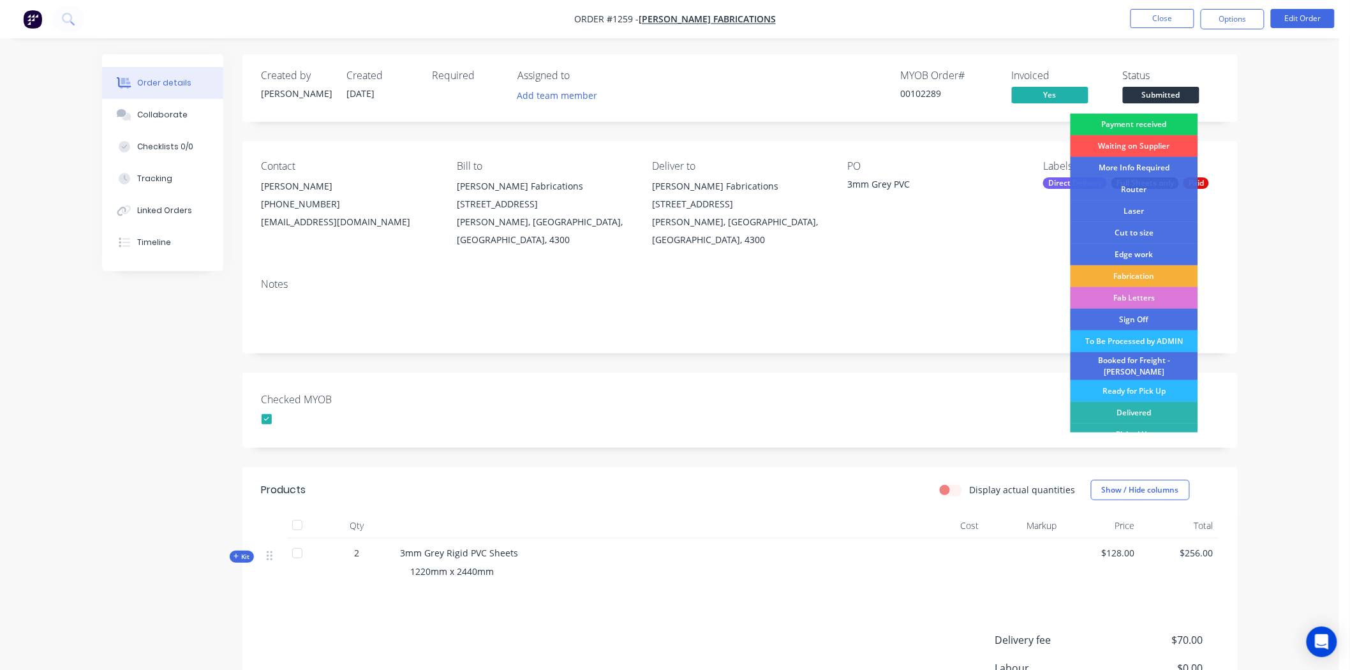
click at [1163, 122] on div "Payment received" at bounding box center [1134, 125] width 128 height 22
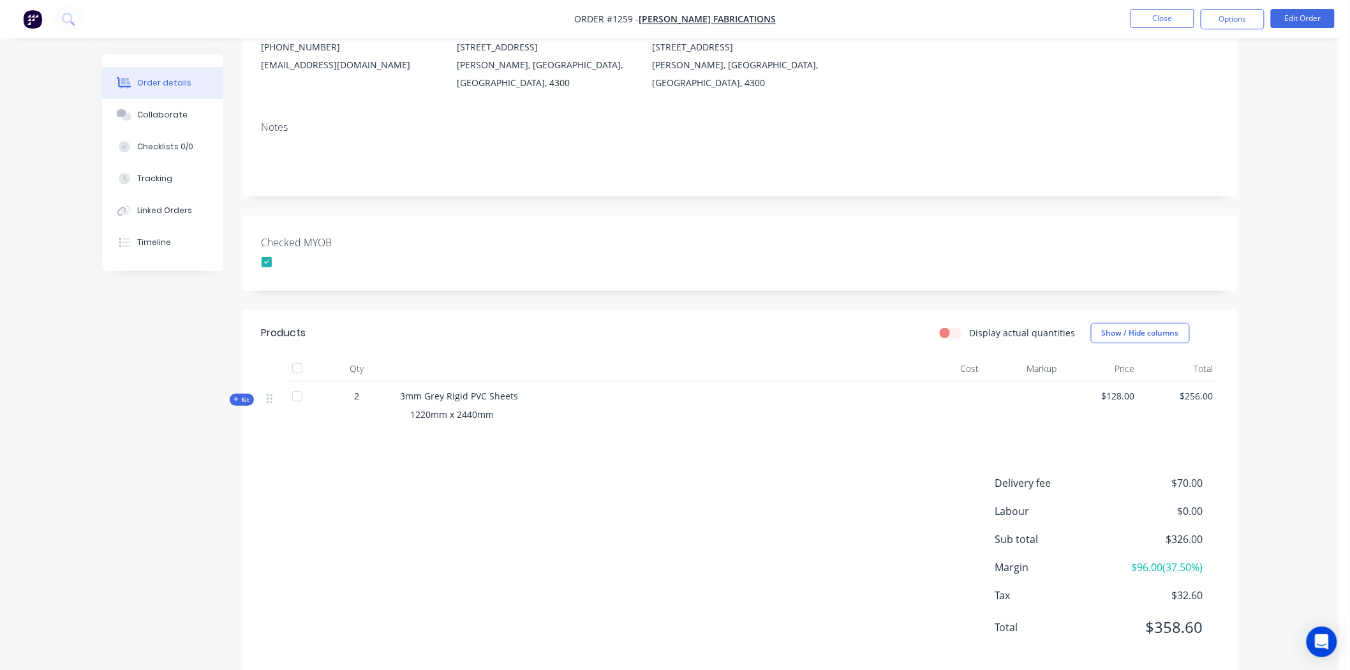
scroll to position [159, 0]
click at [236, 394] on icon at bounding box center [236, 397] width 6 height 6
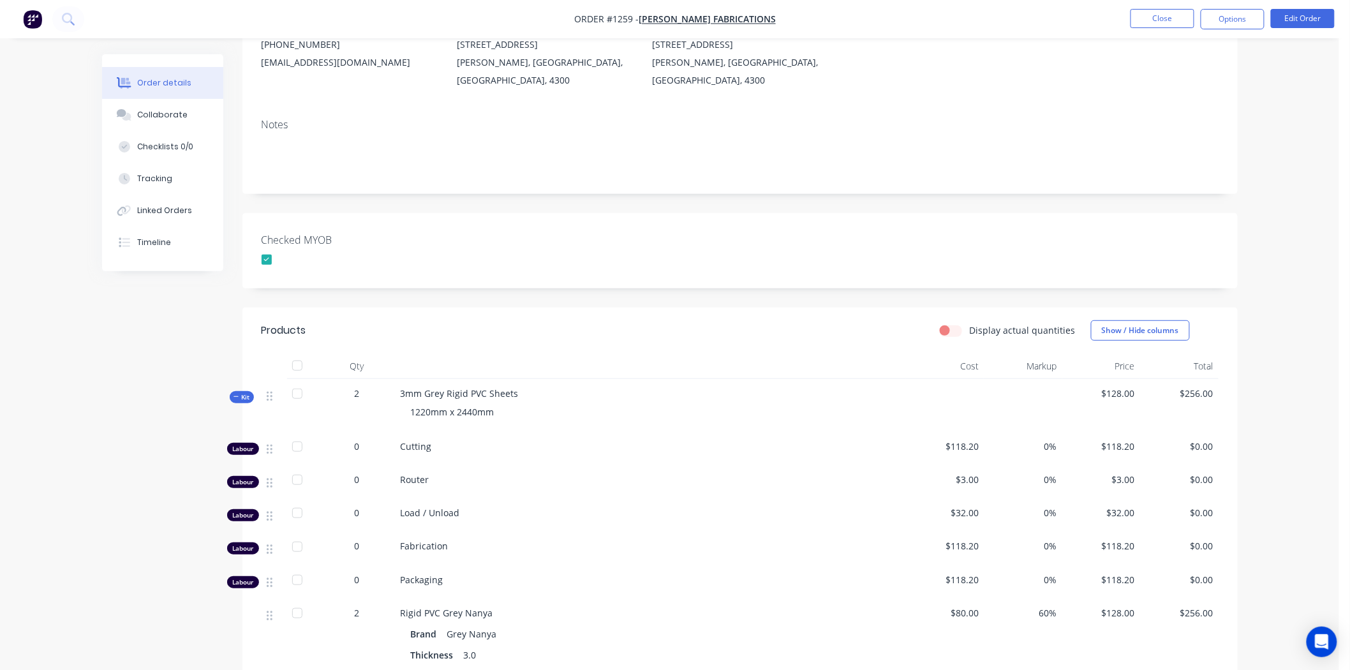
click at [235, 394] on icon at bounding box center [236, 397] width 6 height 6
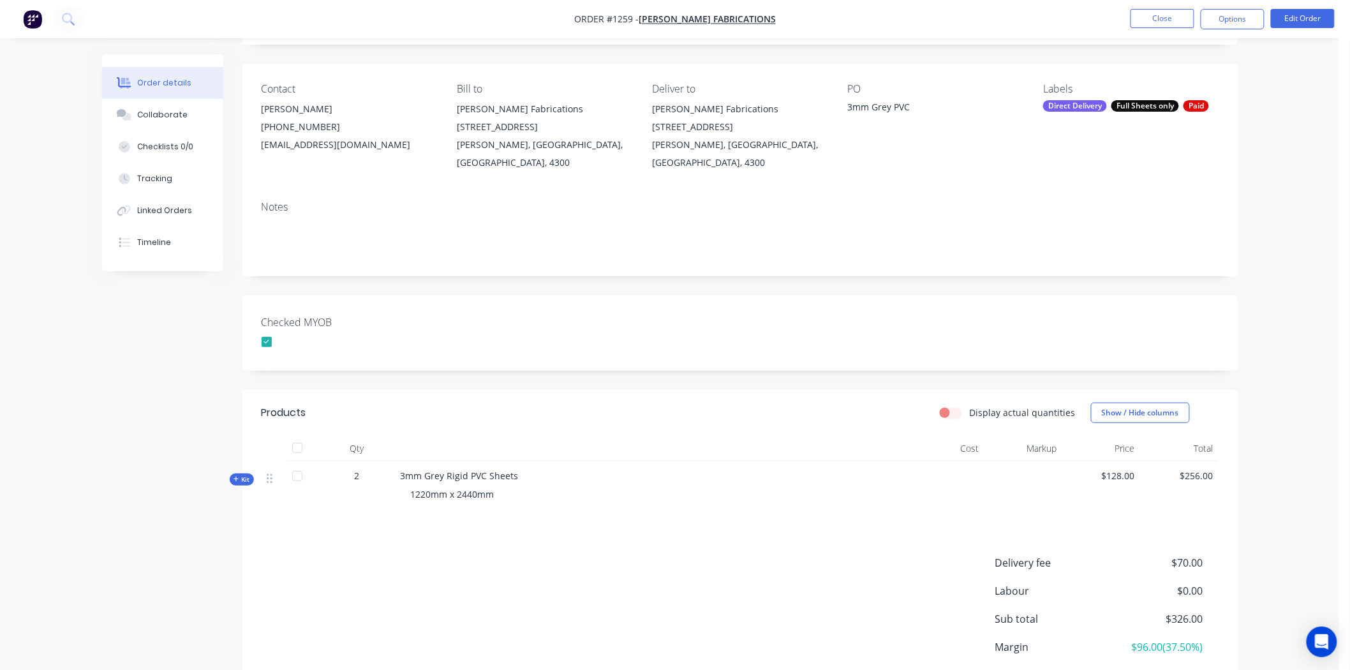
scroll to position [0, 0]
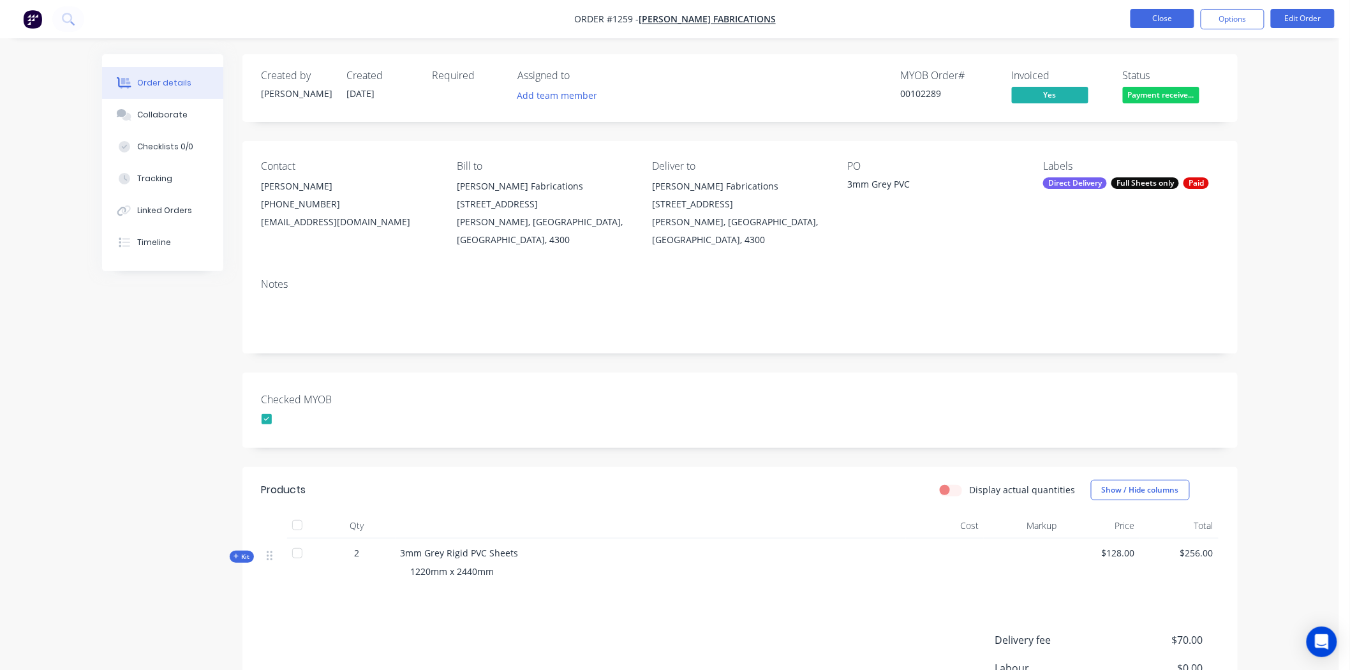
click at [1170, 14] on button "Close" at bounding box center [1162, 18] width 64 height 19
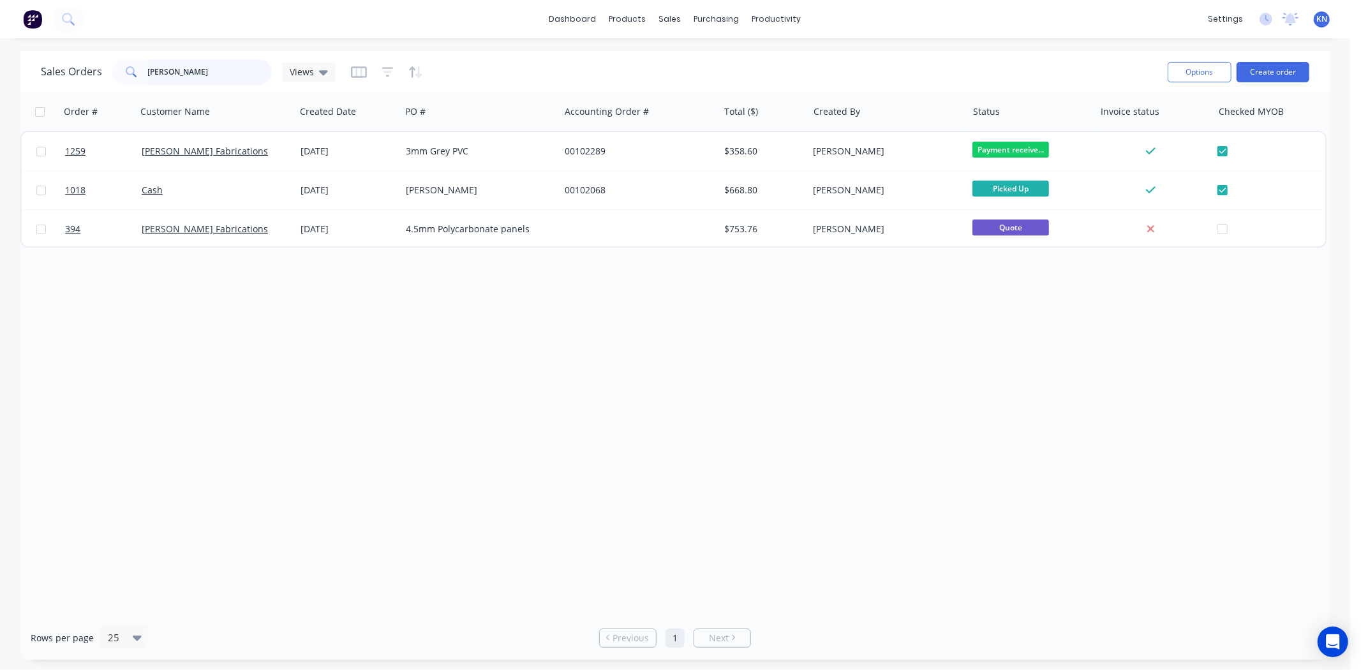
click at [186, 73] on input "gann" at bounding box center [210, 72] width 124 height 26
type input "g"
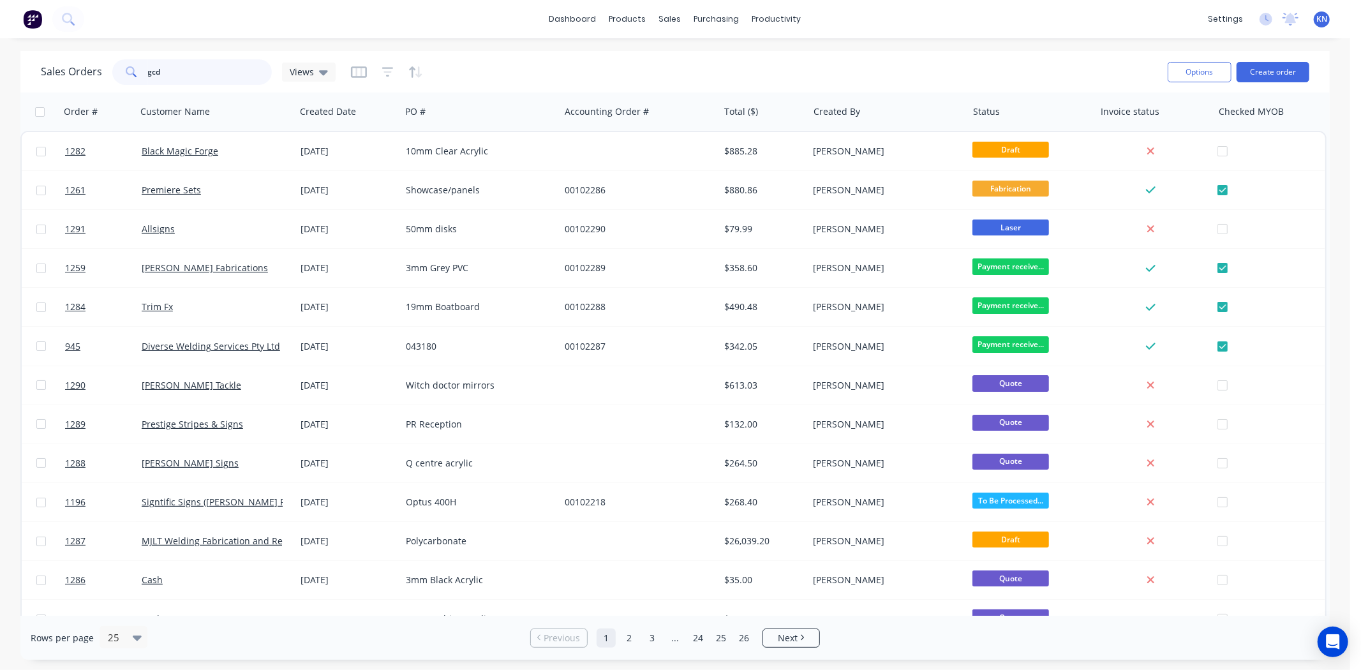
type input "gcd"
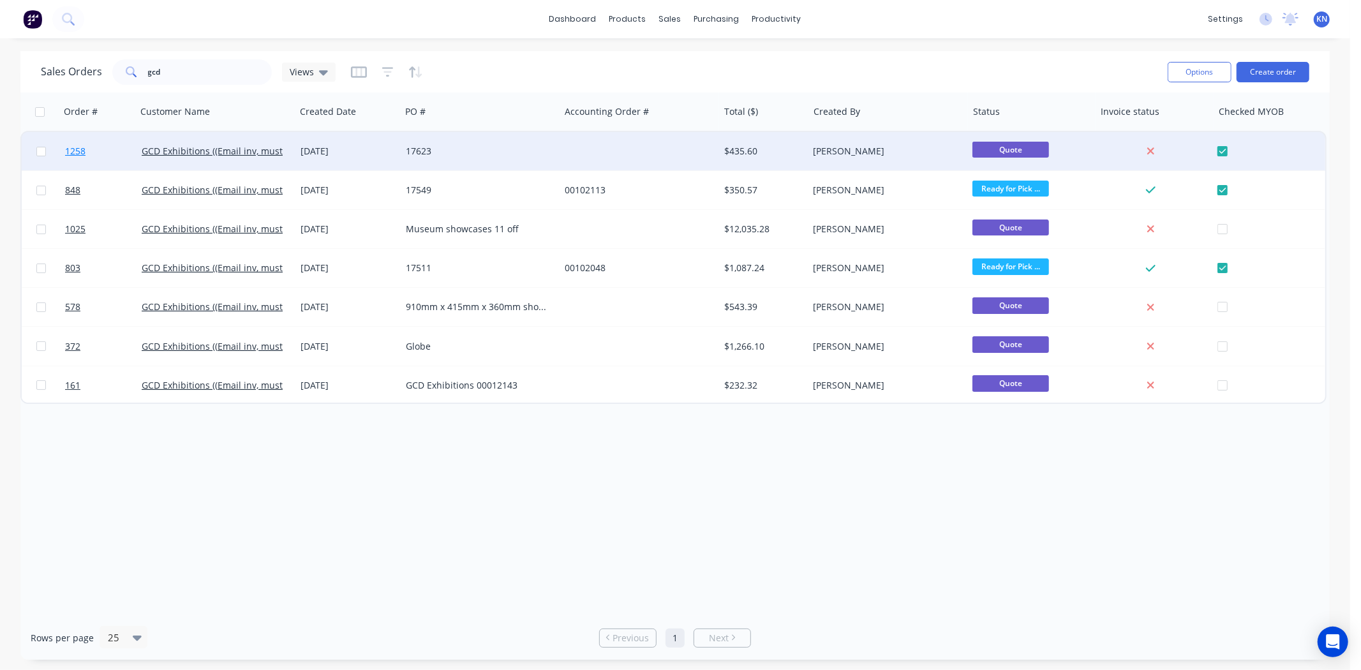
click at [72, 149] on span "1258" at bounding box center [75, 151] width 20 height 13
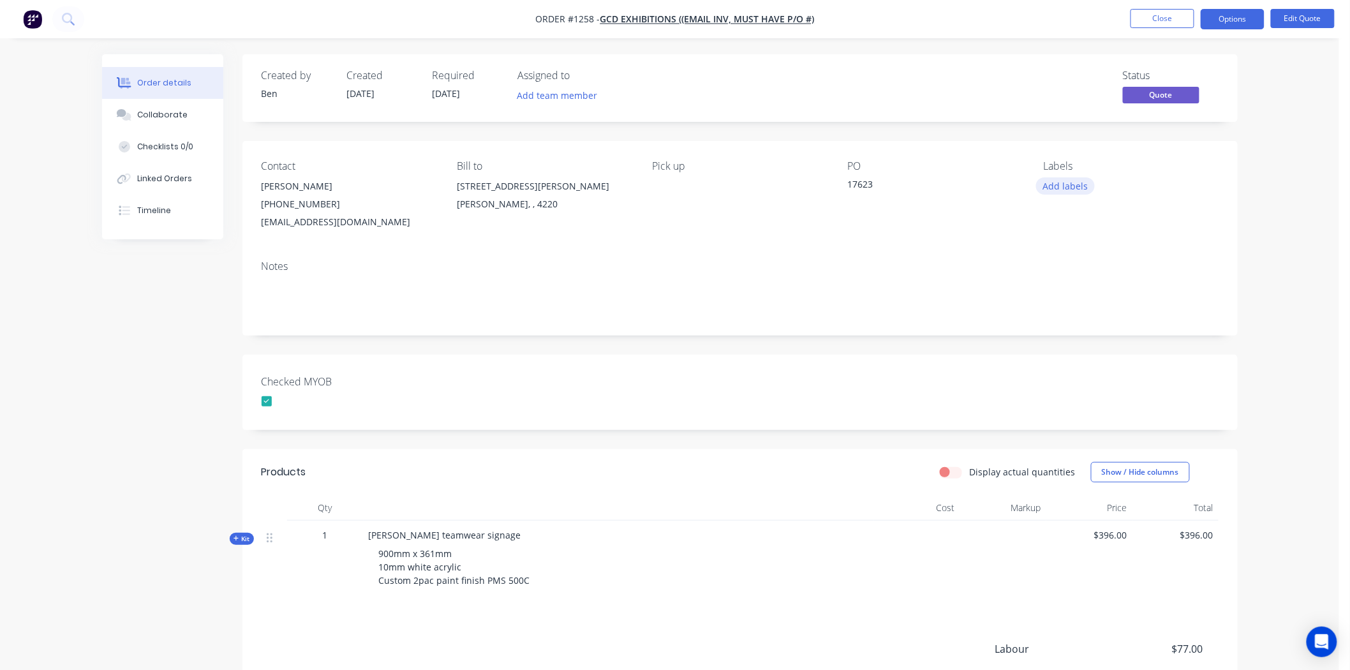
click at [1063, 185] on button "Add labels" at bounding box center [1065, 185] width 59 height 17
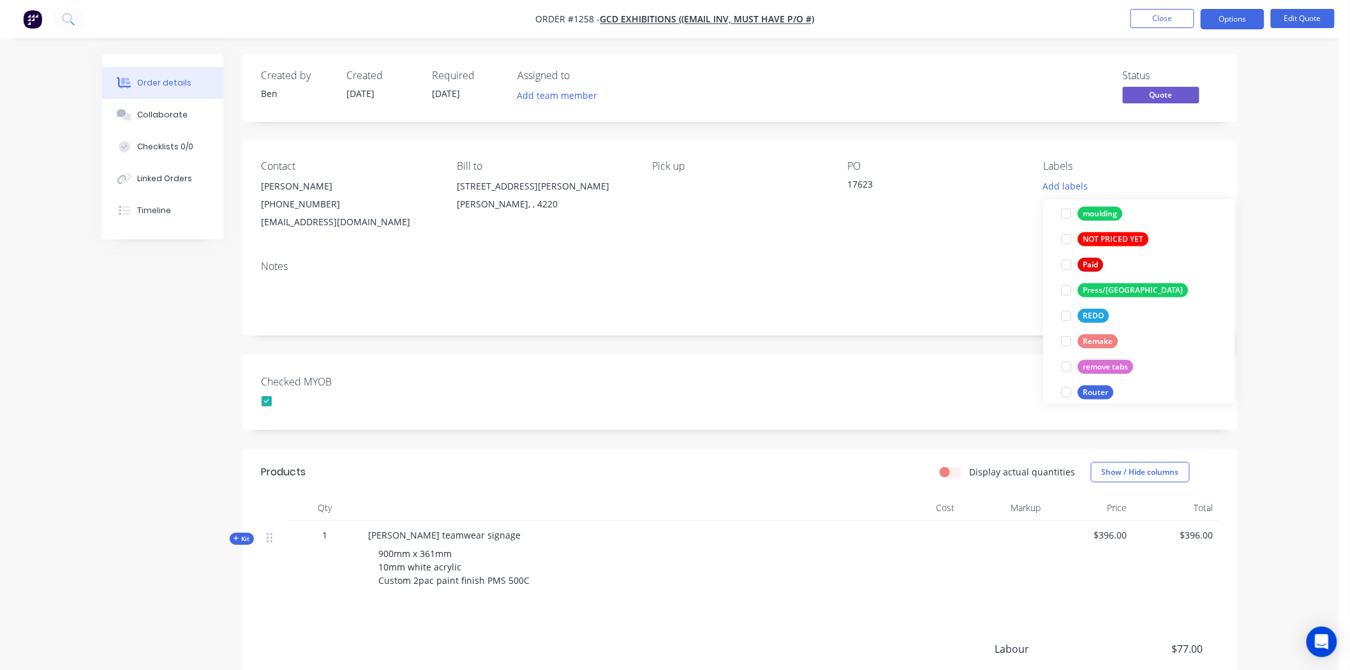
scroll to position [425, 0]
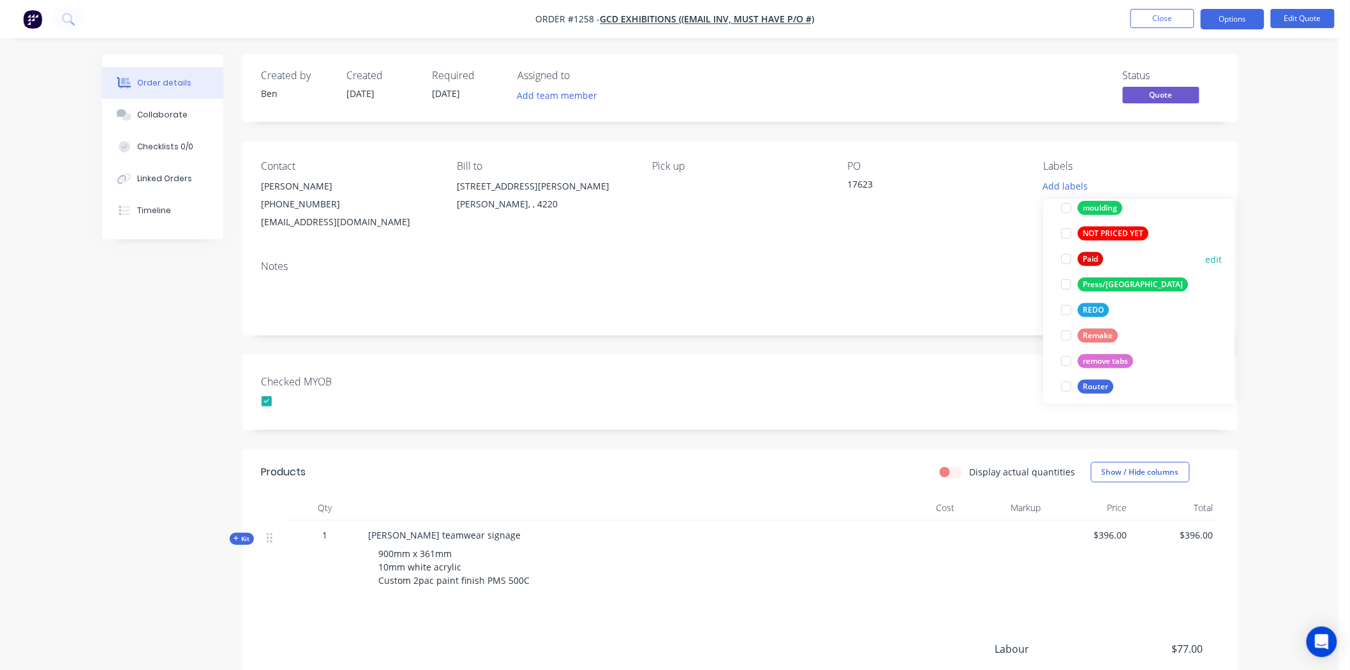
click at [1067, 263] on div at bounding box center [1067, 259] width 26 height 26
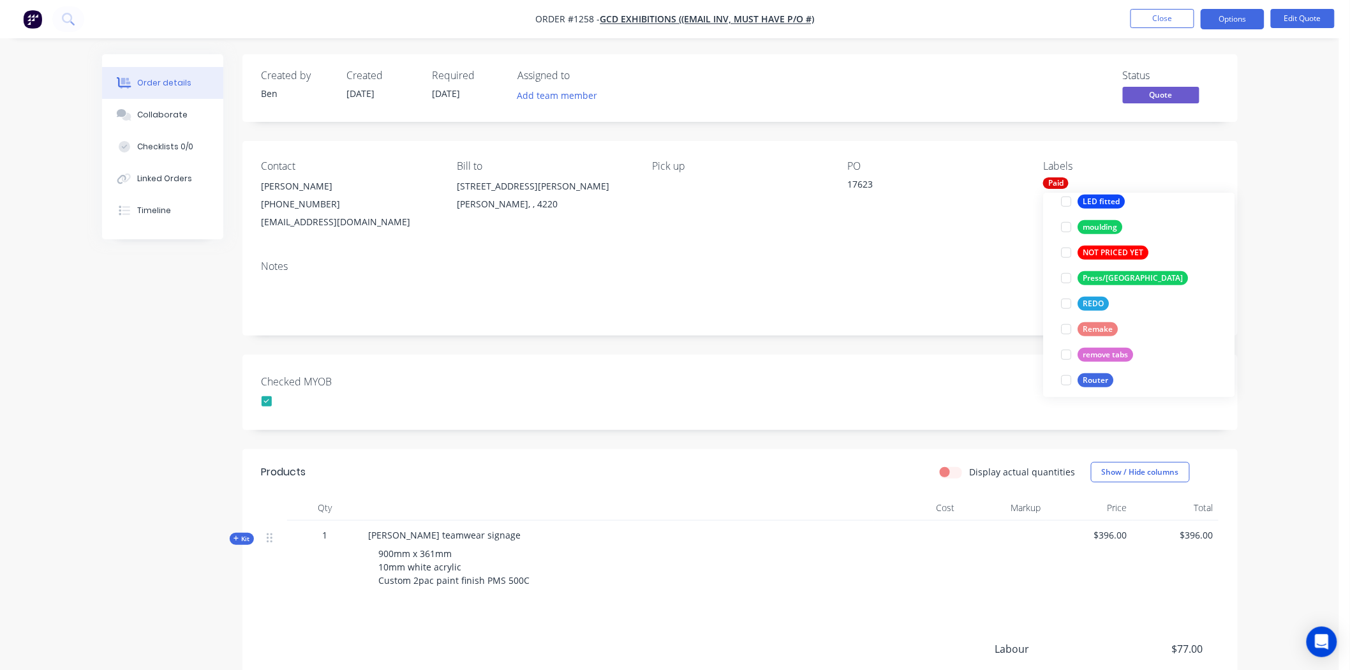
scroll to position [42, 0]
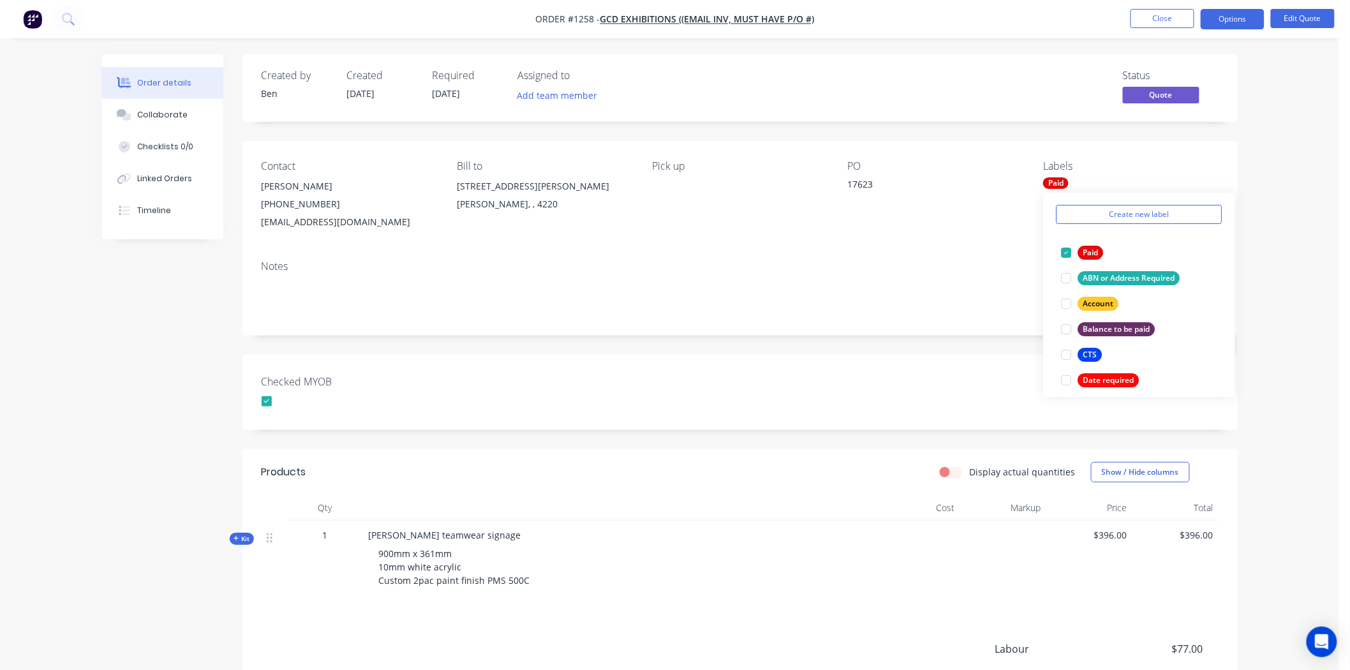
click at [817, 384] on div "Checked MYOB" at bounding box center [739, 392] width 995 height 75
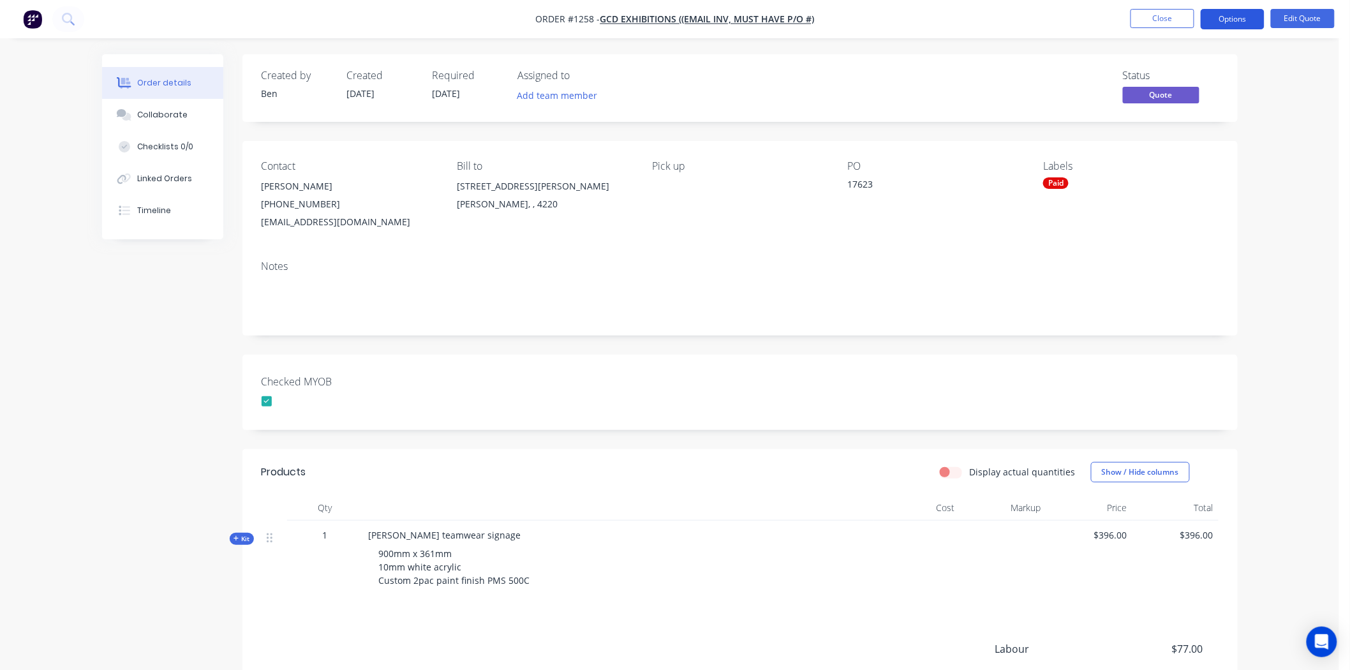
click at [1248, 15] on button "Options" at bounding box center [1233, 19] width 64 height 20
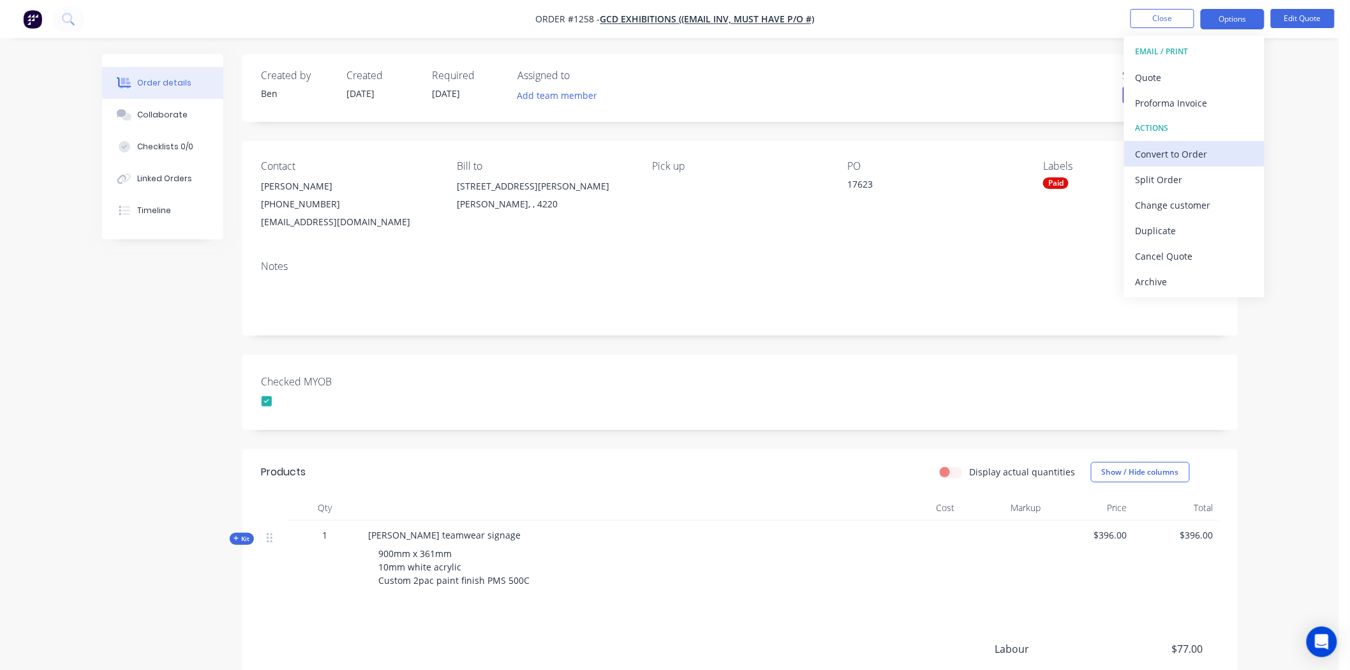
click at [1192, 153] on div "Convert to Order" at bounding box center [1194, 154] width 117 height 19
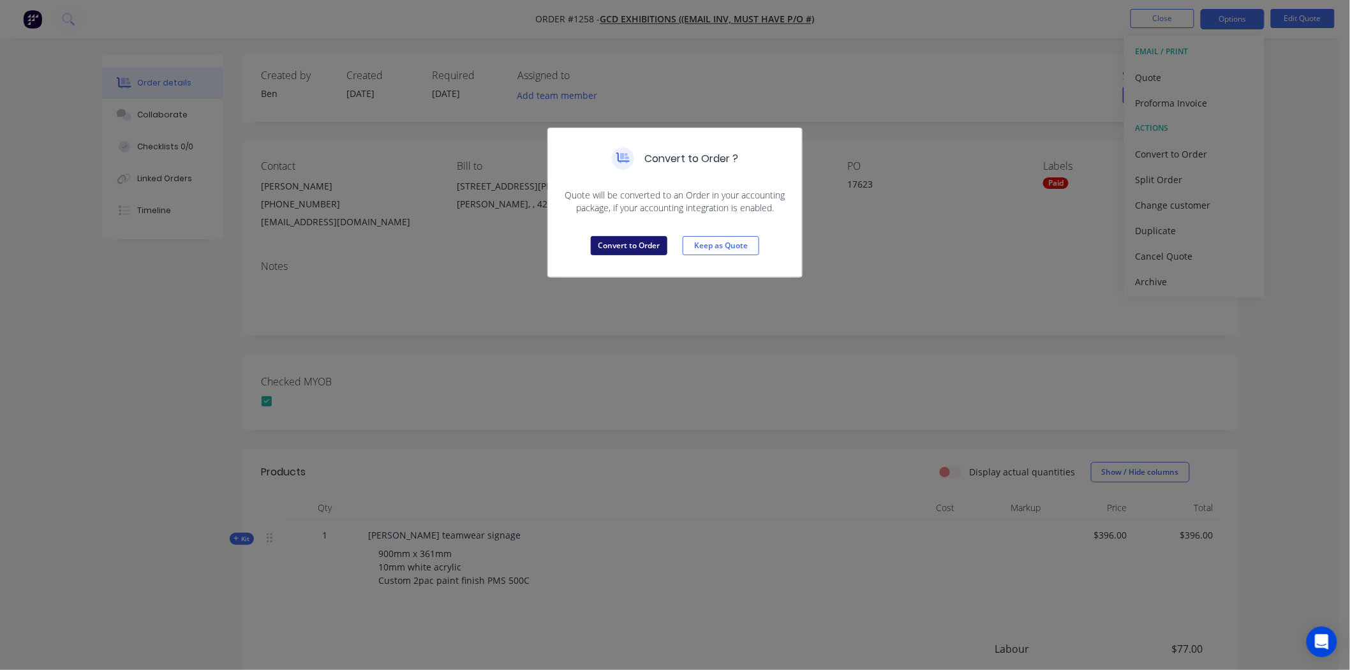
click at [634, 249] on button "Convert to Order" at bounding box center [629, 245] width 77 height 19
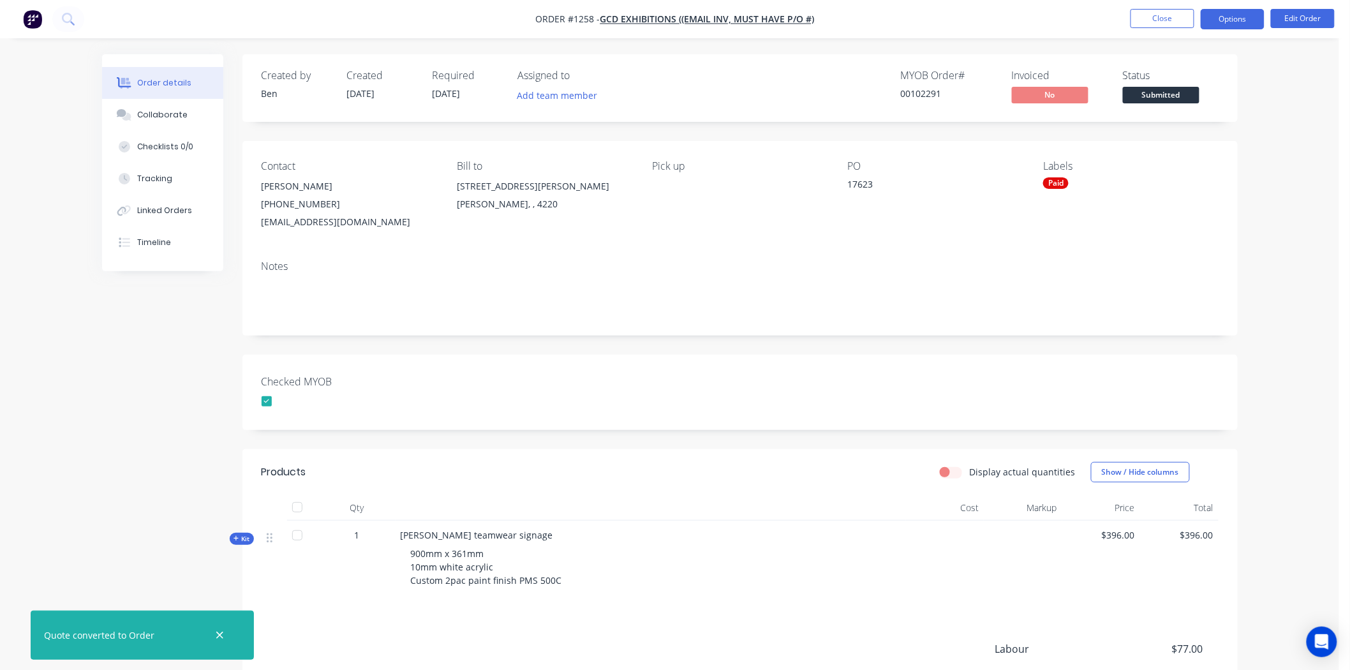
click at [1247, 16] on button "Options" at bounding box center [1233, 19] width 64 height 20
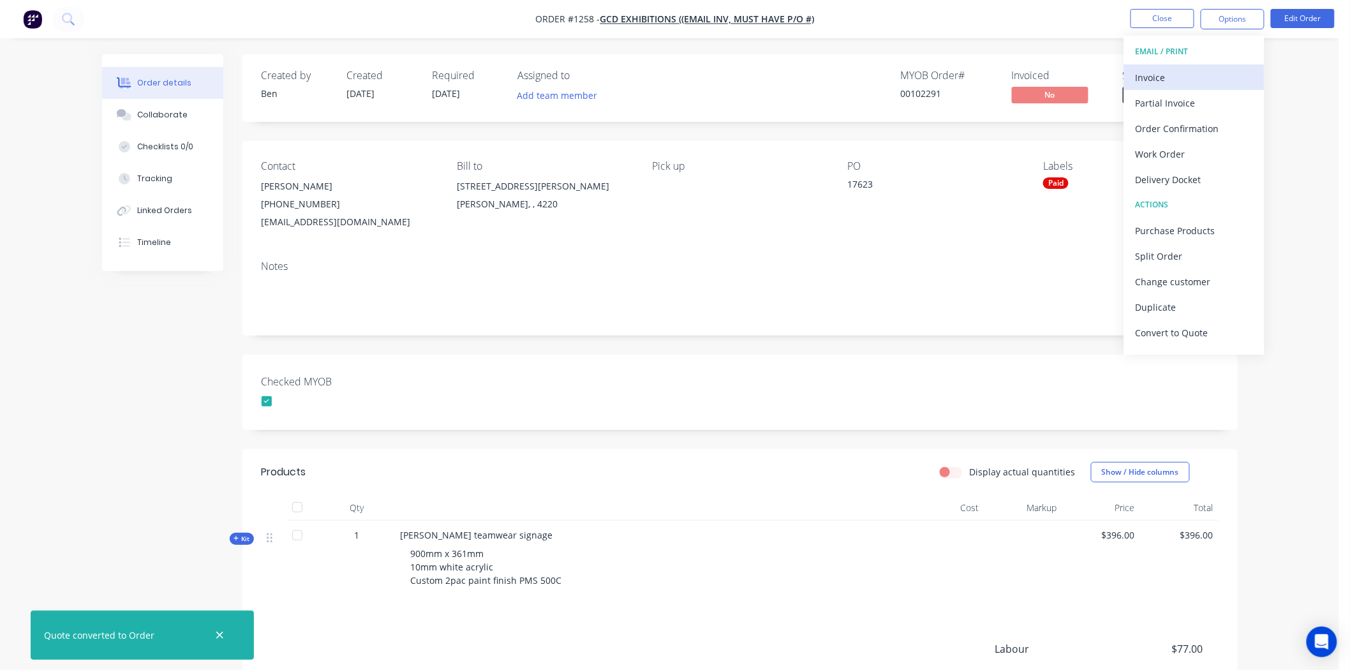
click at [1162, 75] on div "Invoice" at bounding box center [1194, 77] width 117 height 19
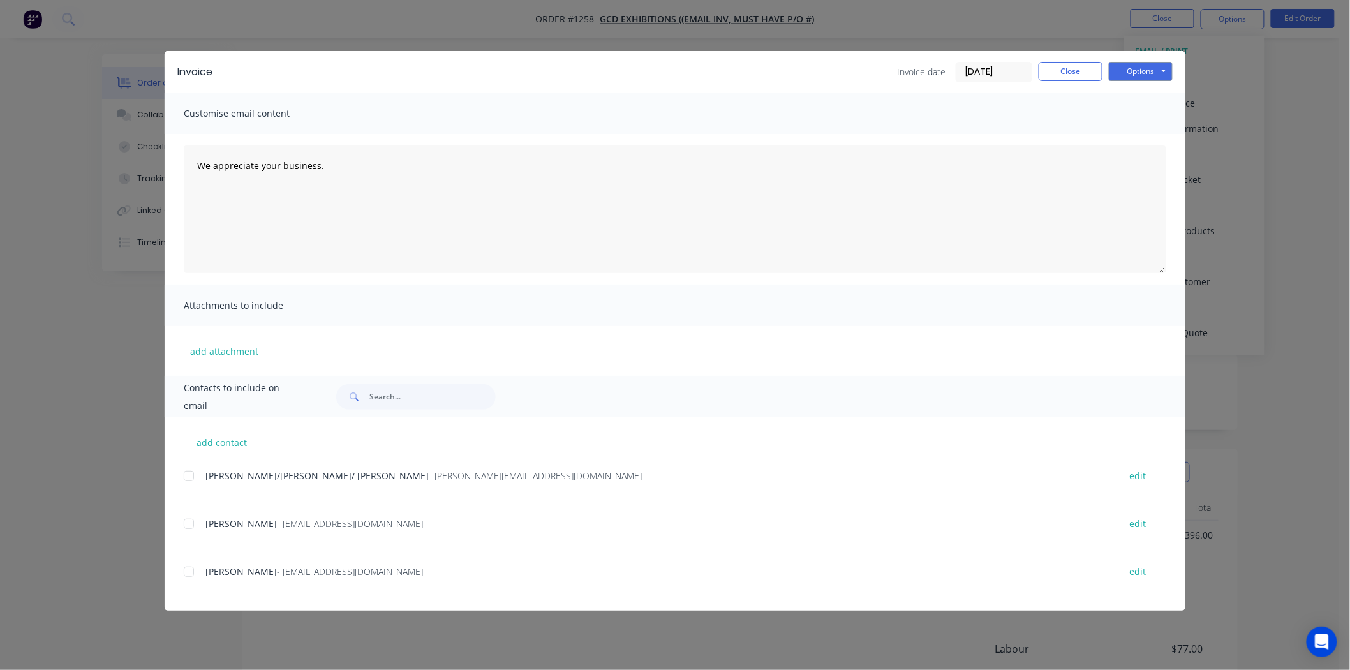
click at [985, 73] on input "26/08/25" at bounding box center [993, 72] width 75 height 19
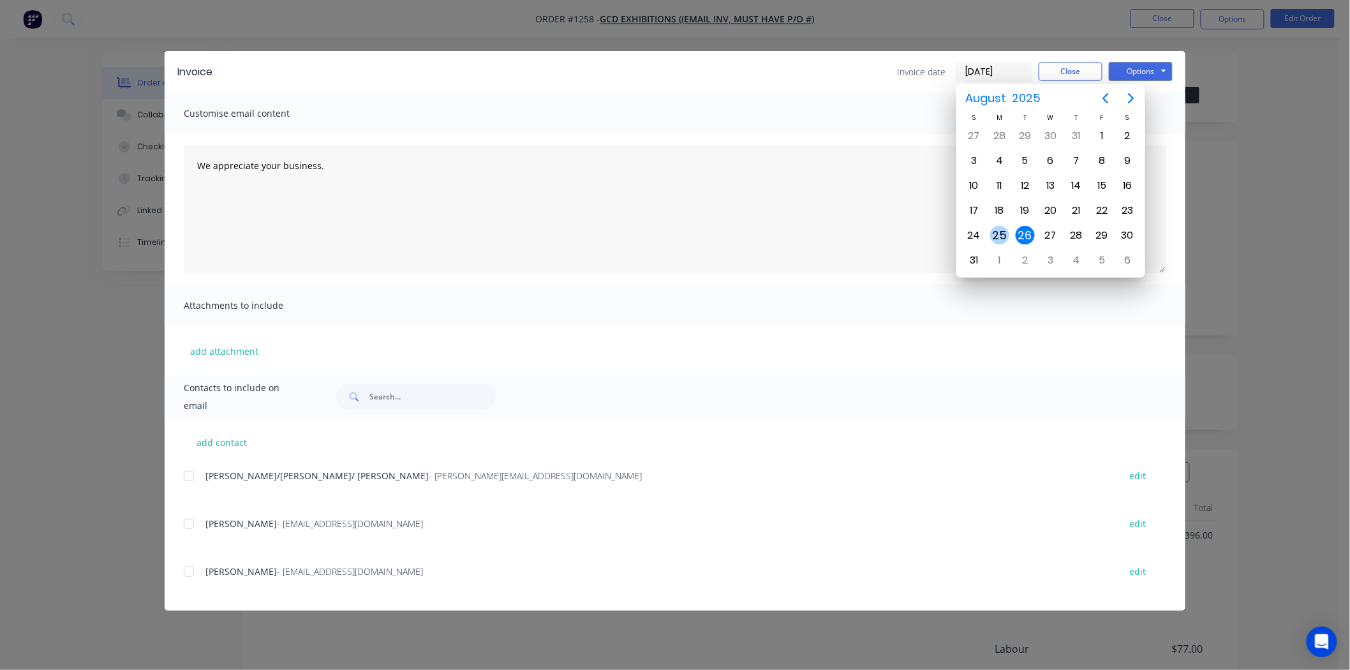
click at [998, 226] on div "25" at bounding box center [999, 235] width 19 height 19
type input "25/08/25"
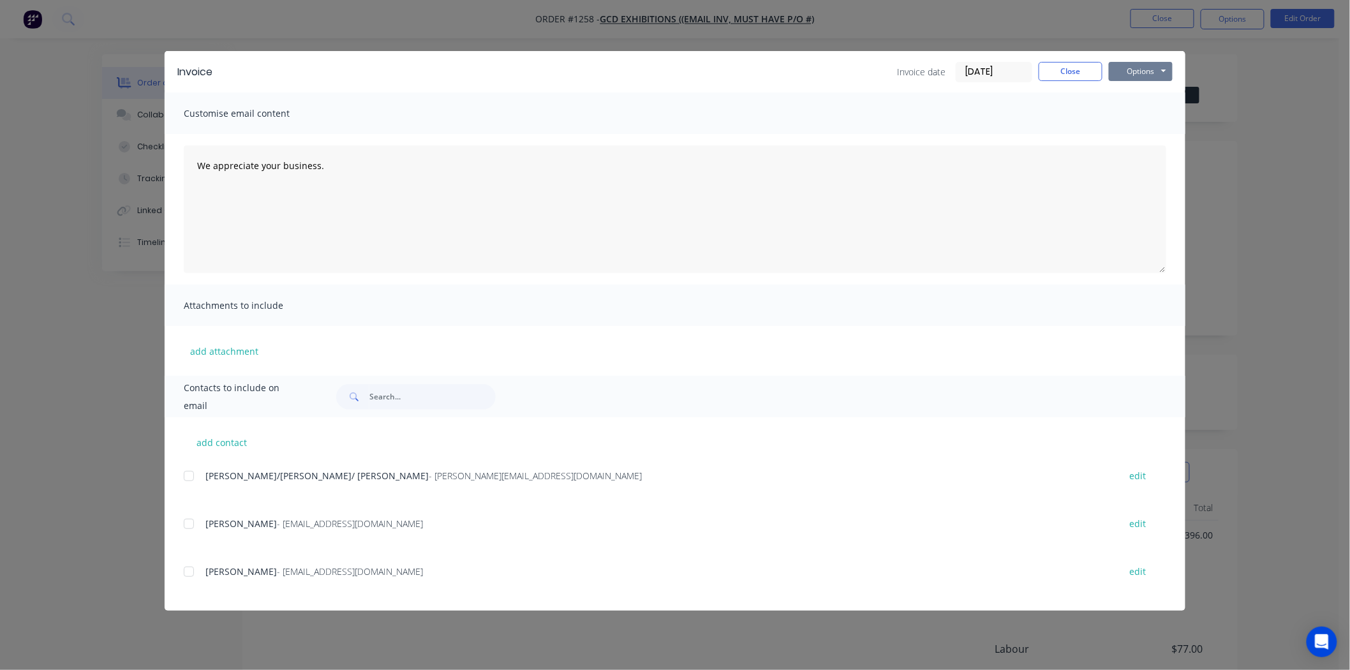
click at [1148, 74] on button "Options" at bounding box center [1141, 71] width 64 height 19
click at [1137, 115] on button "Print" at bounding box center [1150, 115] width 82 height 21
click at [1087, 70] on button "Close" at bounding box center [1071, 71] width 64 height 19
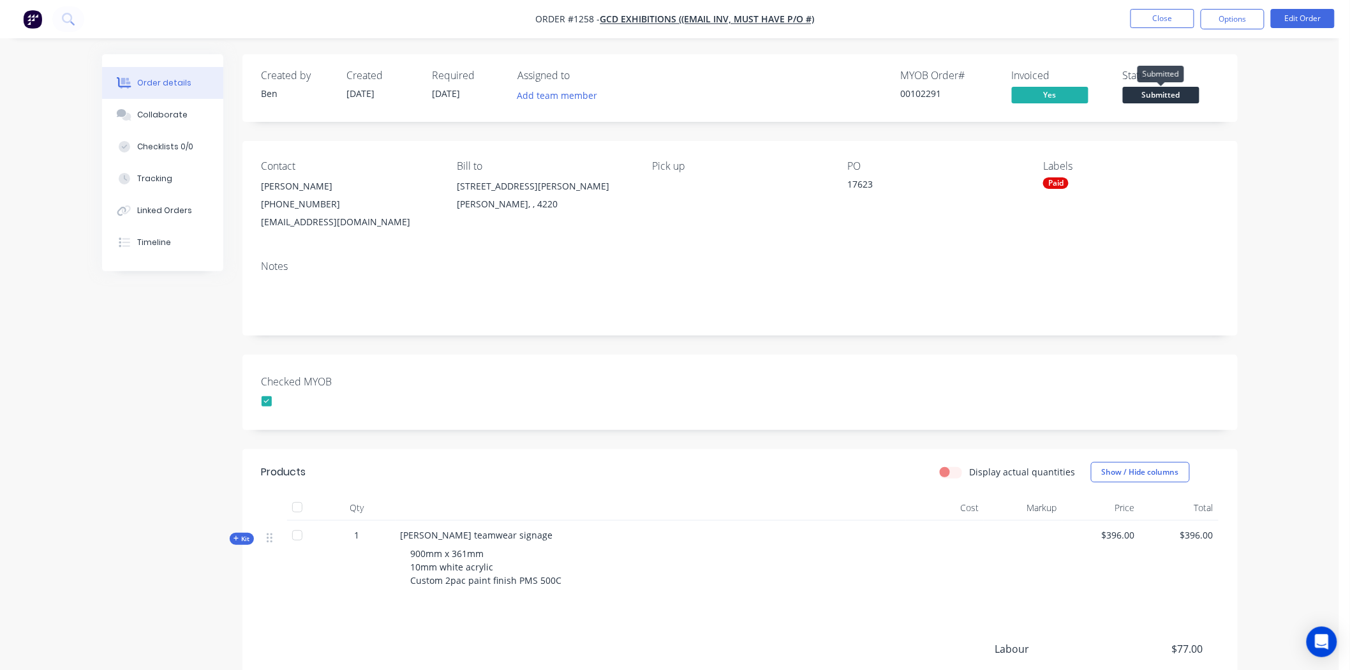
click at [1151, 93] on span "Submitted" at bounding box center [1161, 95] width 77 height 16
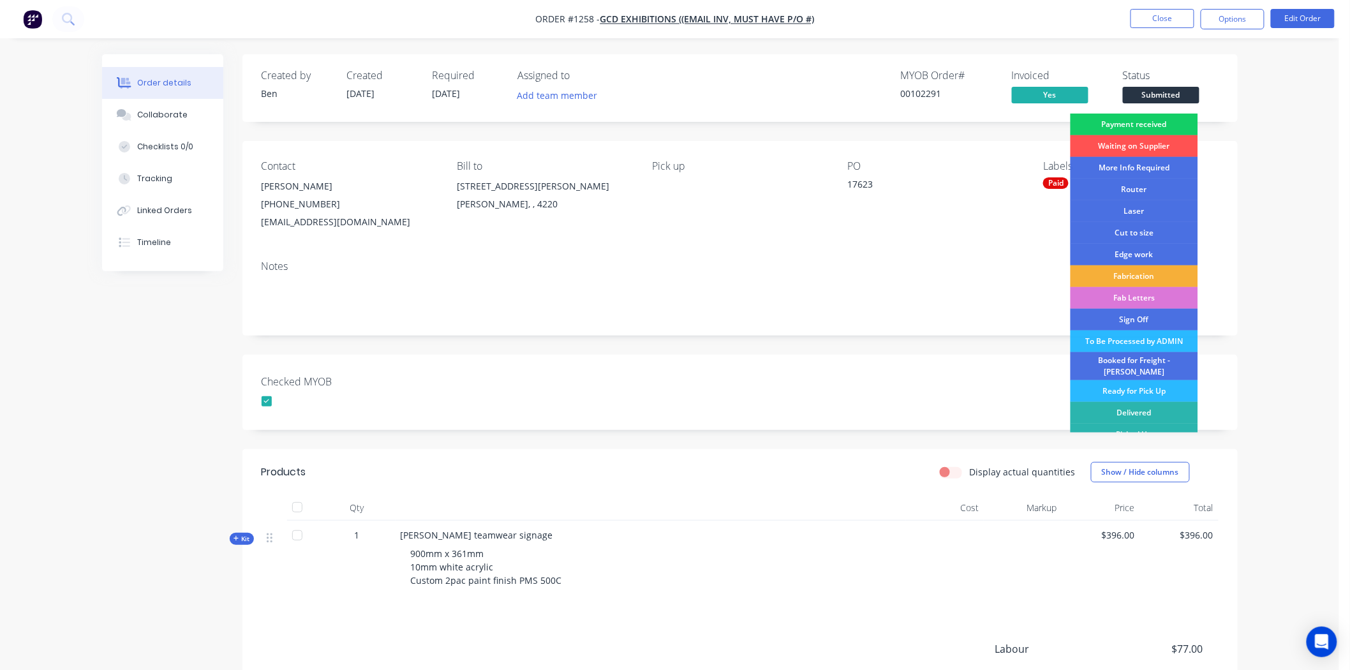
click at [1144, 118] on div "Payment received" at bounding box center [1134, 125] width 128 height 22
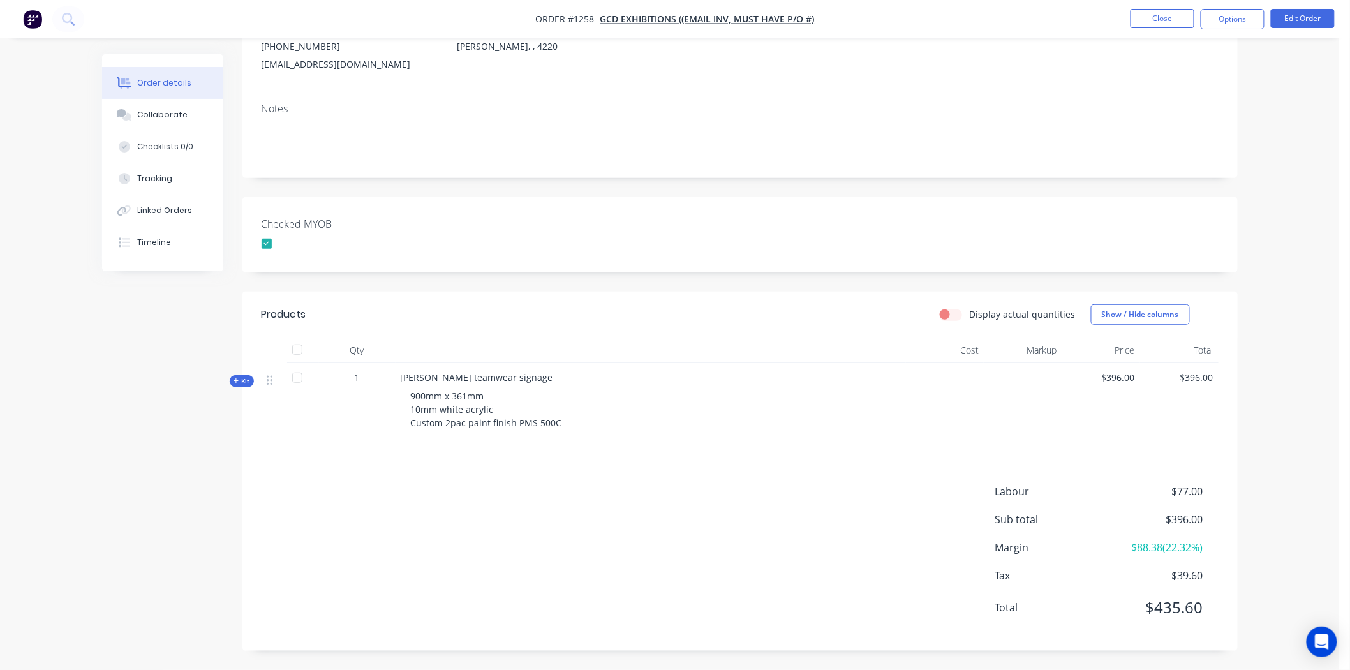
scroll to position [0, 0]
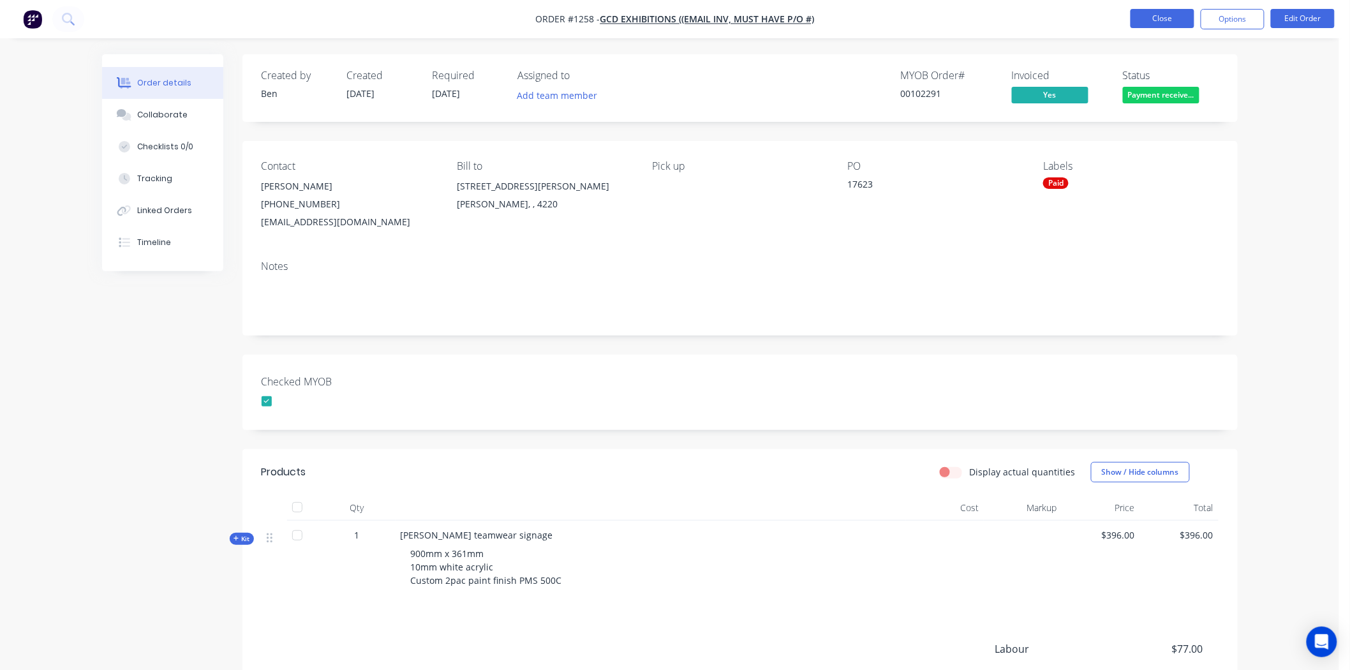
click at [1170, 23] on button "Close" at bounding box center [1162, 18] width 64 height 19
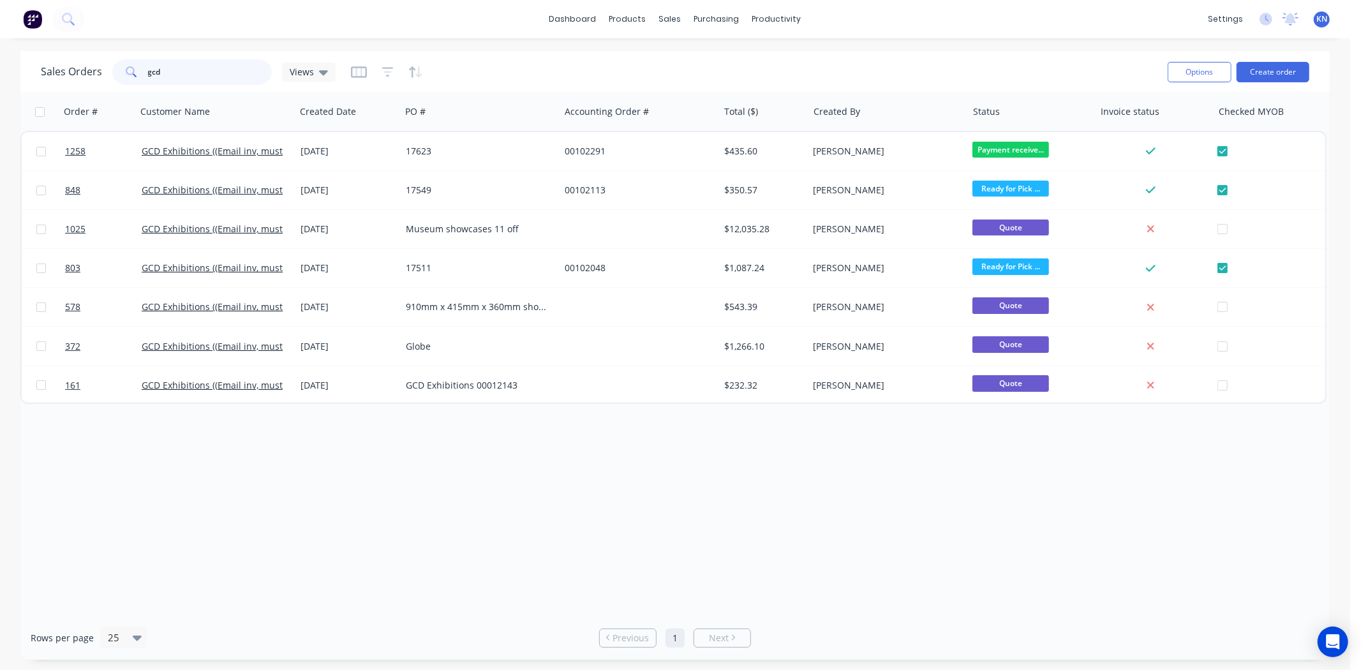
click at [199, 69] on input "gcd" at bounding box center [210, 72] width 124 height 26
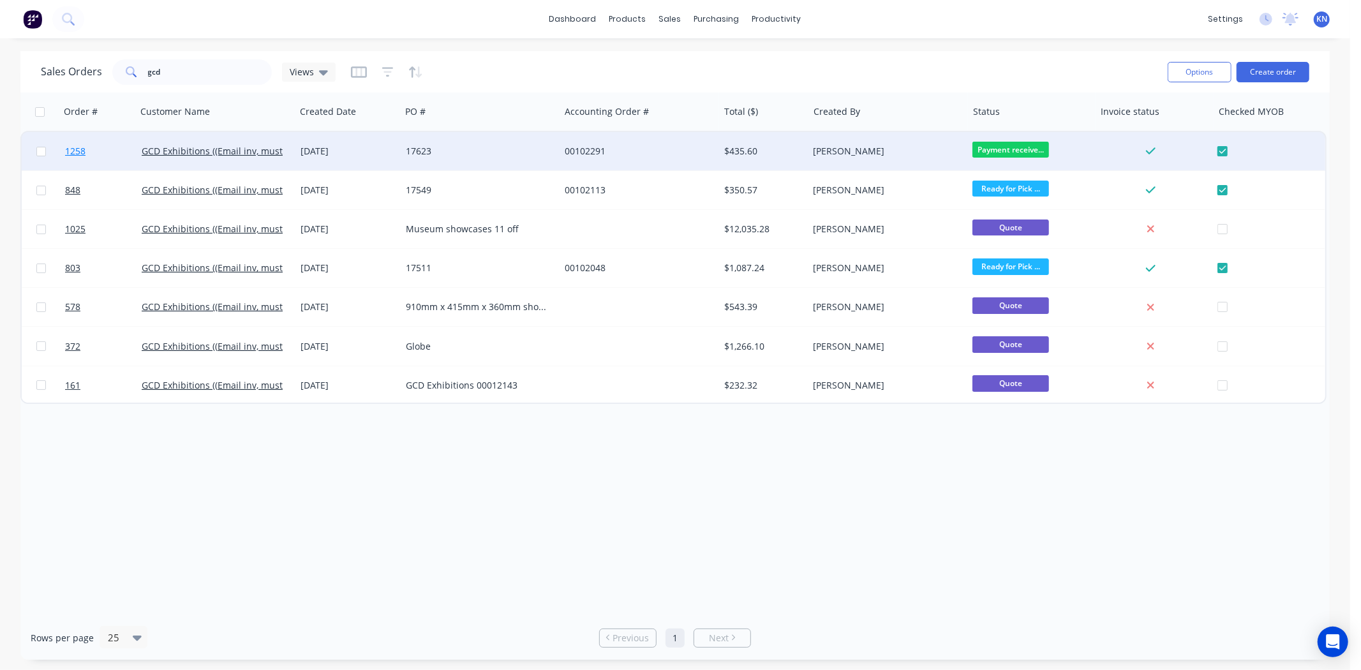
click at [75, 147] on span "1258" at bounding box center [75, 151] width 20 height 13
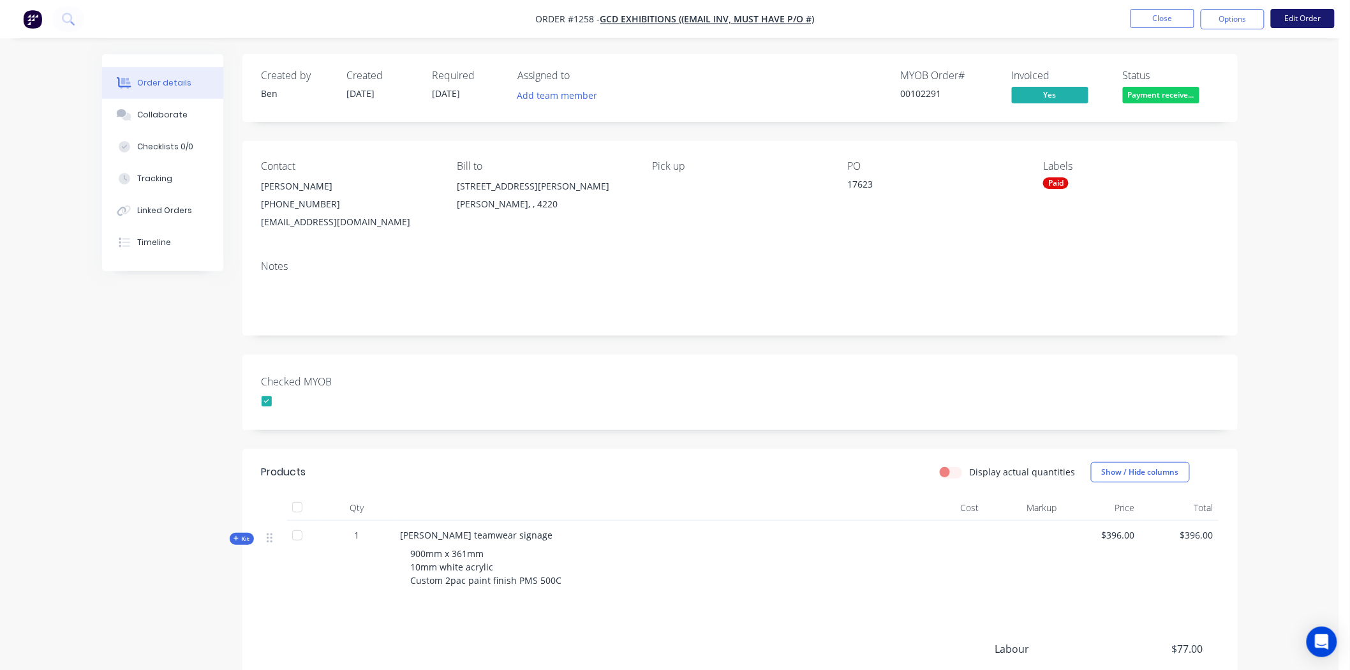
click at [1292, 17] on button "Edit Order" at bounding box center [1303, 18] width 64 height 19
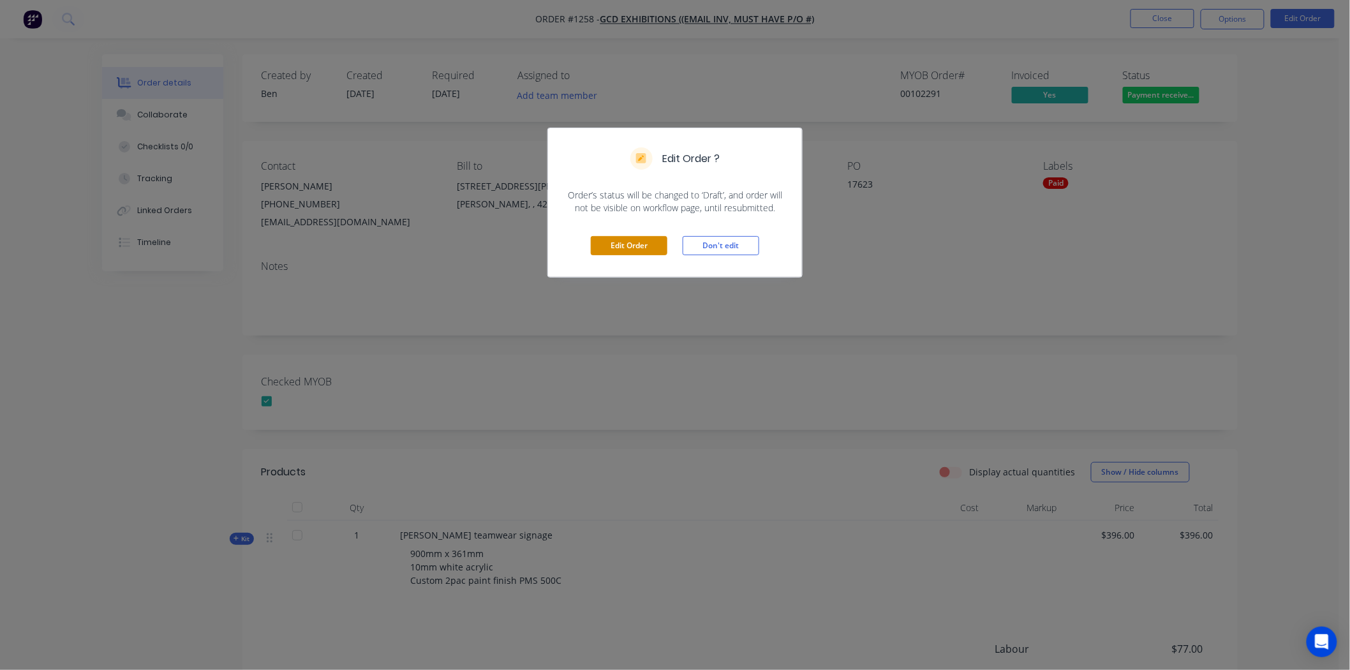
click at [641, 246] on button "Edit Order" at bounding box center [629, 245] width 77 height 19
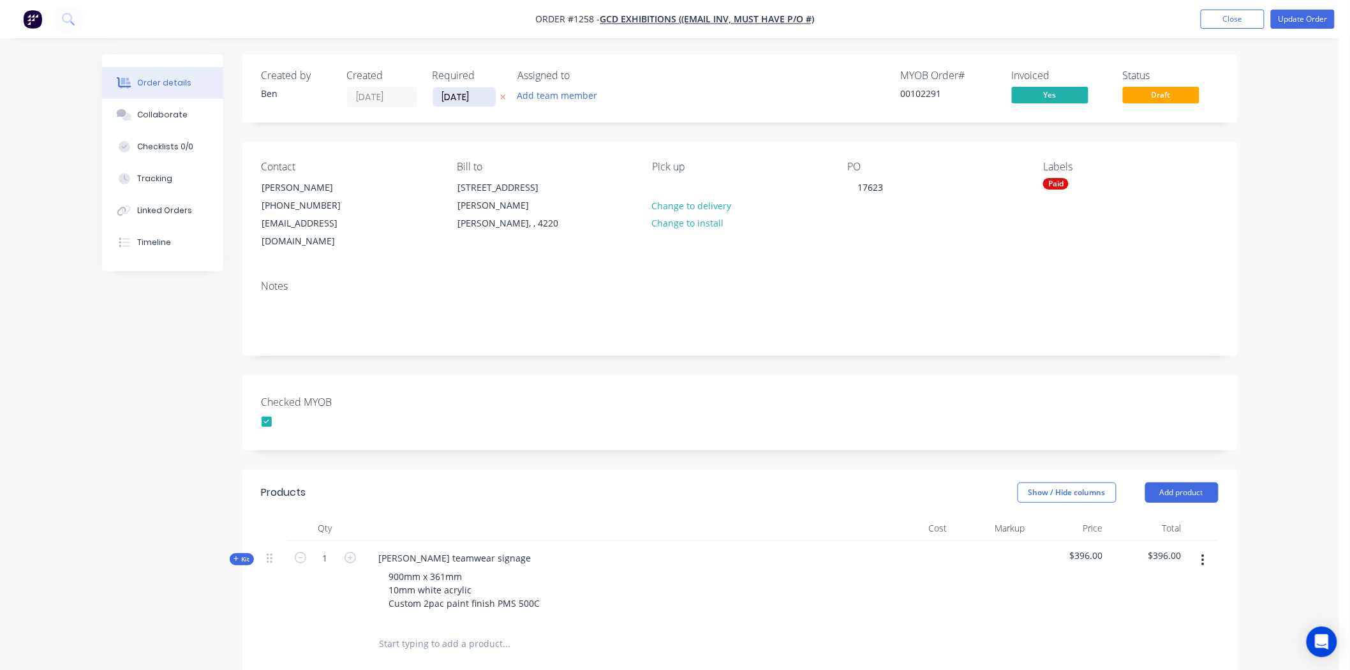
click at [447, 96] on input "22/08/25" at bounding box center [464, 96] width 63 height 19
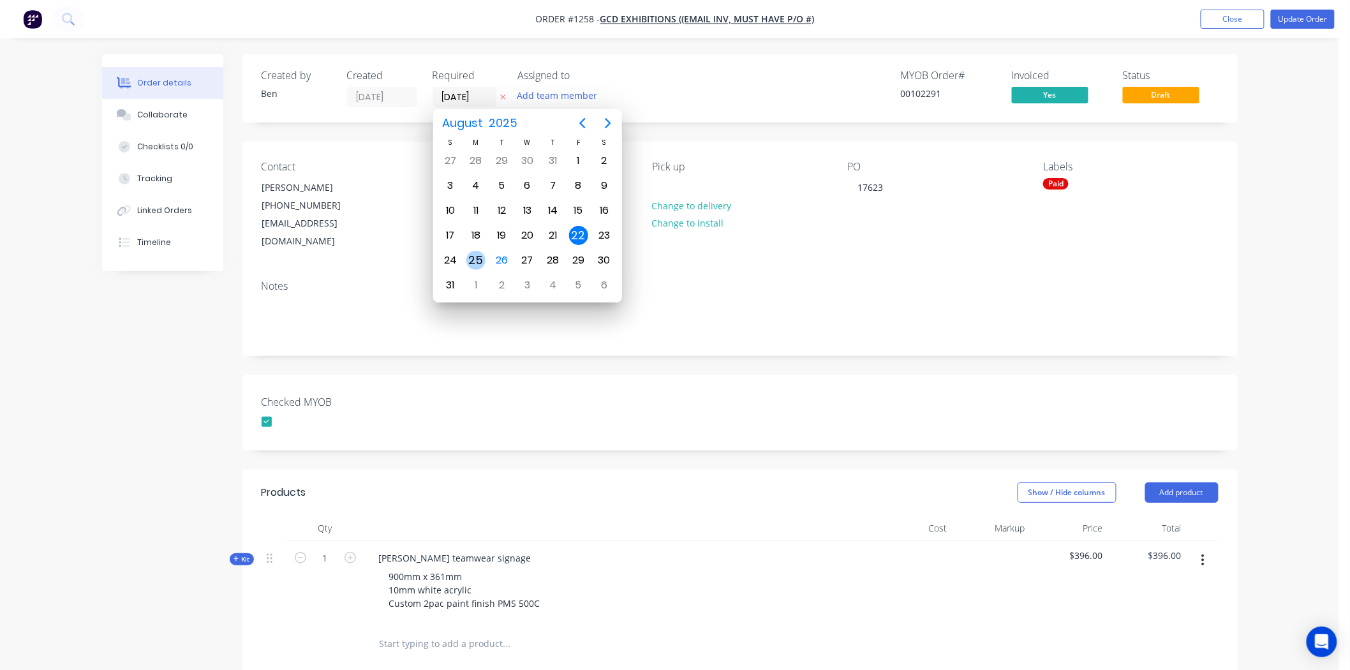
click at [476, 253] on div "25" at bounding box center [475, 260] width 19 height 19
type input "25/08/25"
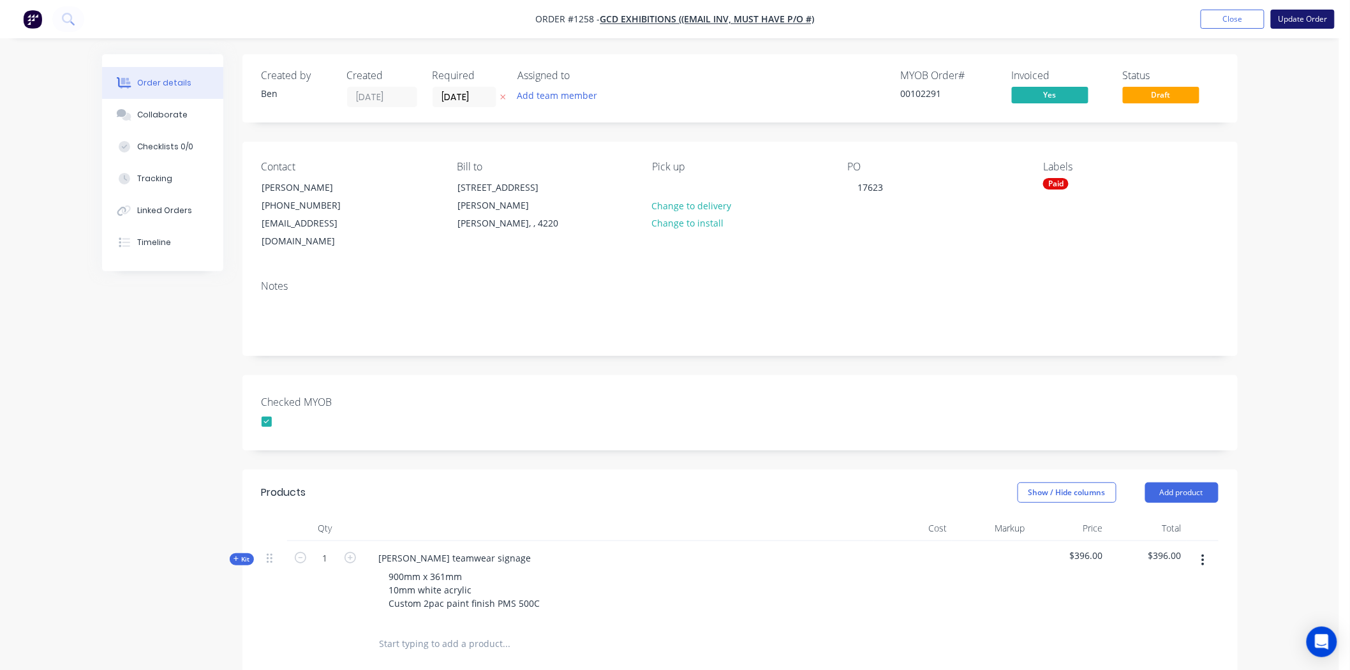
click at [1316, 15] on button "Update Order" at bounding box center [1303, 19] width 64 height 19
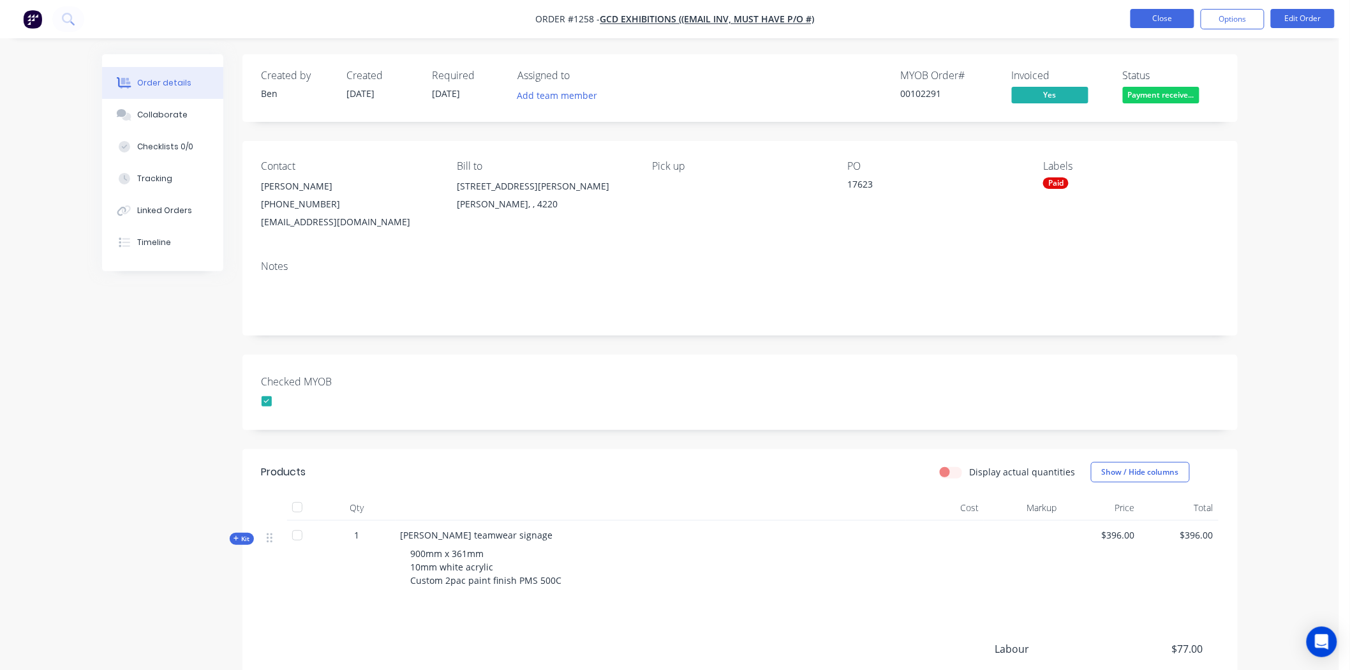
click at [1163, 16] on button "Close" at bounding box center [1162, 18] width 64 height 19
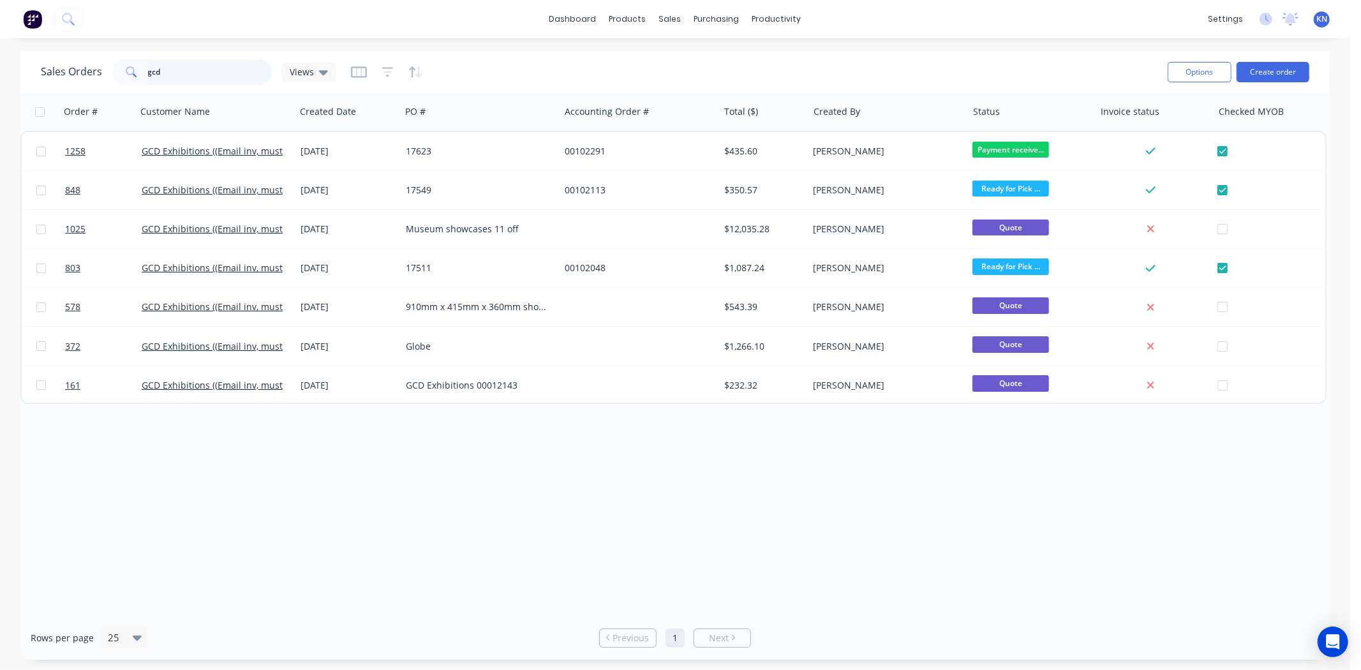
click at [214, 70] on input "gcd" at bounding box center [210, 72] width 124 height 26
type input "g"
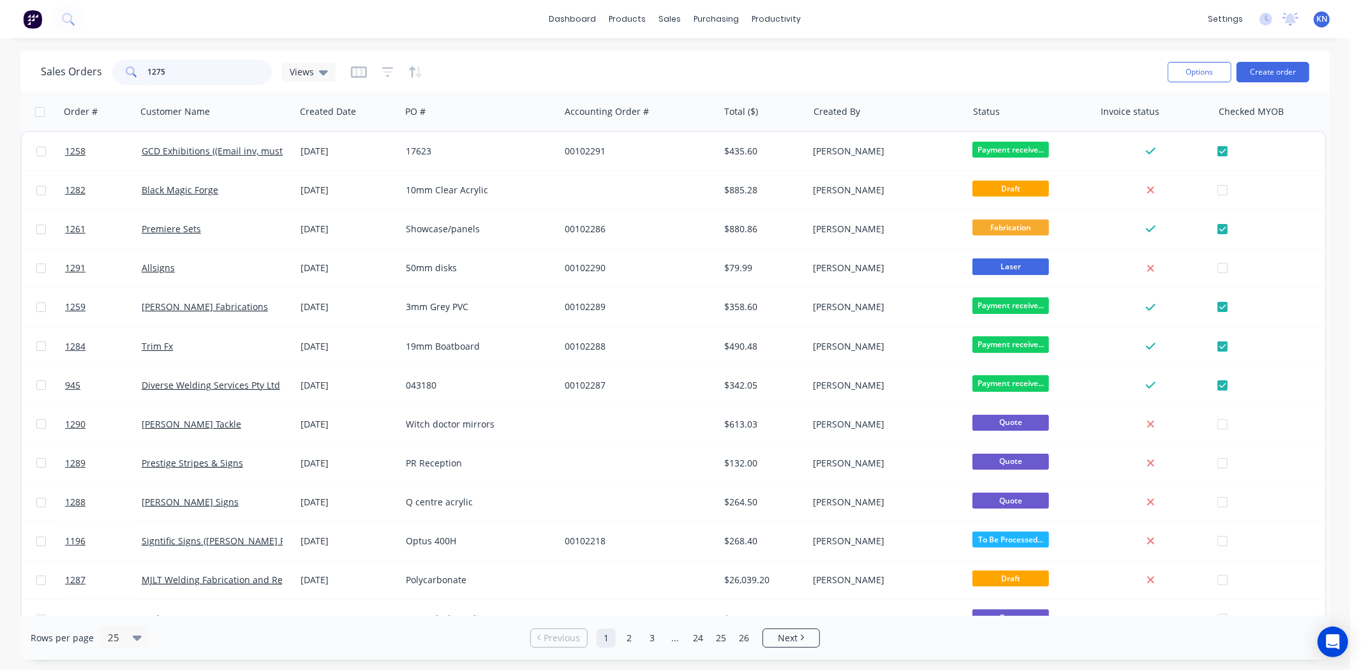
type input "1275"
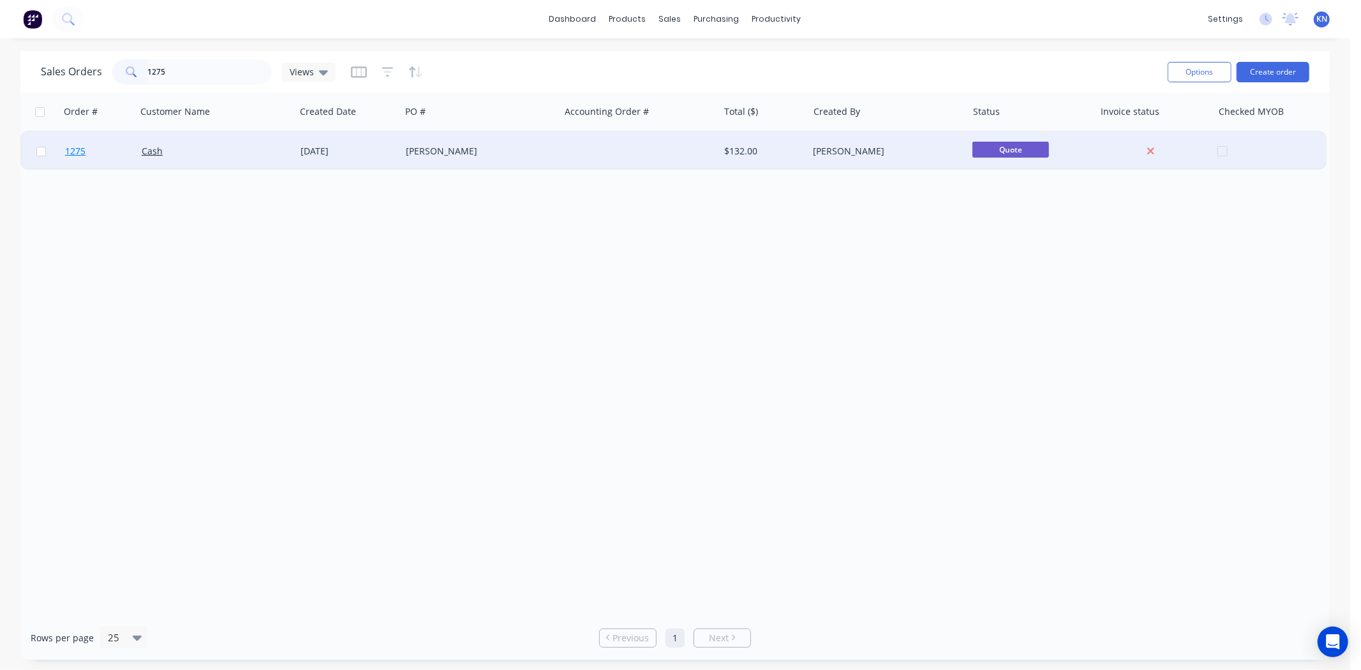
click at [77, 147] on span "1275" at bounding box center [75, 151] width 20 height 13
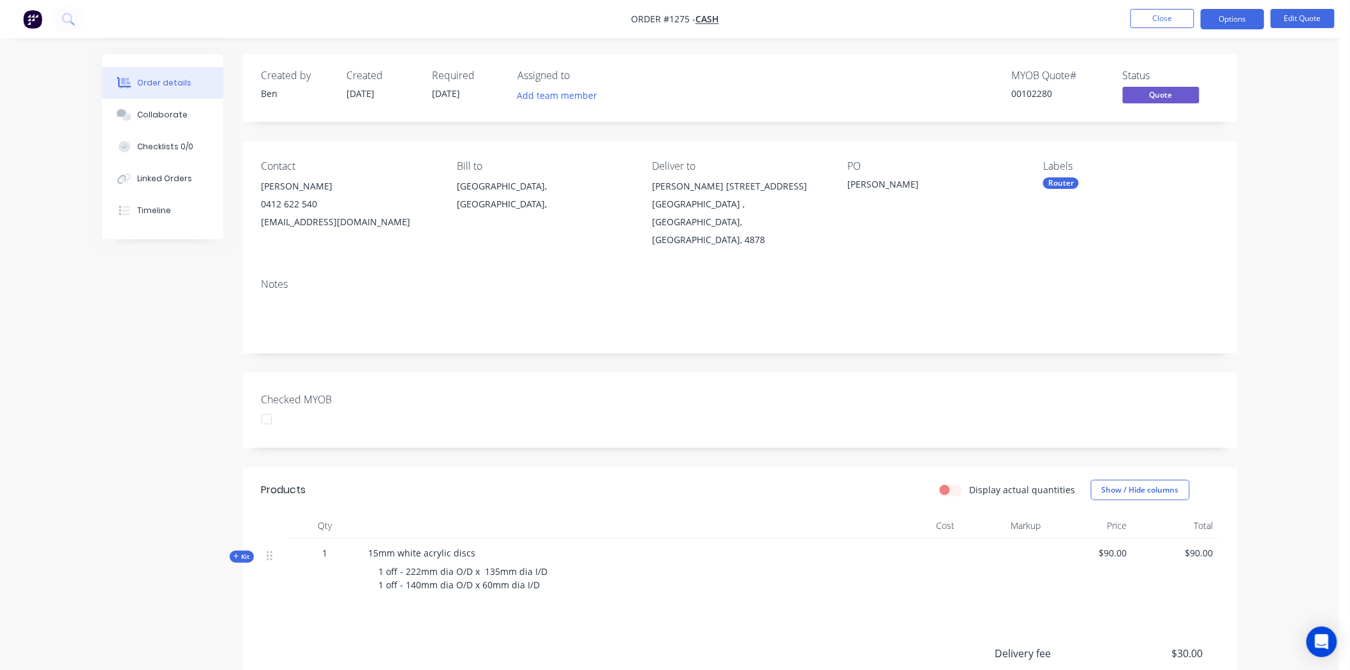
click at [266, 407] on div at bounding box center [267, 419] width 26 height 26
click at [1067, 181] on div "Router" at bounding box center [1061, 182] width 36 height 11
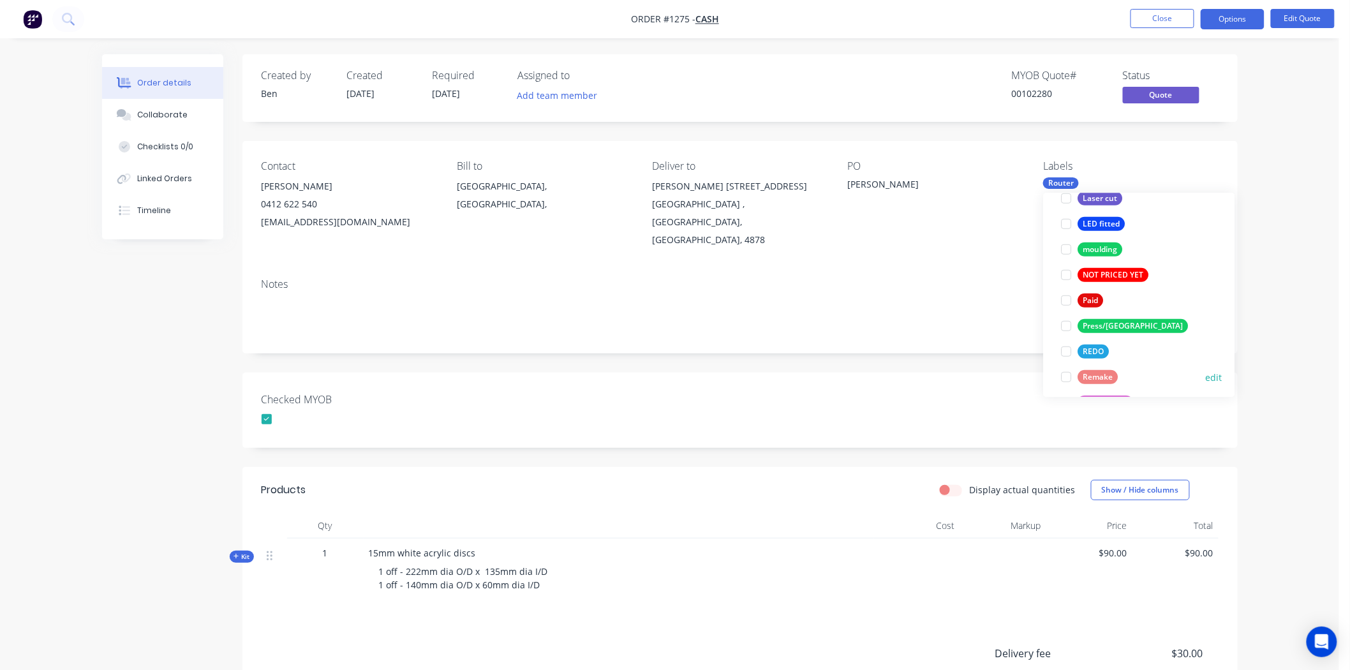
scroll to position [425, 0]
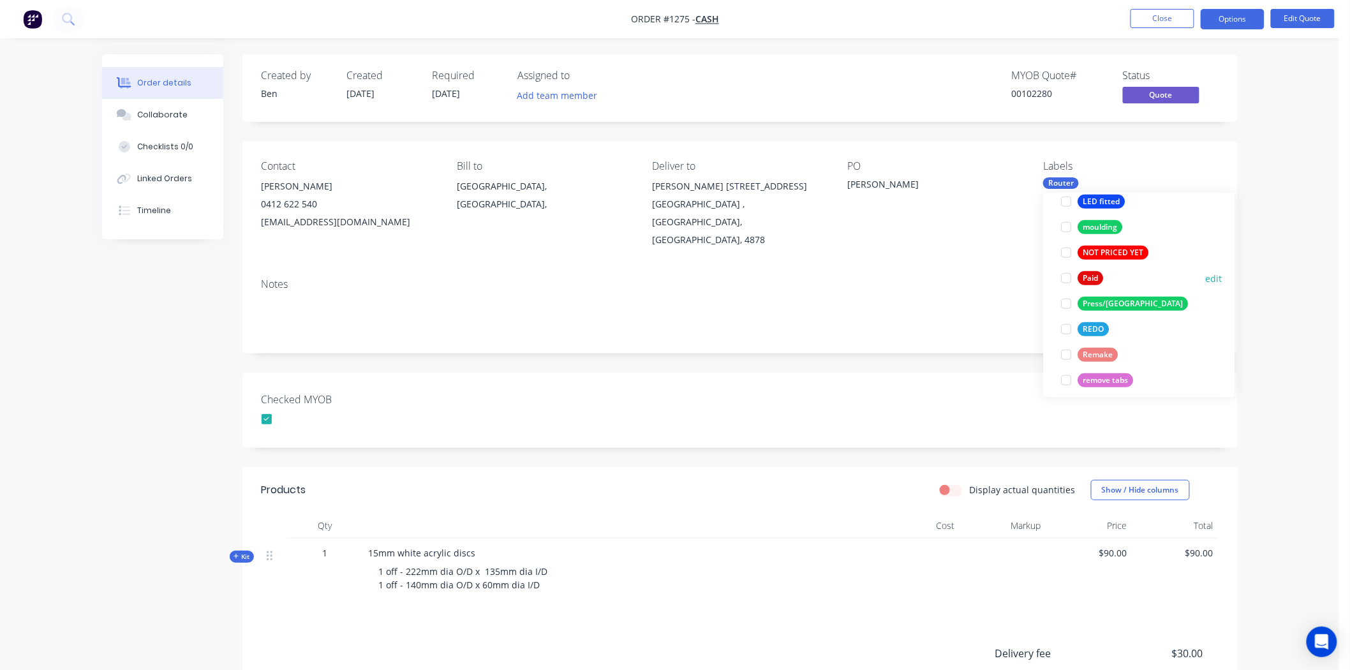
click at [1067, 278] on div at bounding box center [1067, 278] width 26 height 26
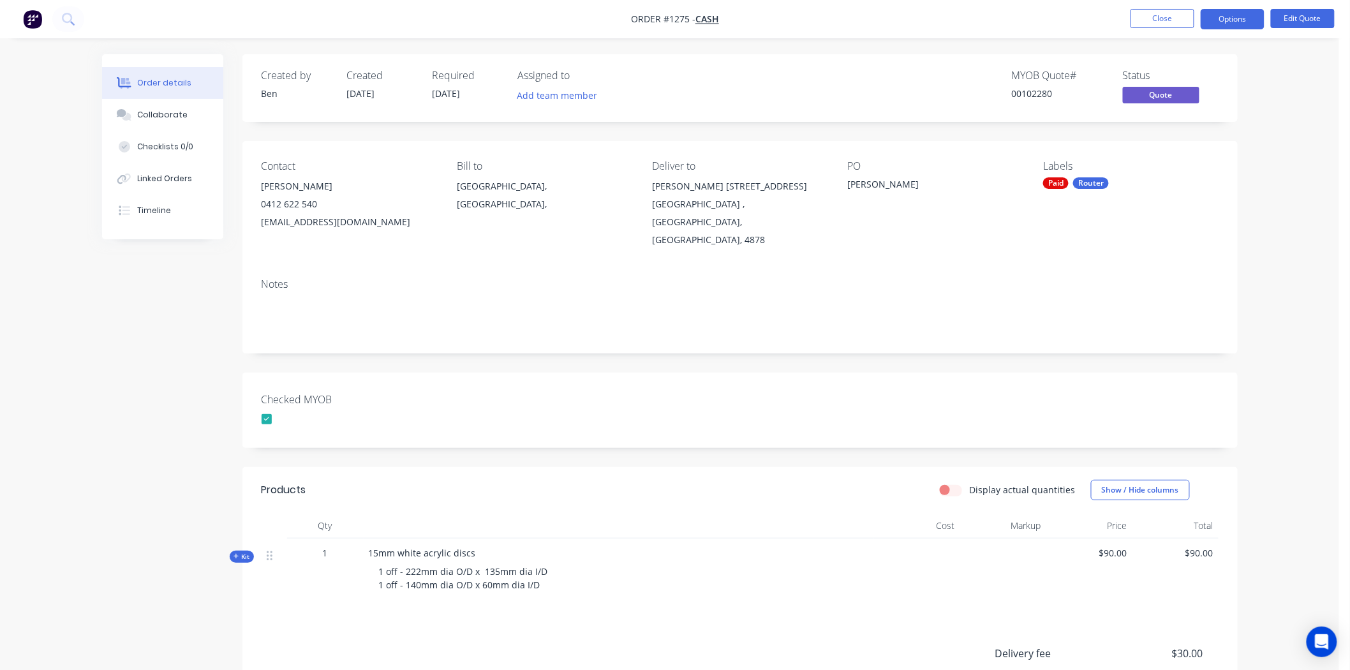
click at [964, 392] on div "Checked MYOB" at bounding box center [739, 410] width 995 height 75
click at [947, 347] on div "Created by Ben Created 25/08/25 Required 25/08/25 Assigned to Add team member M…" at bounding box center [739, 447] width 995 height 787
click at [1238, 21] on button "Options" at bounding box center [1233, 19] width 64 height 20
click at [1183, 154] on div "Convert to Order" at bounding box center [1194, 154] width 117 height 19
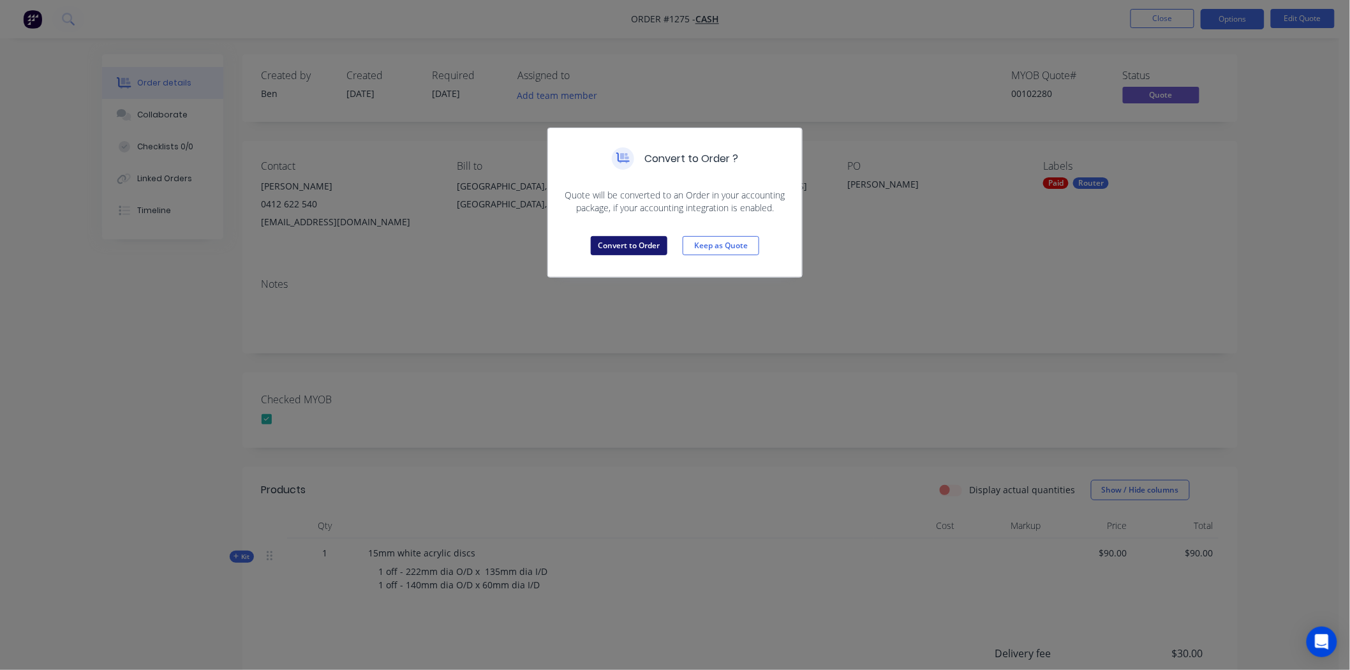
click at [625, 238] on button "Convert to Order" at bounding box center [629, 245] width 77 height 19
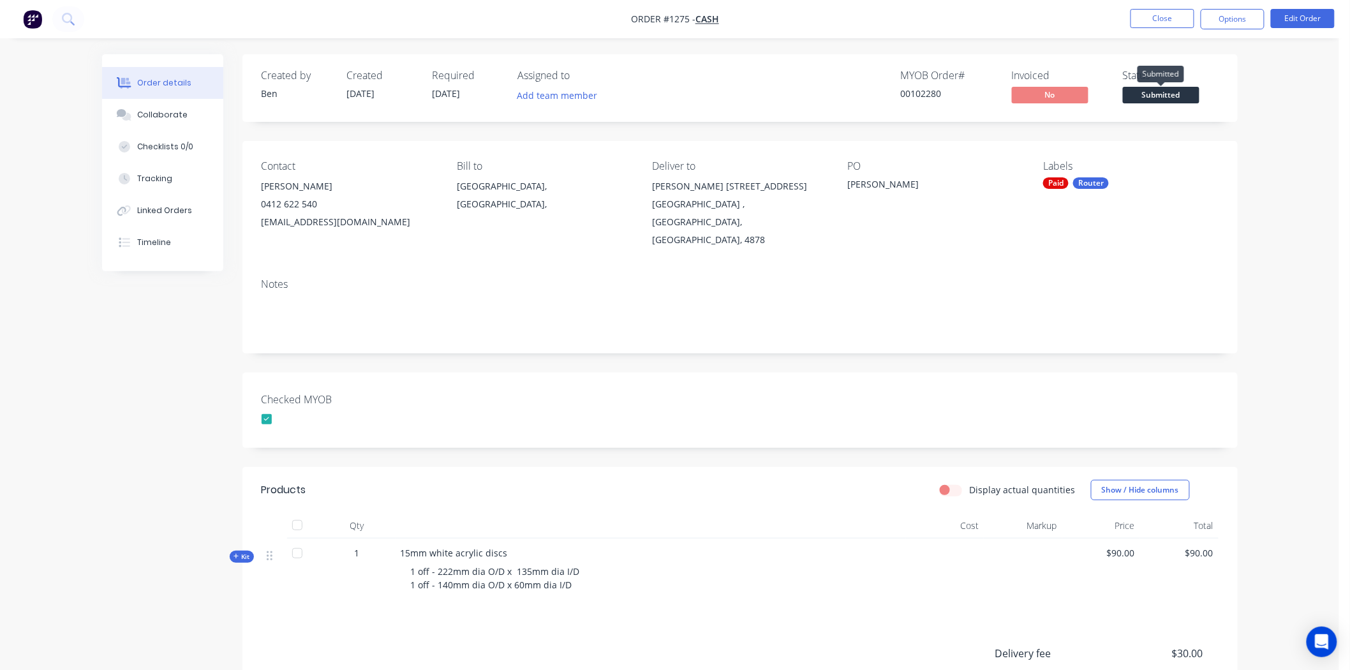
click at [1165, 92] on span "Submitted" at bounding box center [1161, 95] width 77 height 16
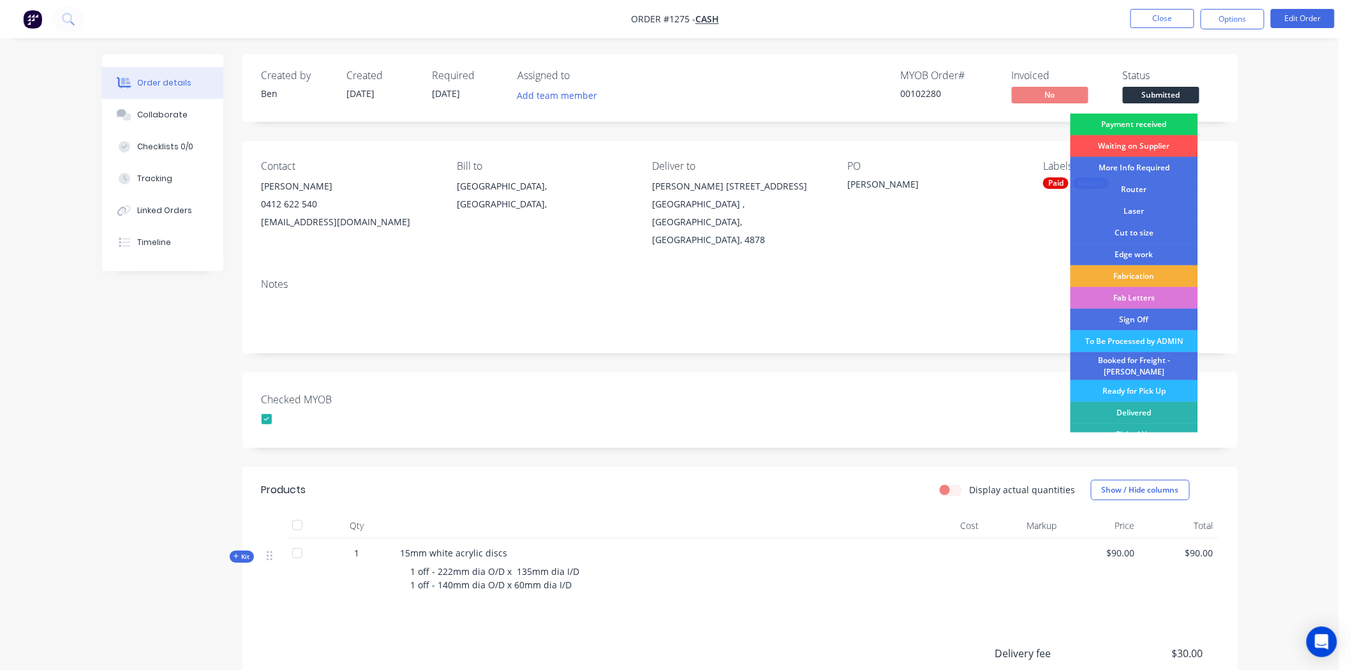
click at [1161, 120] on div "Payment received" at bounding box center [1134, 125] width 128 height 22
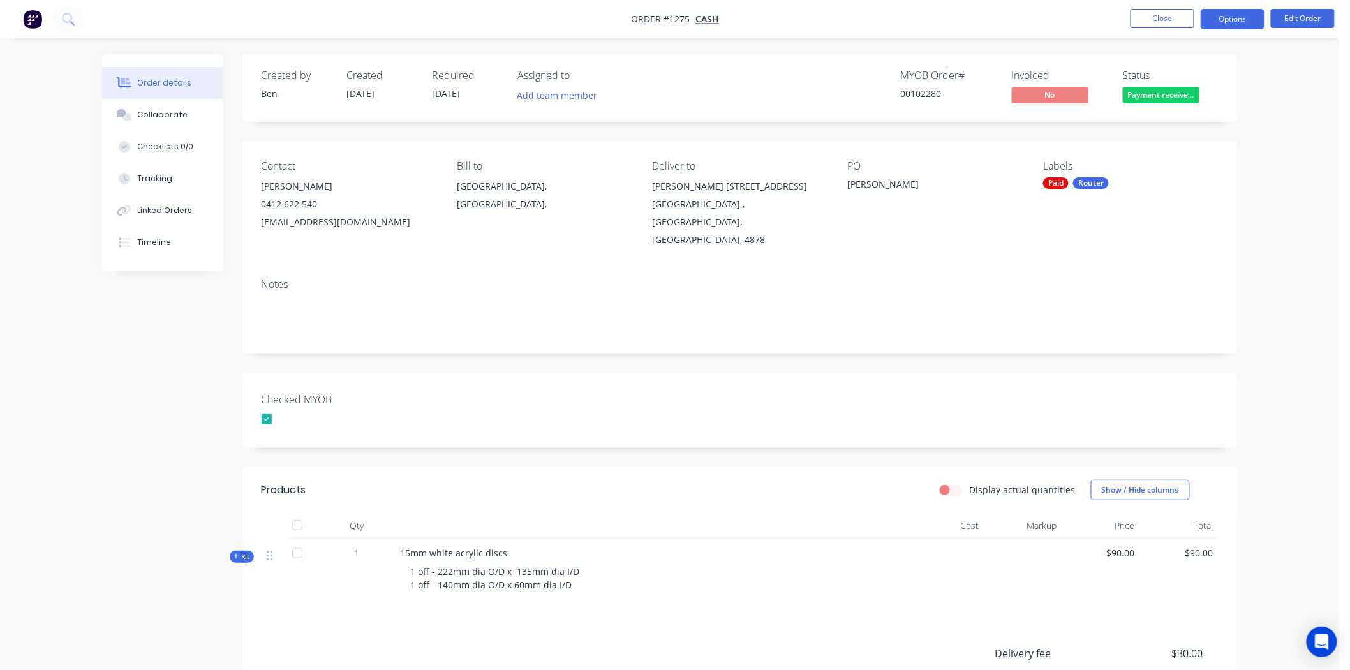
click at [1243, 16] on button "Options" at bounding box center [1233, 19] width 64 height 20
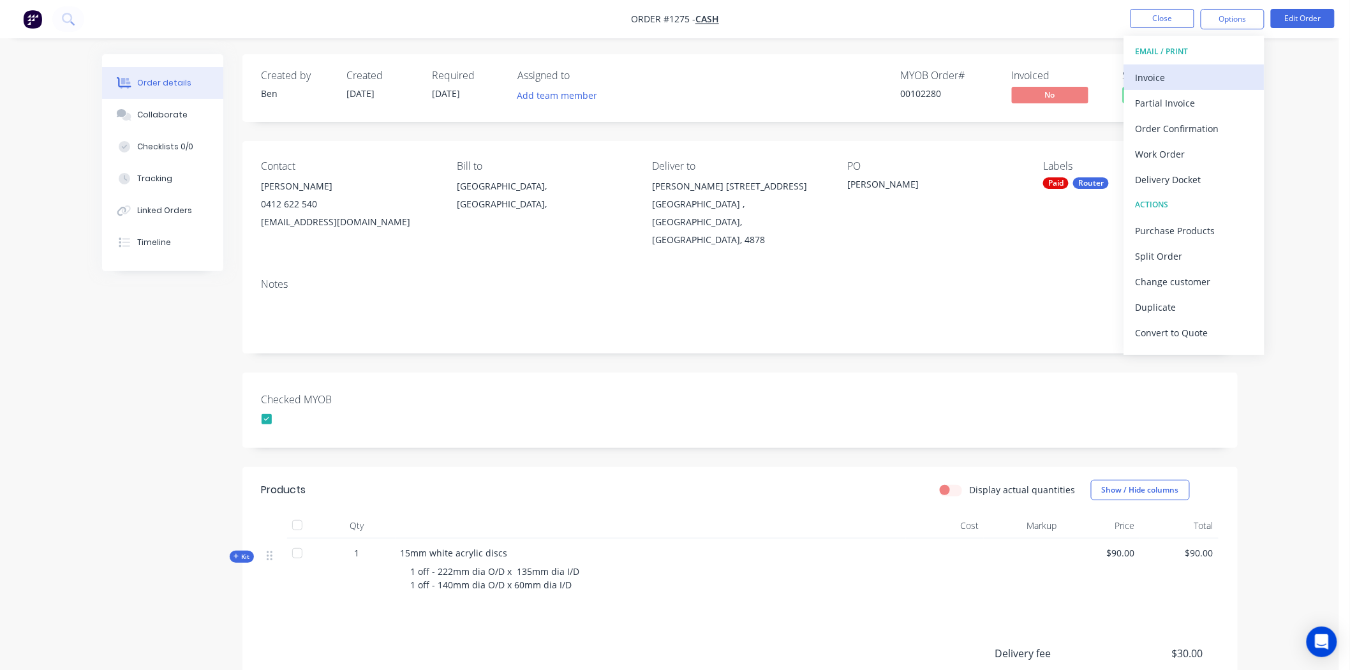
click at [1169, 75] on div "Invoice" at bounding box center [1194, 77] width 117 height 19
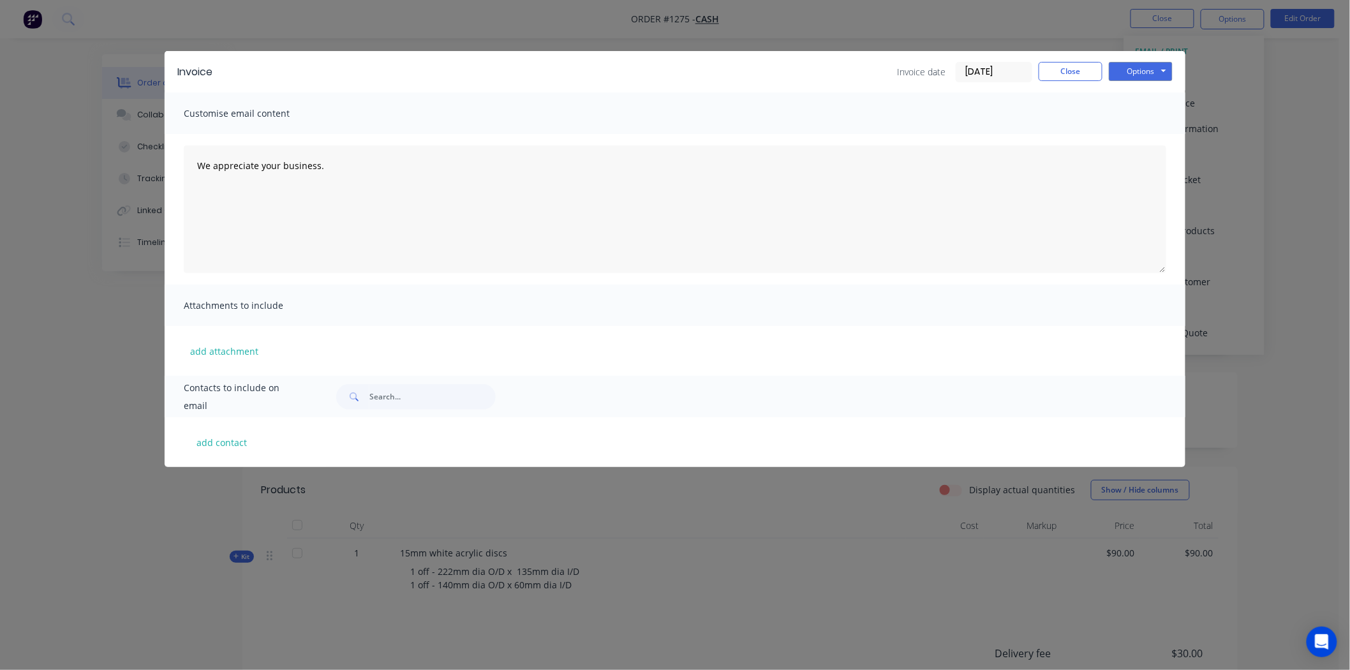
click at [977, 71] on input "26/08/25" at bounding box center [993, 72] width 75 height 19
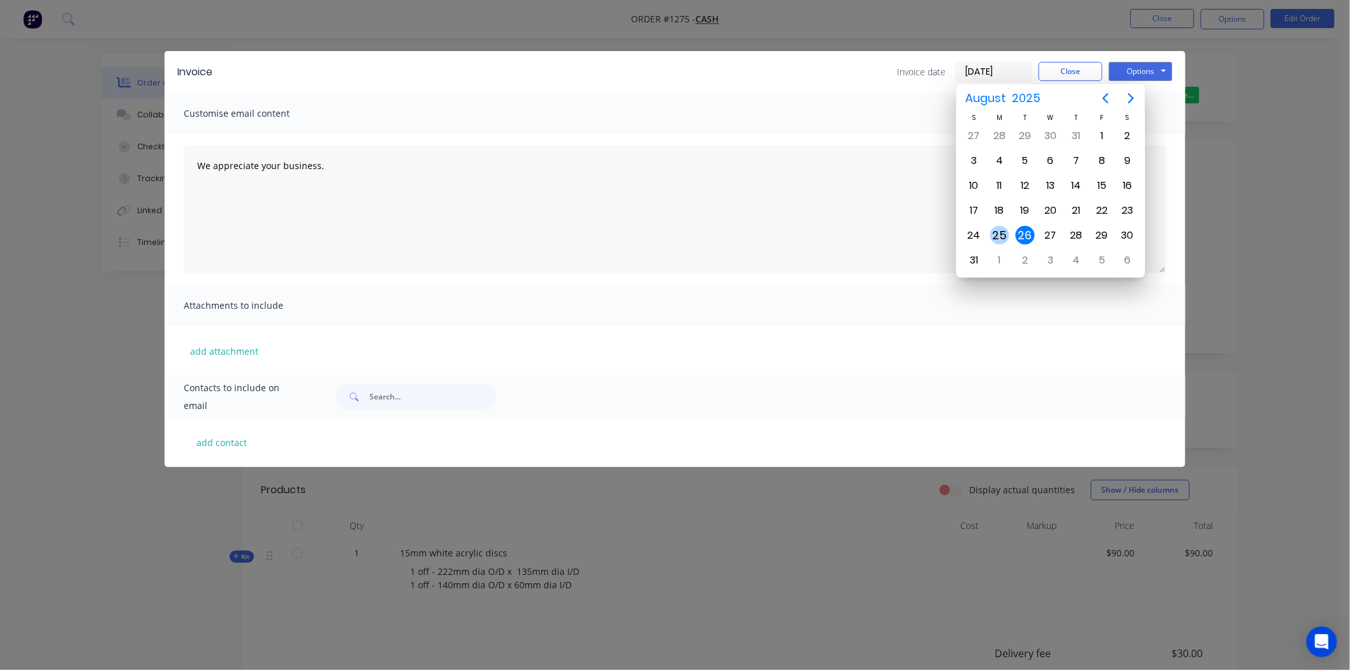
click at [1003, 230] on div "25" at bounding box center [999, 235] width 19 height 19
type input "25/08/25"
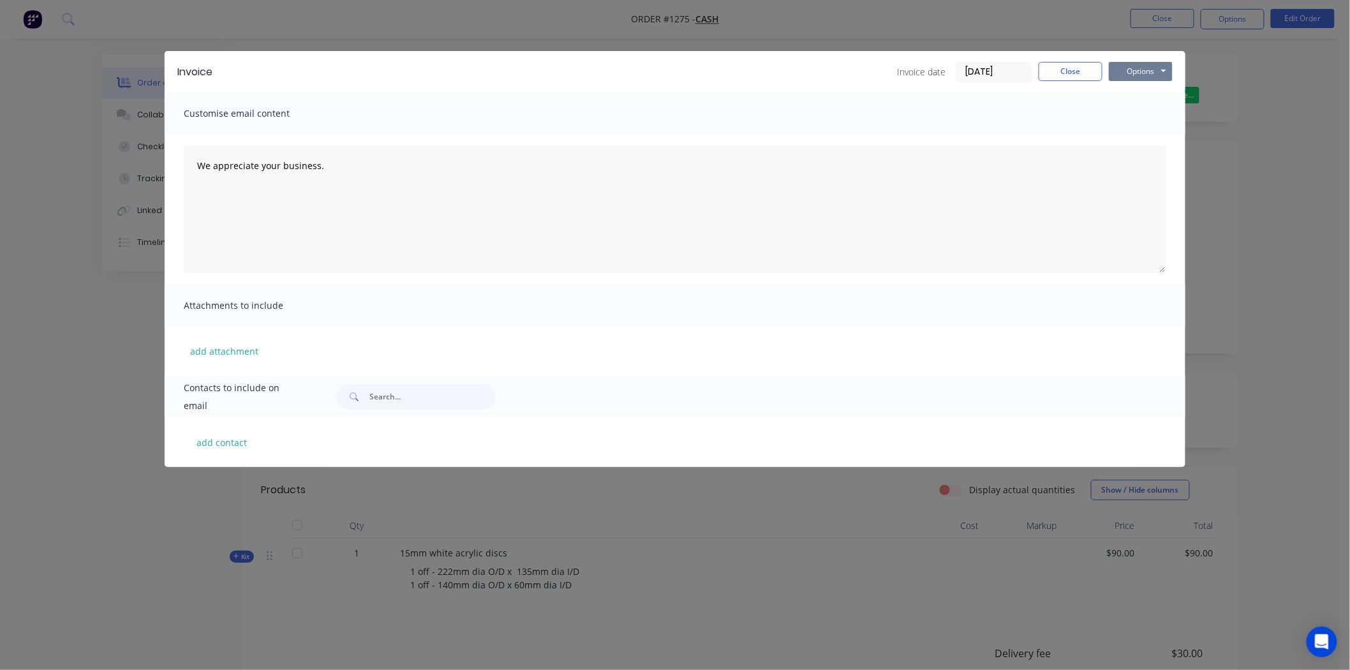
click at [1140, 68] on button "Options" at bounding box center [1141, 71] width 64 height 19
click at [1132, 117] on button "Print" at bounding box center [1150, 115] width 82 height 21
click at [1080, 71] on button "Close" at bounding box center [1071, 71] width 64 height 19
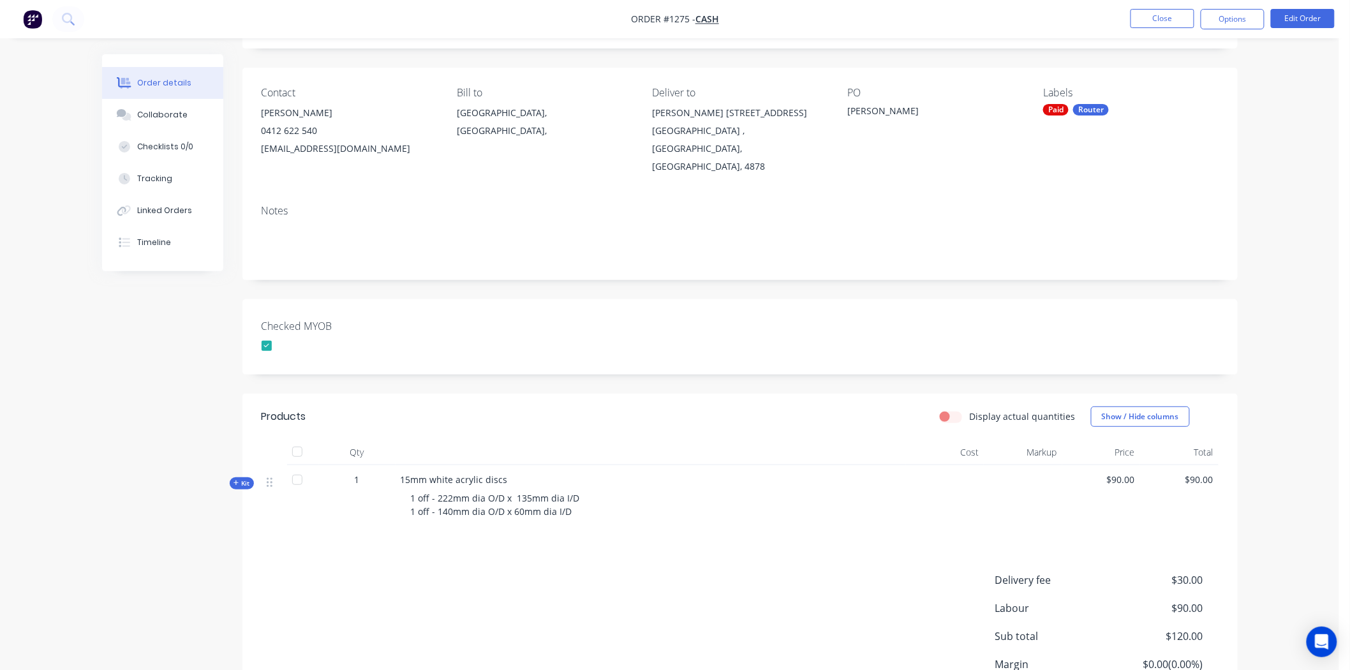
scroll to position [0, 0]
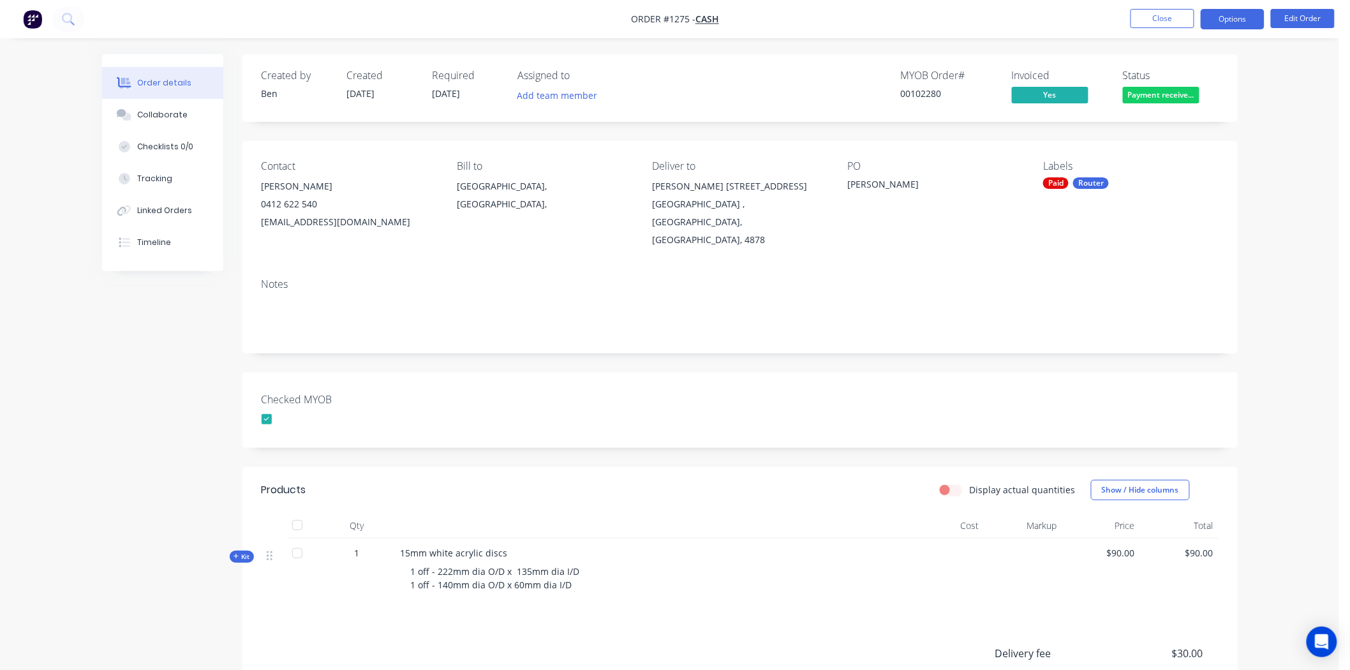
click at [1243, 17] on button "Options" at bounding box center [1233, 19] width 64 height 20
click at [1243, 21] on button "Options" at bounding box center [1233, 19] width 64 height 20
click at [1160, 19] on button "Close" at bounding box center [1162, 18] width 64 height 19
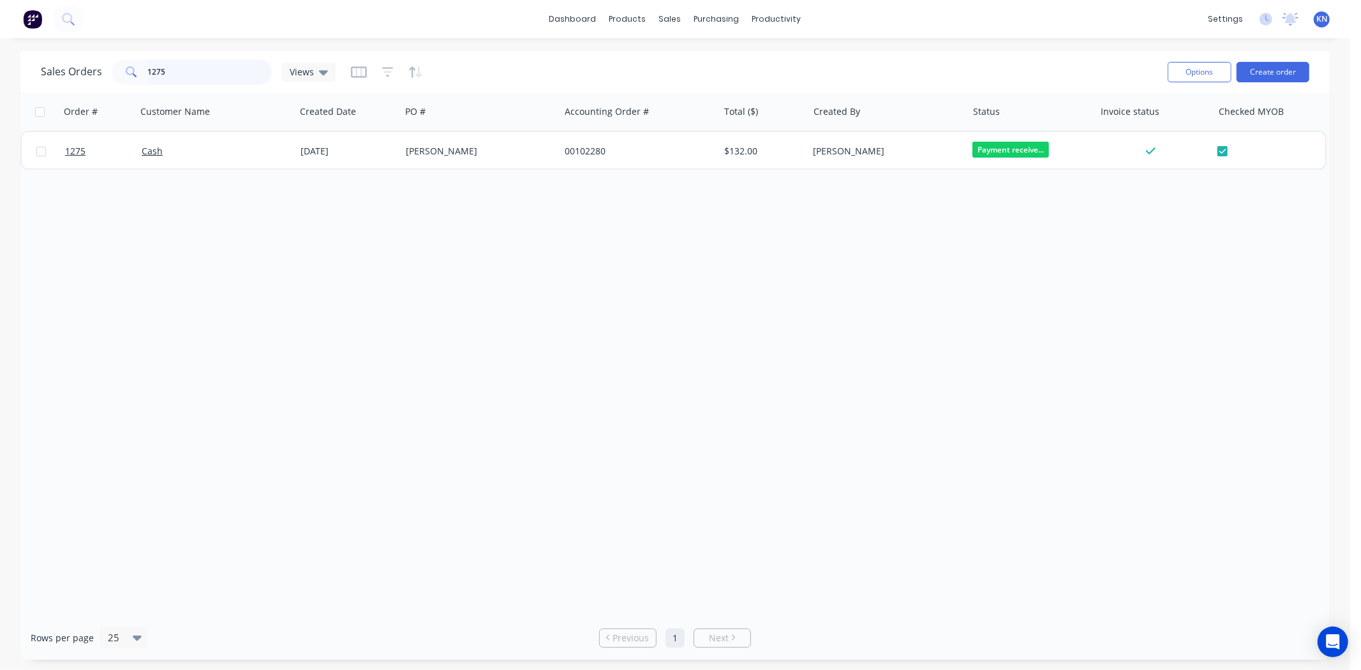
click at [184, 64] on input "1275" at bounding box center [210, 72] width 124 height 26
type input "1212"
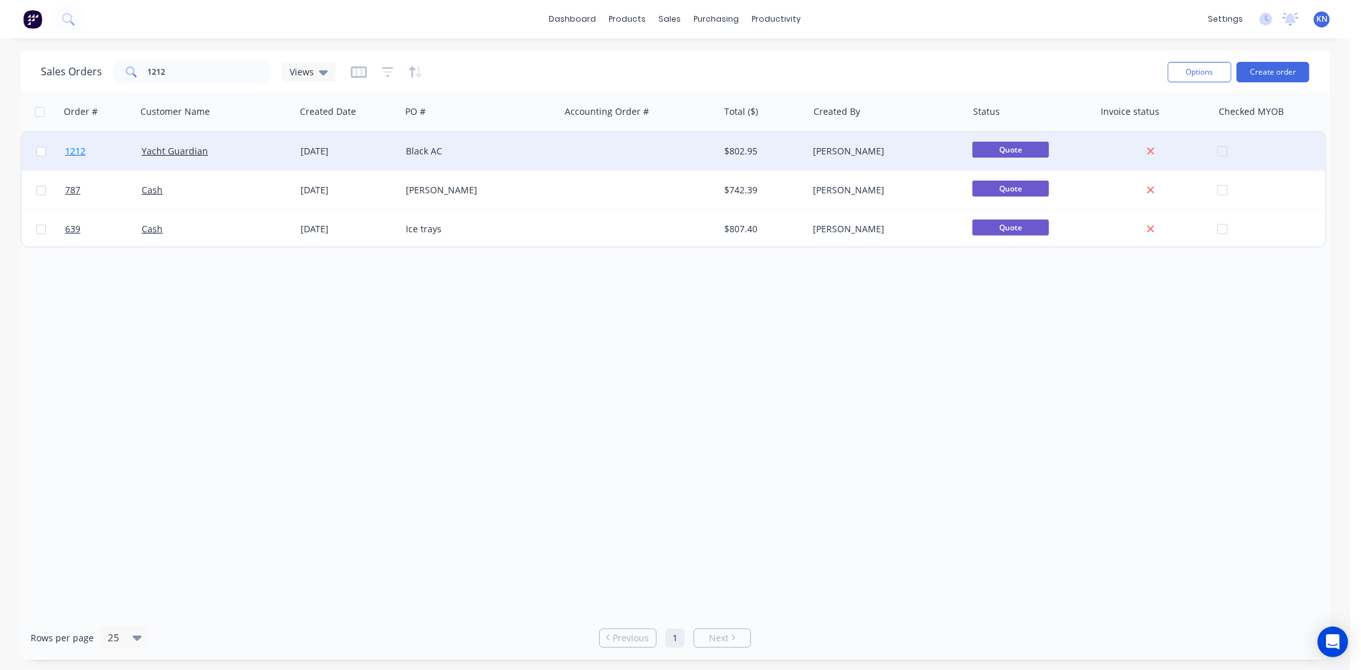
click at [71, 148] on span "1212" at bounding box center [75, 151] width 20 height 13
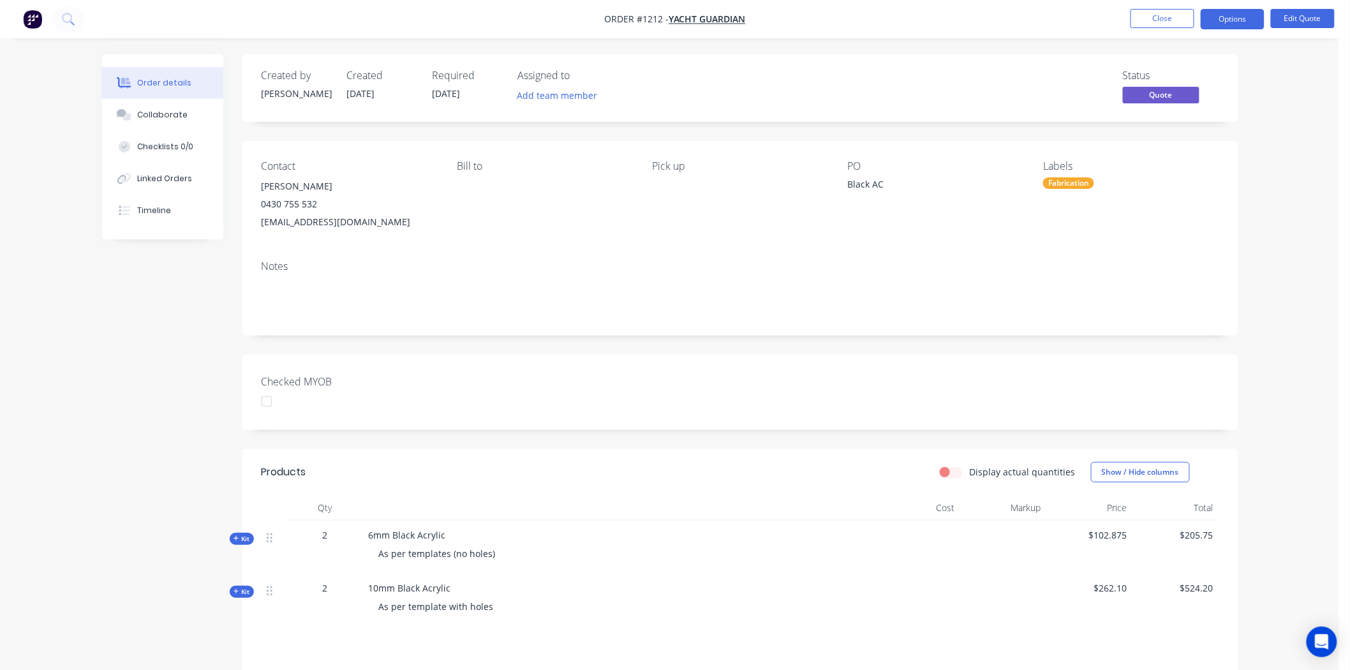
click at [1082, 182] on div "Fabrication" at bounding box center [1068, 182] width 51 height 11
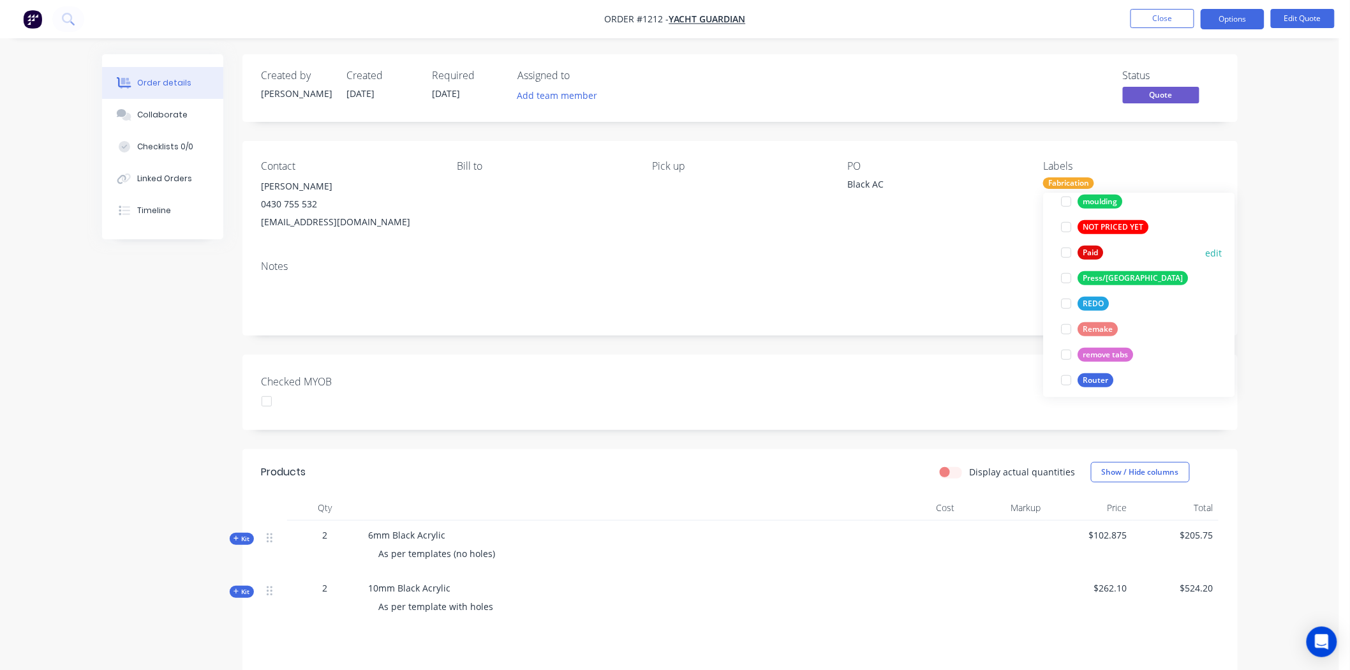
click at [1063, 253] on div at bounding box center [1067, 253] width 26 height 26
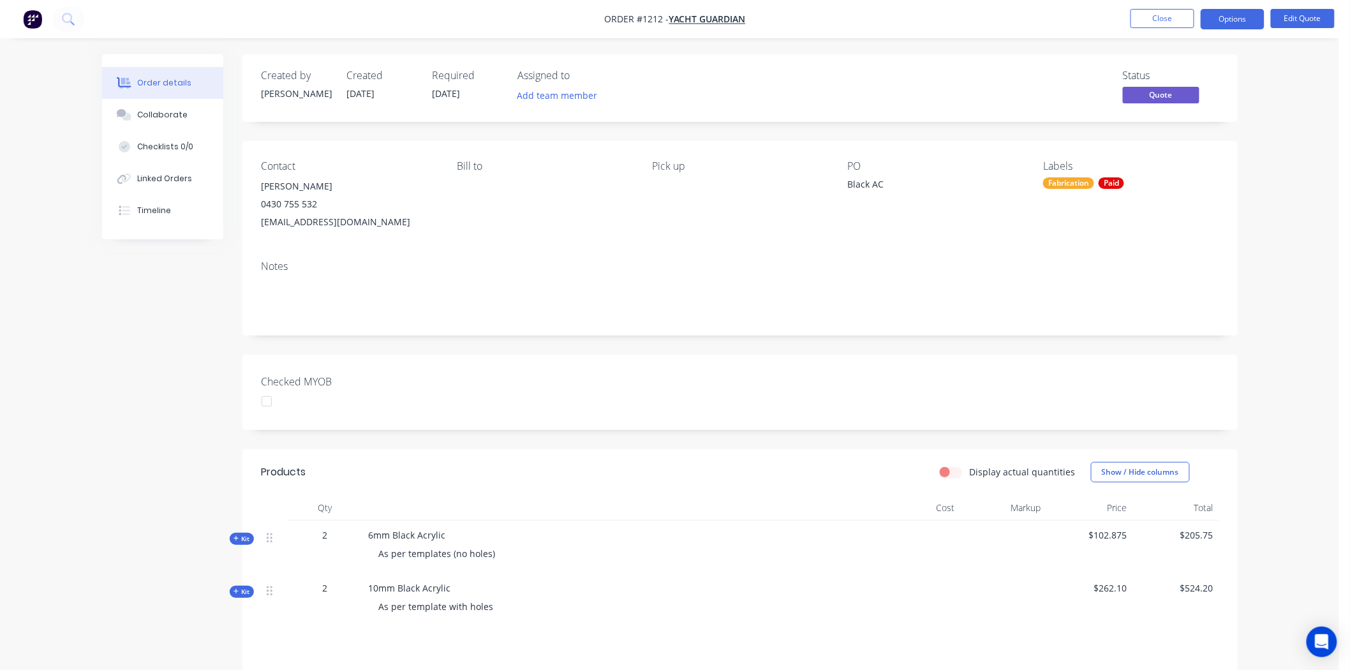
click at [848, 404] on div "Checked MYOB" at bounding box center [739, 392] width 995 height 75
click at [269, 403] on div at bounding box center [267, 402] width 26 height 26
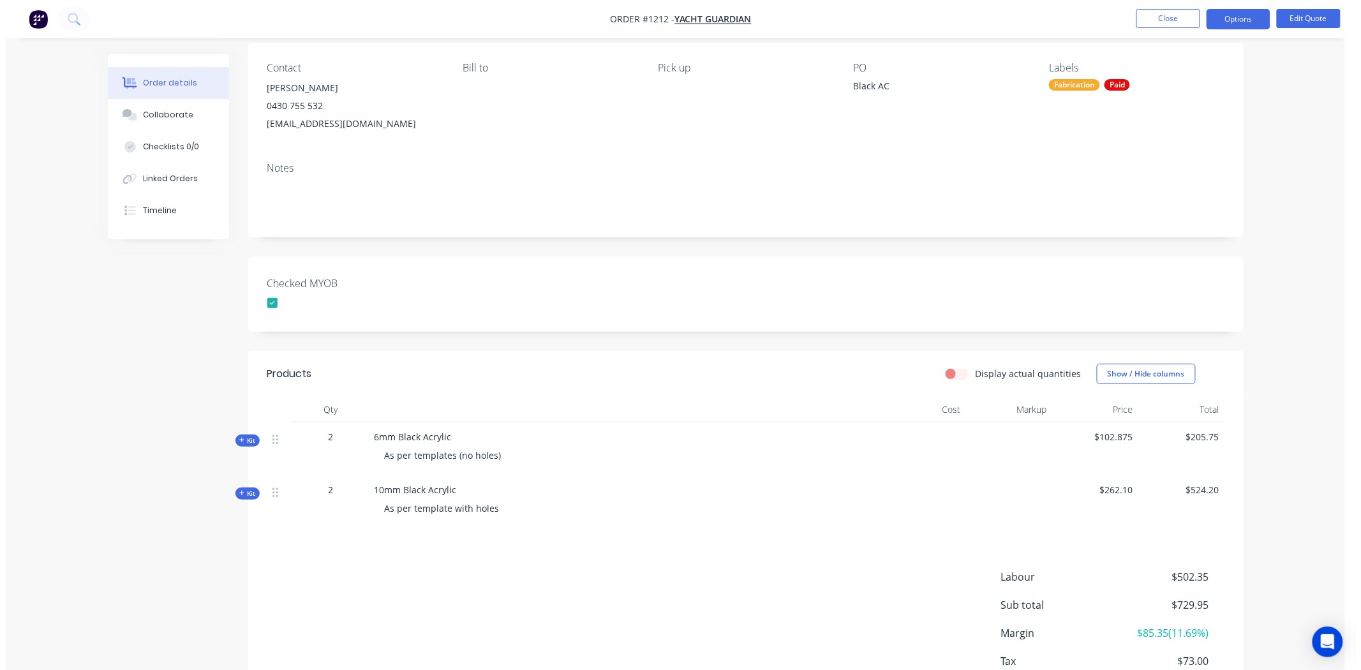
scroll to position [0, 0]
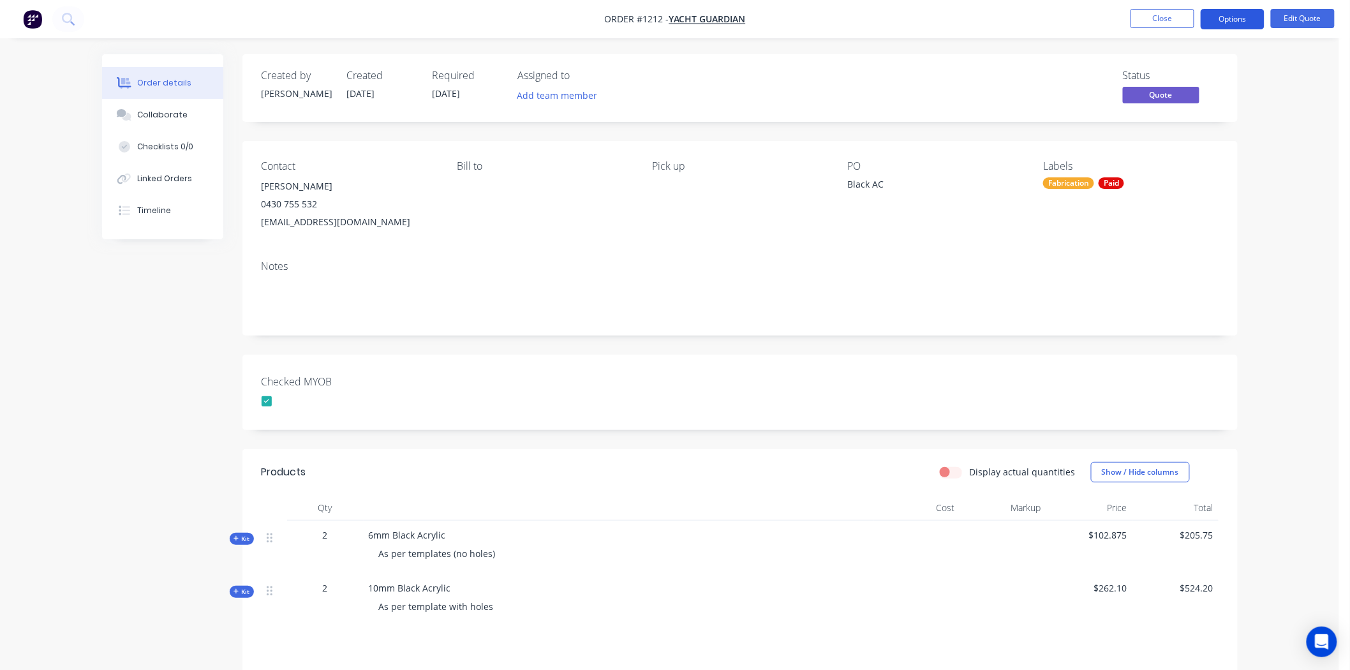
click at [1245, 14] on button "Options" at bounding box center [1233, 19] width 64 height 20
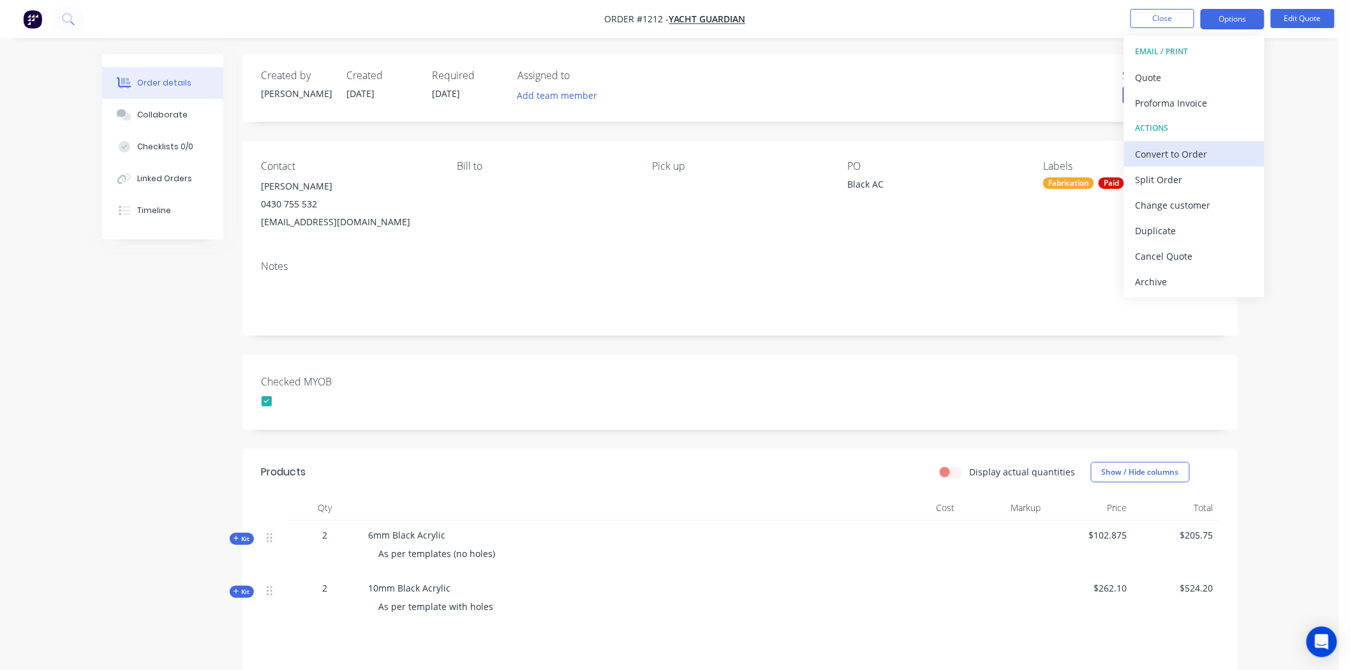
click at [1190, 156] on div "Convert to Order" at bounding box center [1194, 154] width 117 height 19
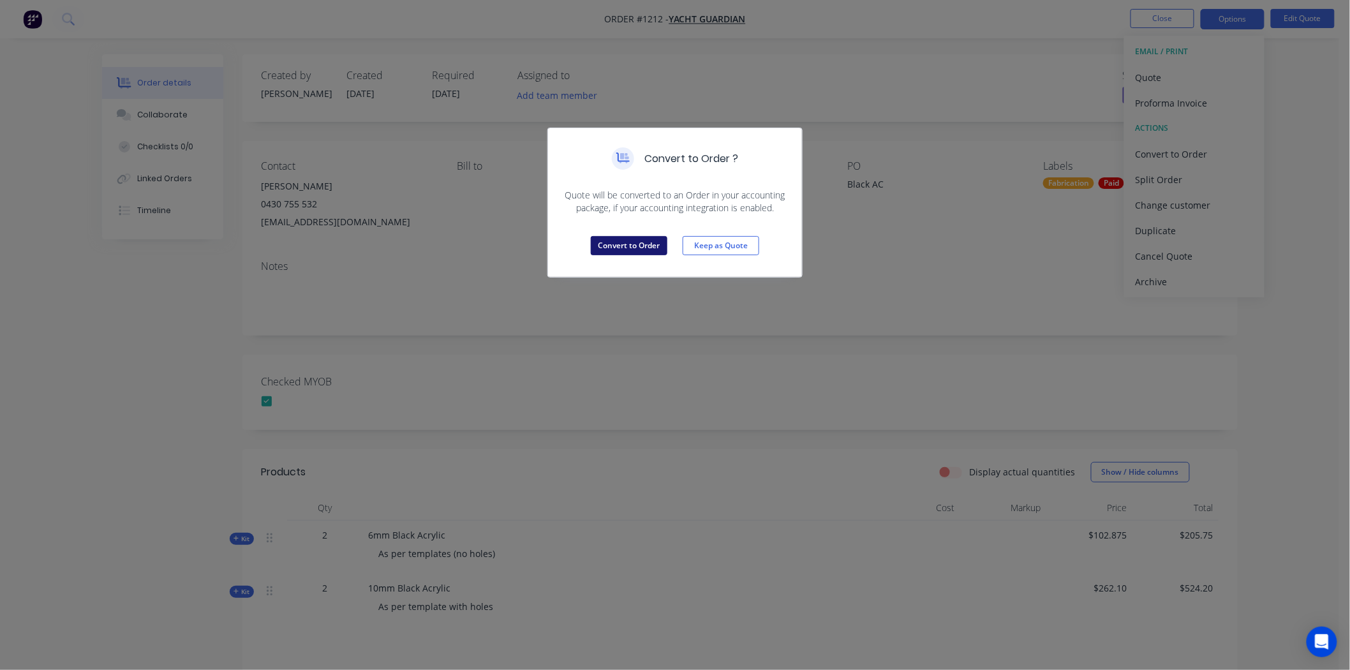
click at [655, 245] on button "Convert to Order" at bounding box center [629, 245] width 77 height 19
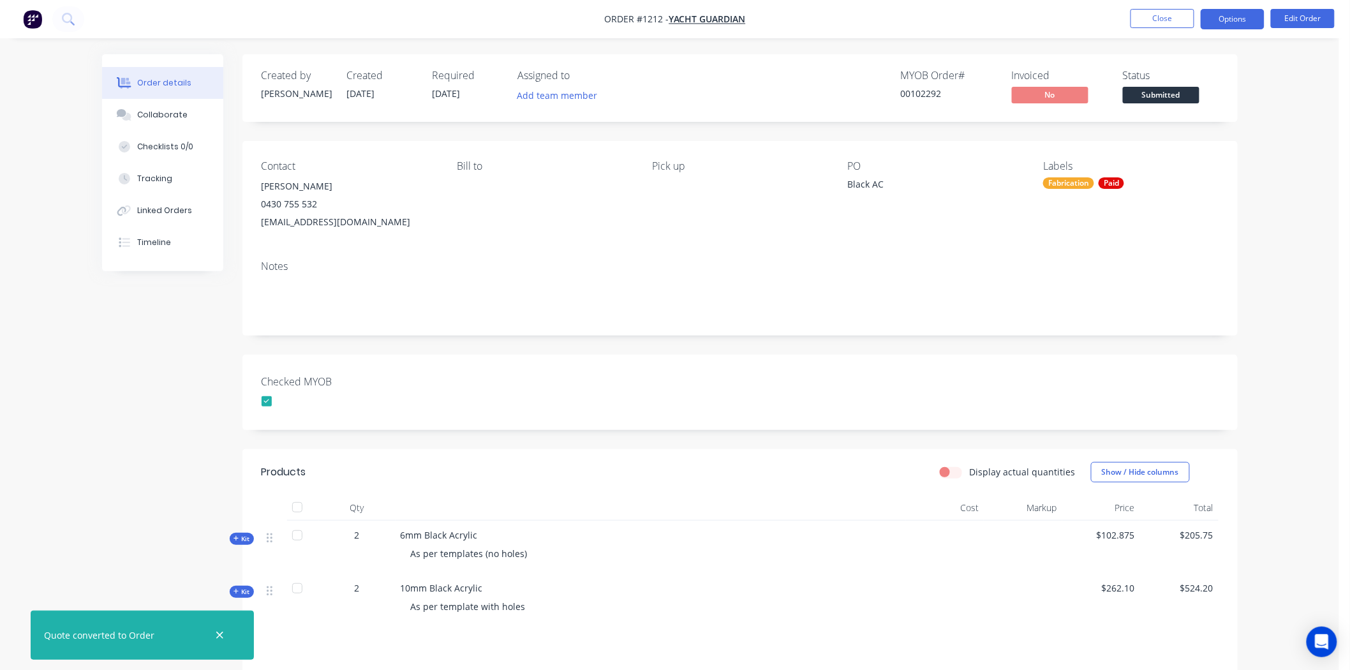
click at [1225, 20] on button "Options" at bounding box center [1233, 19] width 64 height 20
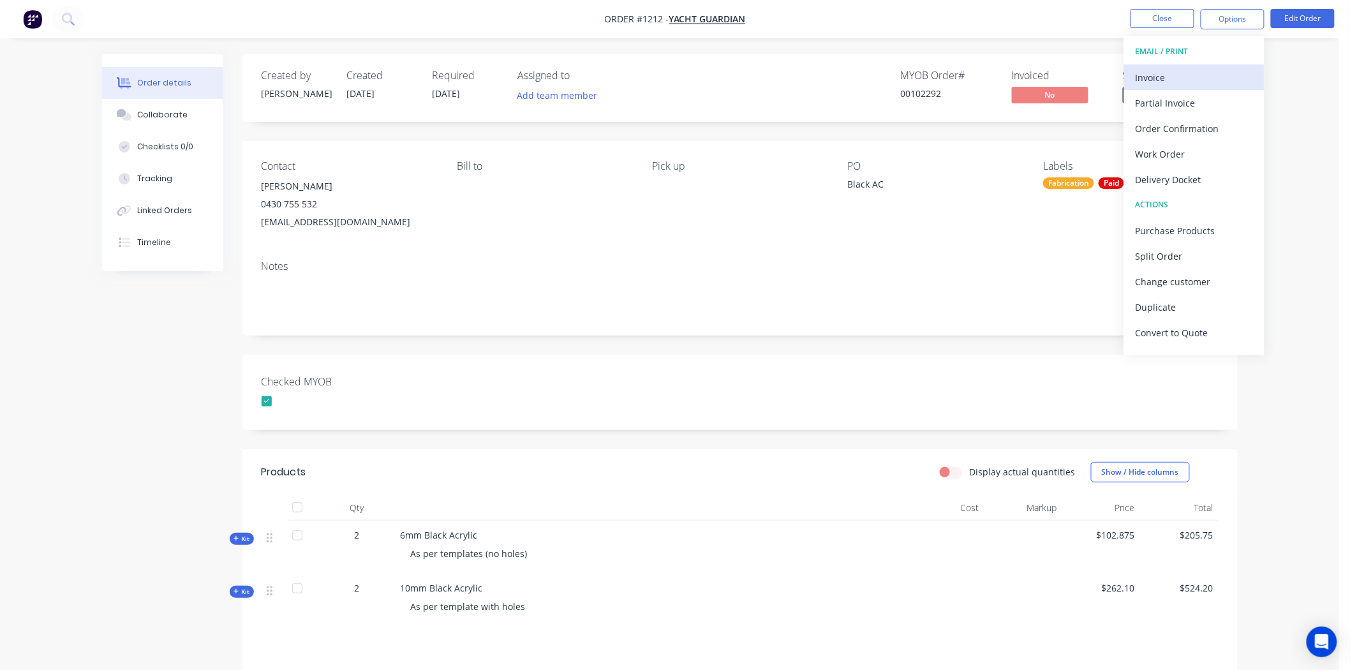
click at [1151, 75] on div "Invoice" at bounding box center [1194, 77] width 117 height 19
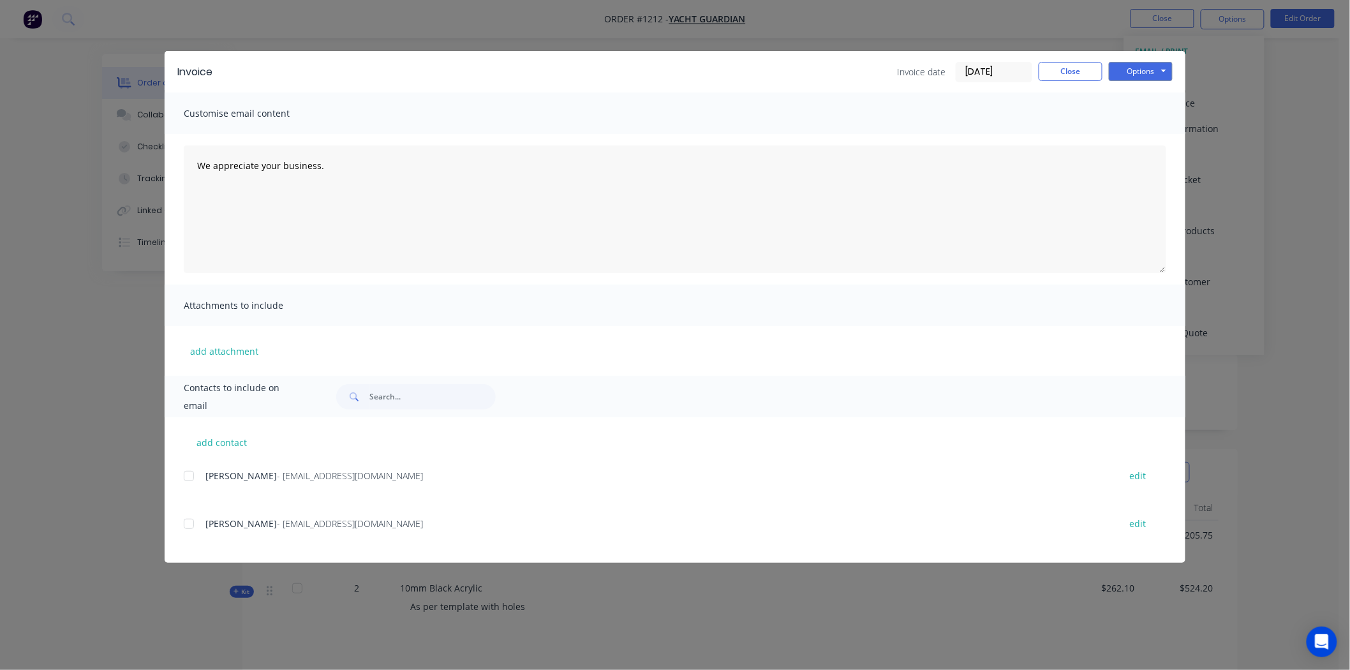
click at [1012, 75] on input "26/08/25" at bounding box center [993, 72] width 75 height 19
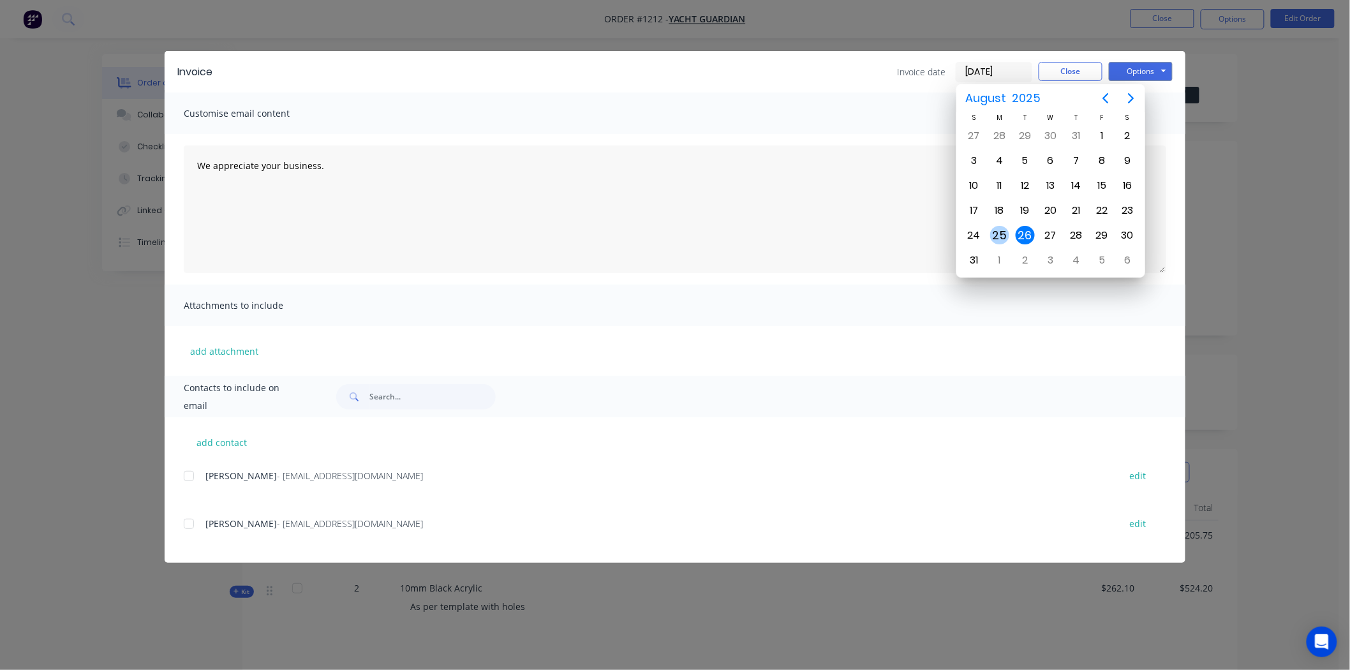
click at [1004, 226] on div "25" at bounding box center [999, 235] width 19 height 19
type input "25/08/25"
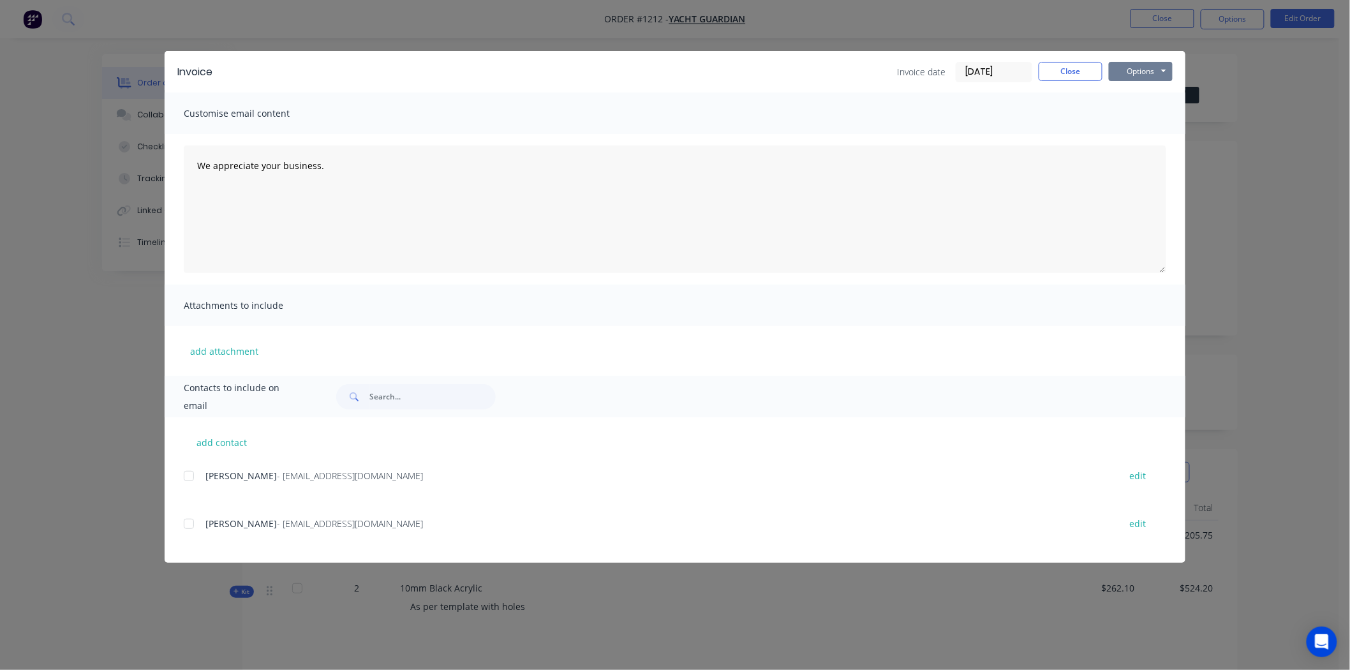
click at [1136, 71] on button "Options" at bounding box center [1141, 71] width 64 height 19
click at [1134, 110] on button "Print" at bounding box center [1150, 115] width 82 height 21
click at [1070, 67] on button "Close" at bounding box center [1071, 71] width 64 height 19
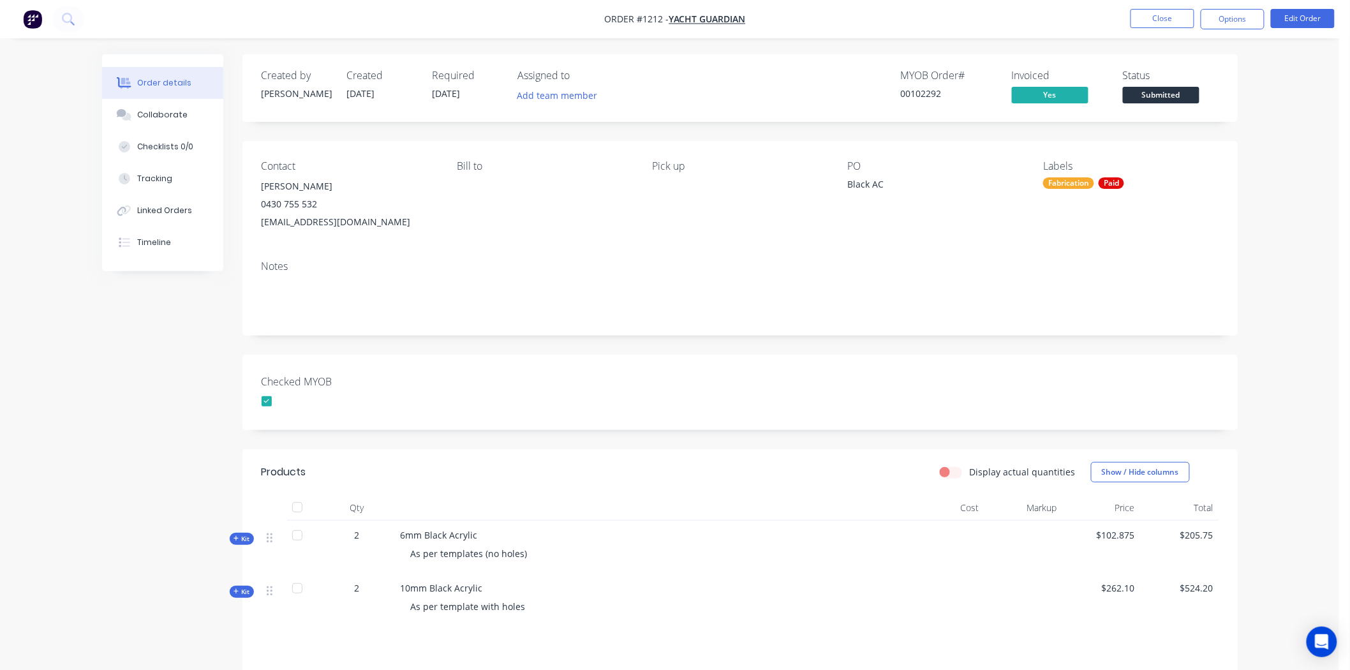
click at [1188, 93] on span "Submitted" at bounding box center [1161, 95] width 77 height 16
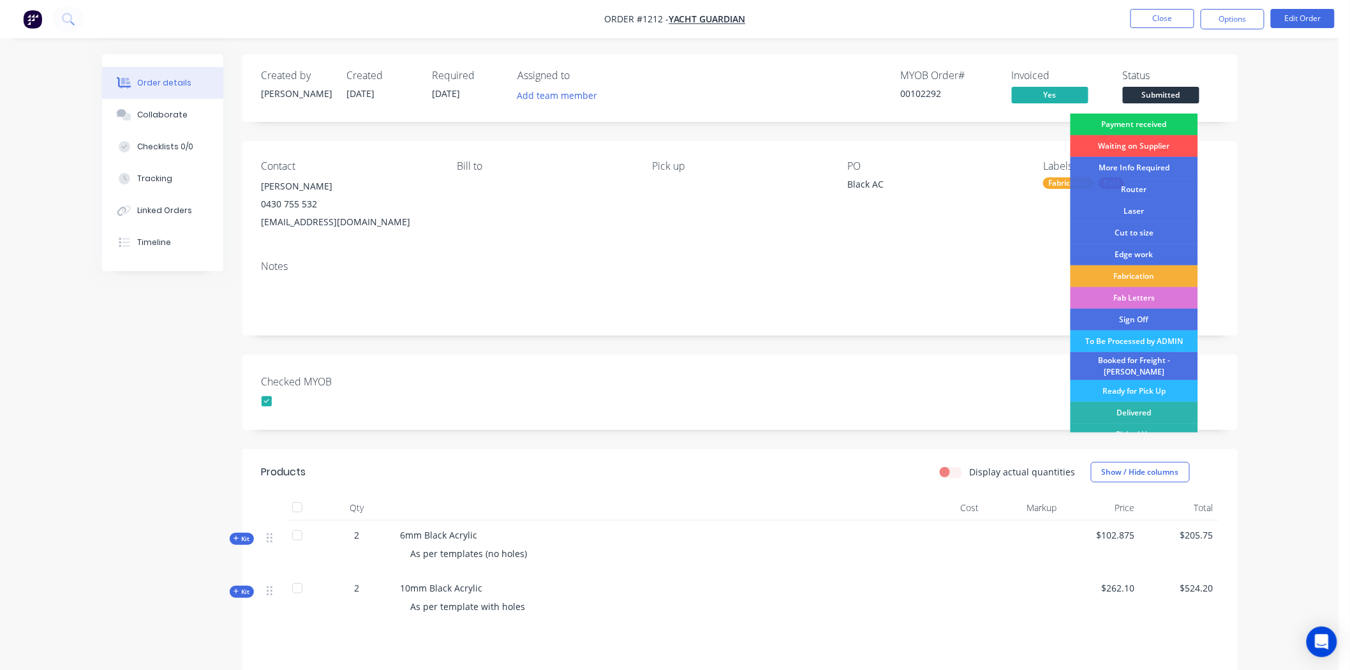
click at [1147, 121] on div "Payment received" at bounding box center [1134, 125] width 128 height 22
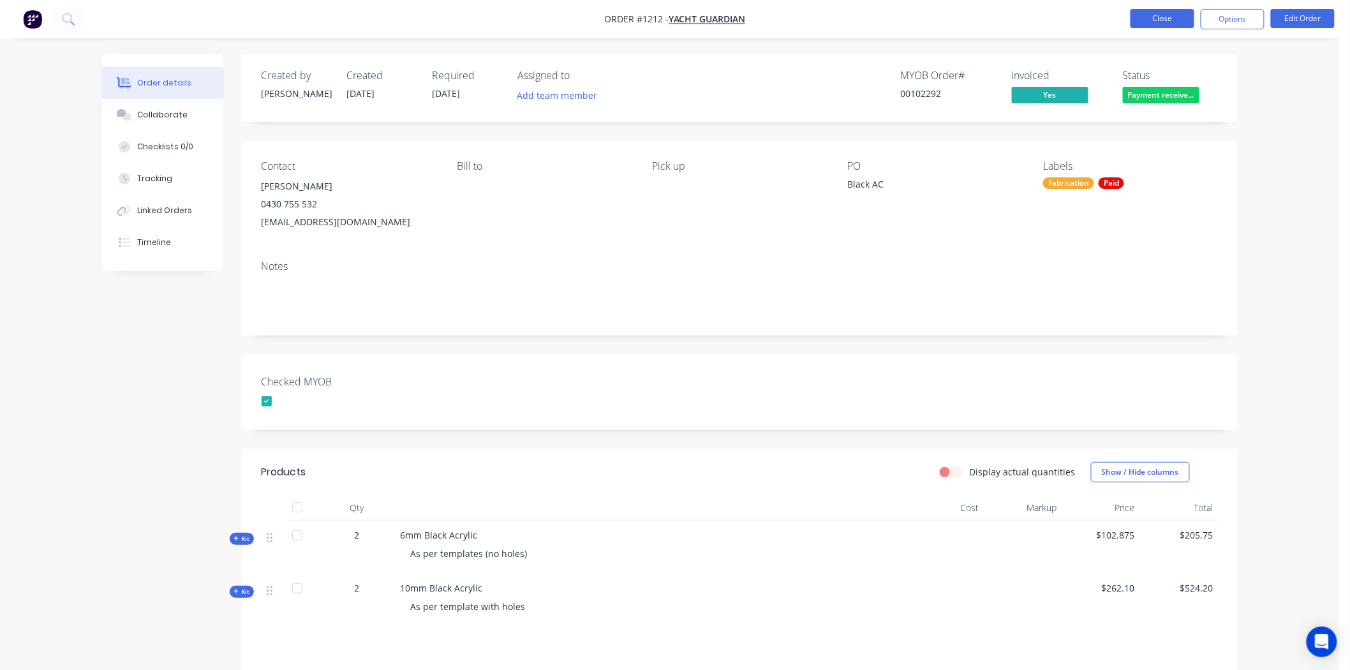
click at [1170, 13] on button "Close" at bounding box center [1162, 18] width 64 height 19
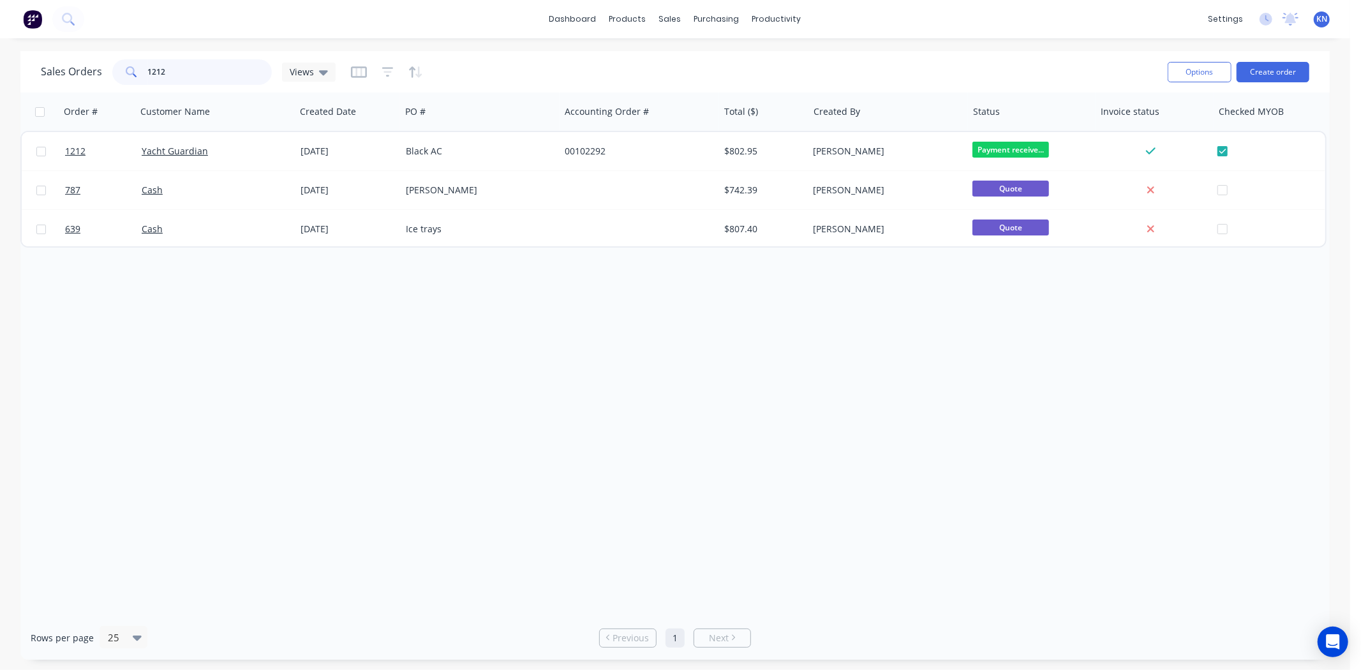
click at [196, 67] on input "1212" at bounding box center [210, 72] width 124 height 26
type input "1275"
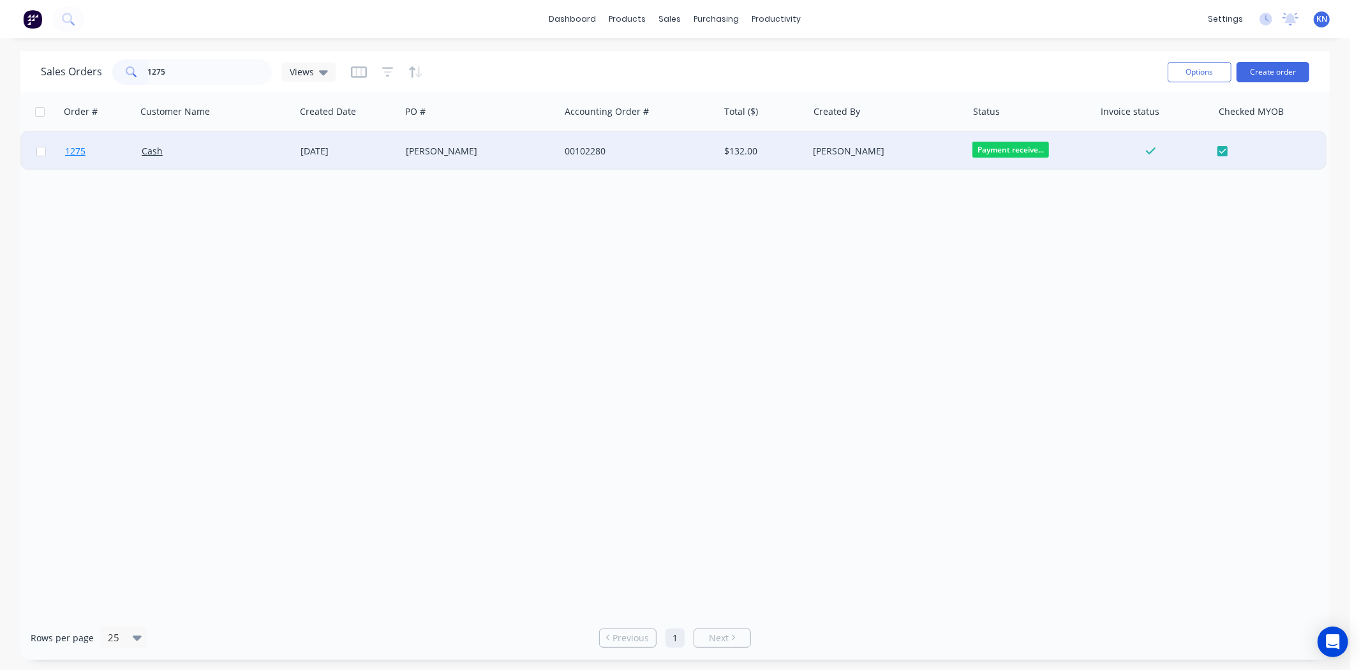
click at [78, 148] on span "1275" at bounding box center [75, 151] width 20 height 13
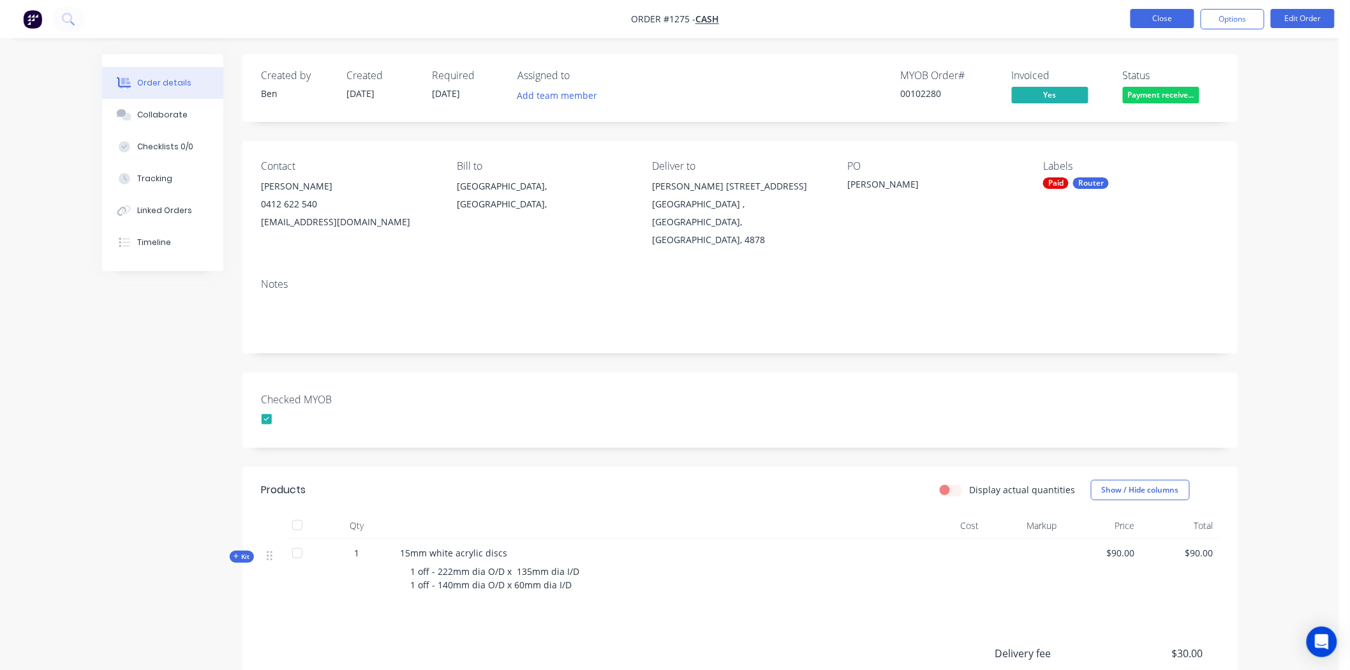
click at [1150, 20] on button "Close" at bounding box center [1162, 18] width 64 height 19
